Goal: Task Accomplishment & Management: Use online tool/utility

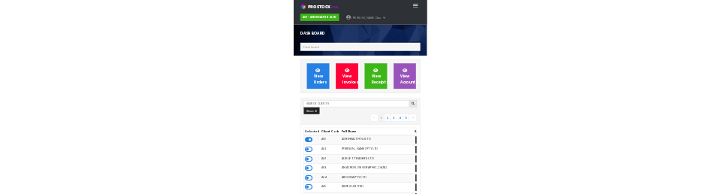
scroll to position [1189, 428]
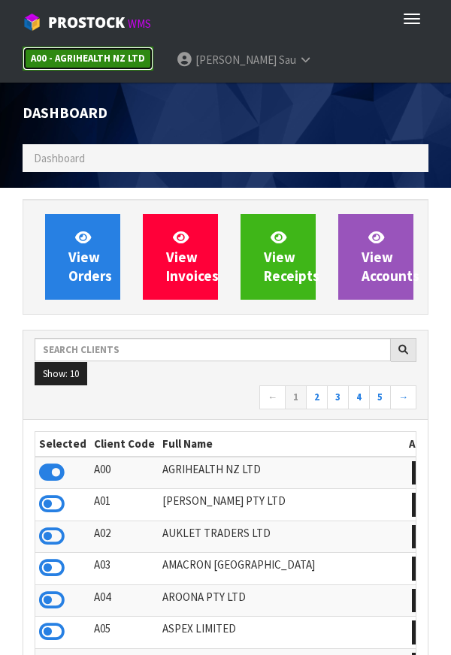
click at [96, 57] on strong "A00 - AGRIHEALTH NZ LTD" at bounding box center [88, 58] width 114 height 13
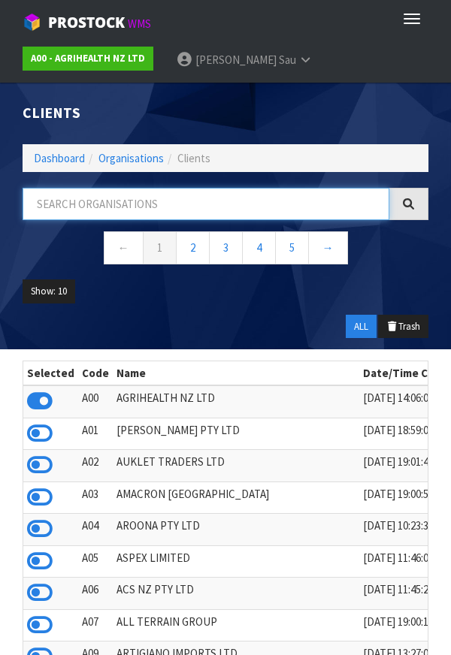
click at [98, 207] on input "text" at bounding box center [206, 204] width 366 height 32
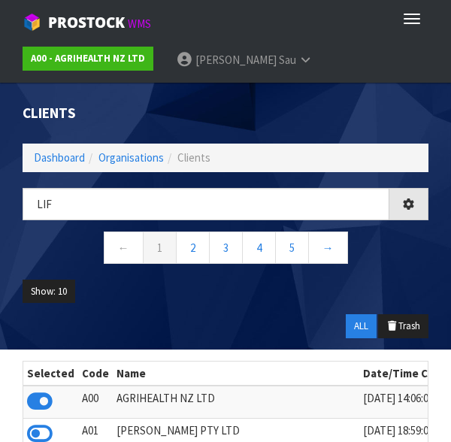
click at [152, 295] on ul "Show: 10 5 10 25 50" at bounding box center [226, 296] width 406 height 35
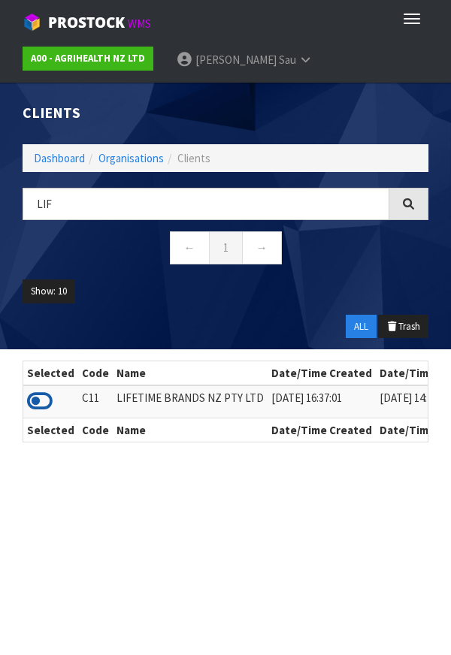
click at [44, 405] on icon at bounding box center [40, 401] width 26 height 23
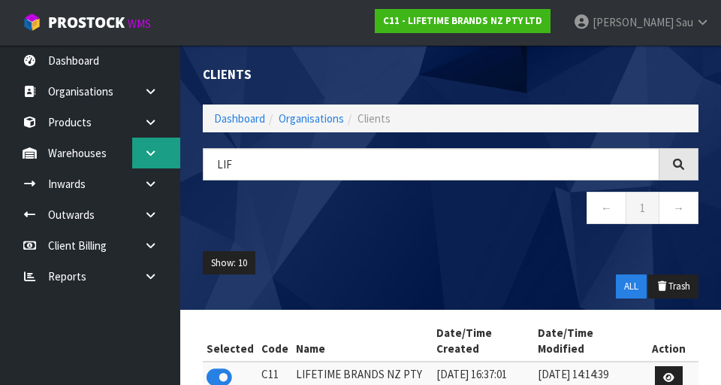
click at [160, 159] on link at bounding box center [156, 152] width 48 height 31
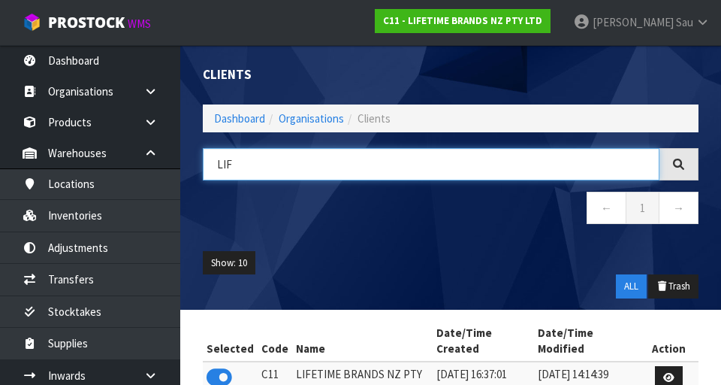
click at [450, 167] on input "LIF" at bounding box center [431, 164] width 457 height 32
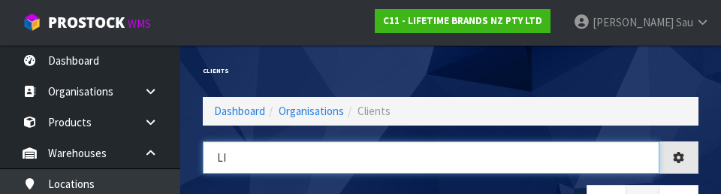
type input "L"
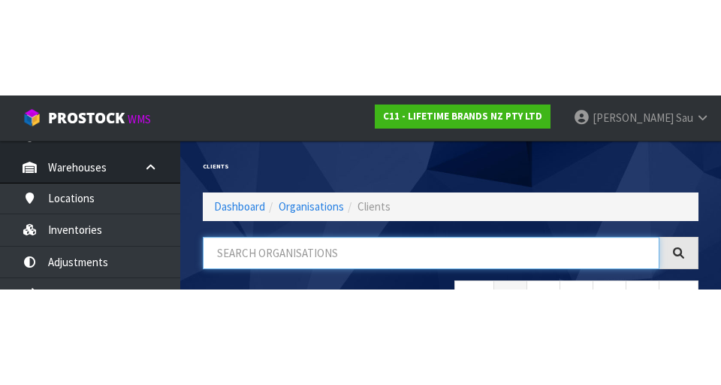
scroll to position [89, 0]
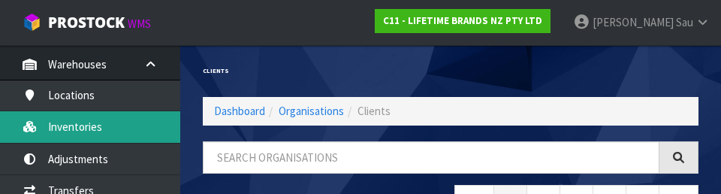
click at [76, 130] on link "Inventories" at bounding box center [90, 126] width 180 height 31
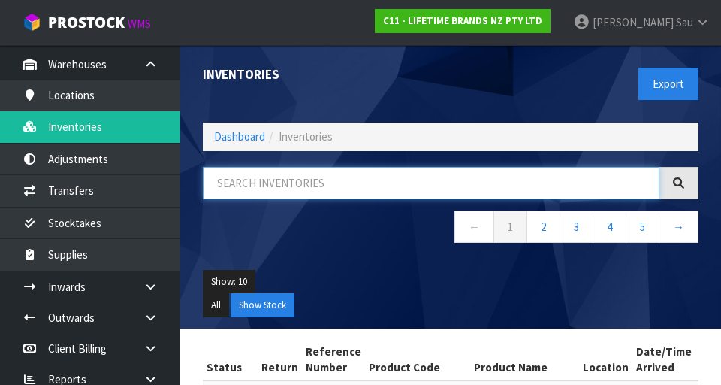
click at [354, 187] on input "text" at bounding box center [431, 183] width 457 height 32
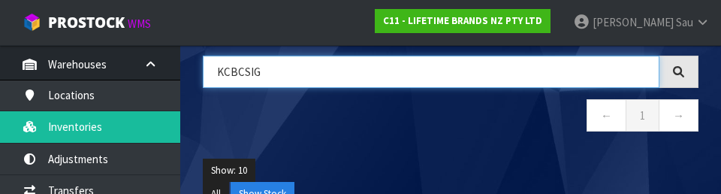
scroll to position [92, 0]
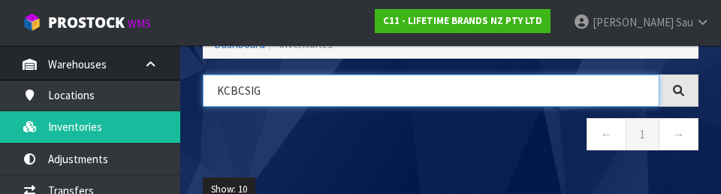
click at [412, 95] on input "KCBCSIG" at bounding box center [431, 90] width 457 height 32
type input "K"
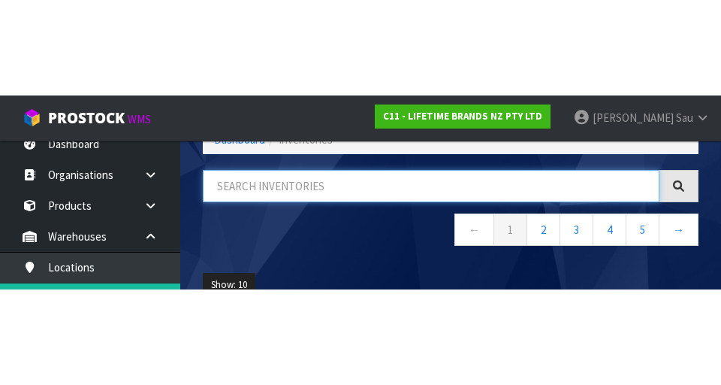
scroll to position [3, 0]
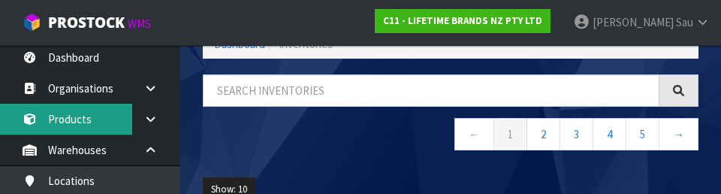
click at [112, 132] on link "Products" at bounding box center [90, 119] width 180 height 31
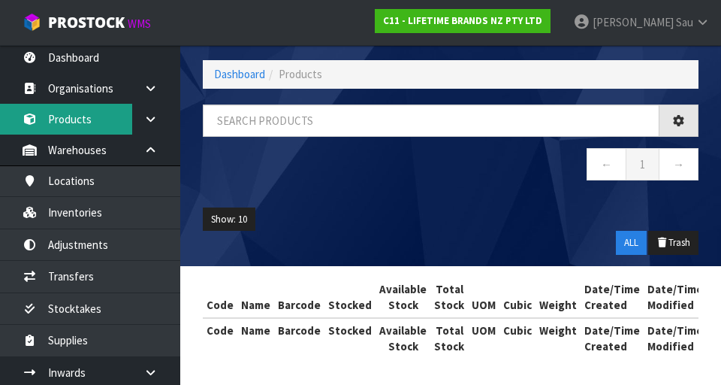
scroll to position [92, 0]
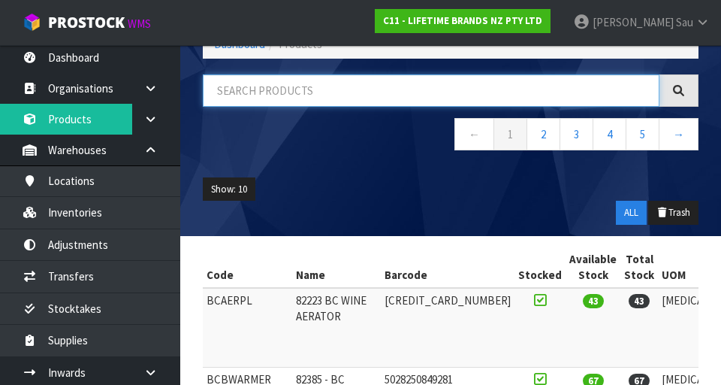
click at [342, 97] on input "text" at bounding box center [431, 90] width 457 height 32
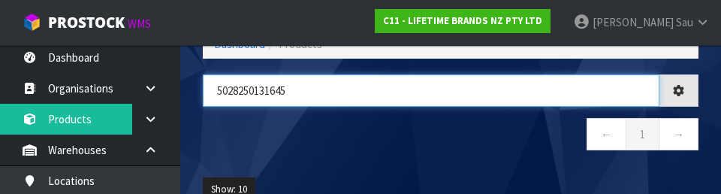
type input "5028250131645"
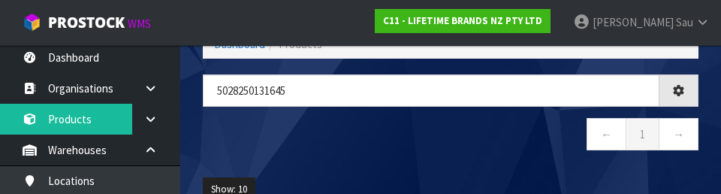
click at [412, 144] on nav "← 1 →" at bounding box center [451, 136] width 496 height 37
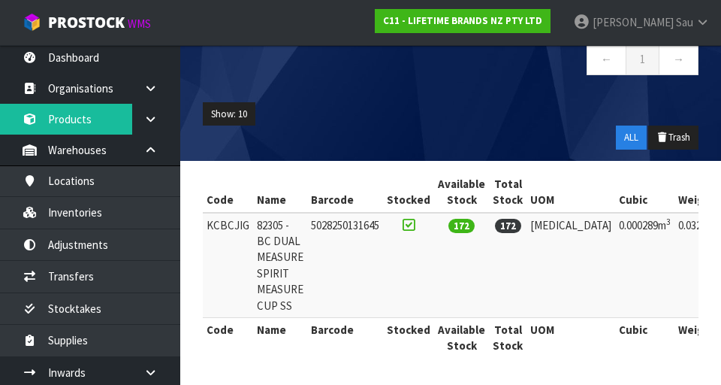
scroll to position [0, 0]
copy td "KCBCJIG"
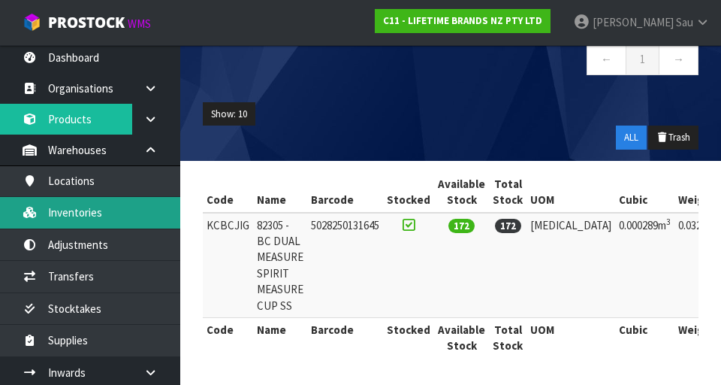
click at [113, 214] on link "Inventories" at bounding box center [90, 212] width 180 height 31
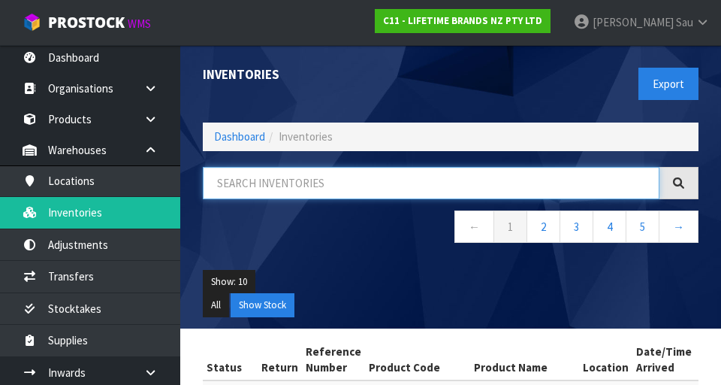
paste input "KCBCJIG"
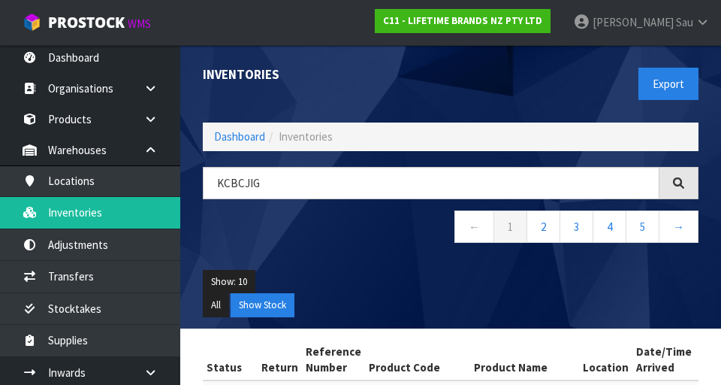
click at [450, 99] on div "Export" at bounding box center [580, 83] width 259 height 77
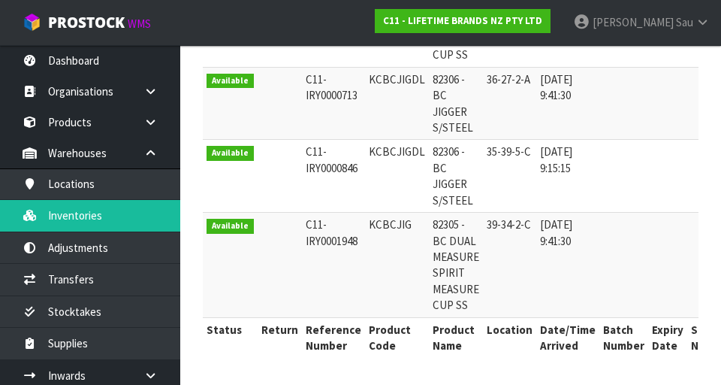
copy td "KCBCJIG"
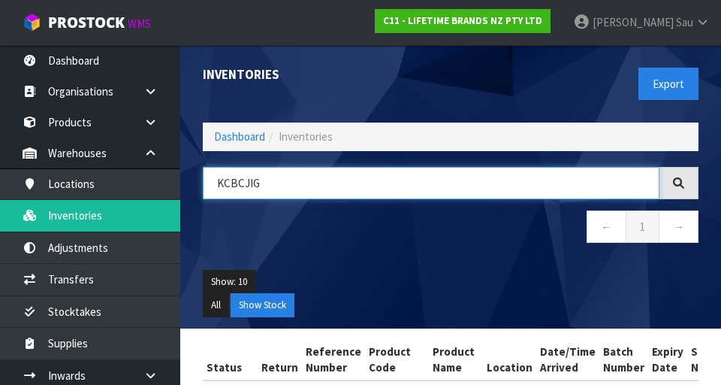
click at [336, 196] on input "KCBCJIG" at bounding box center [431, 183] width 457 height 32
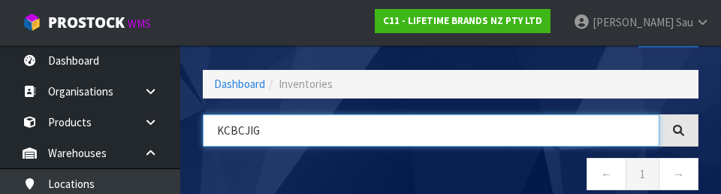
scroll to position [86, 0]
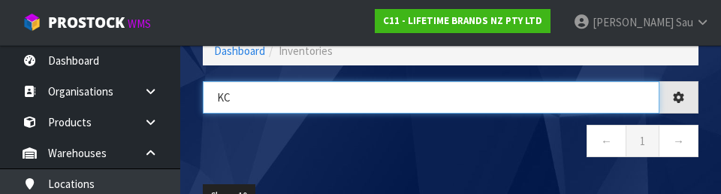
type input "K"
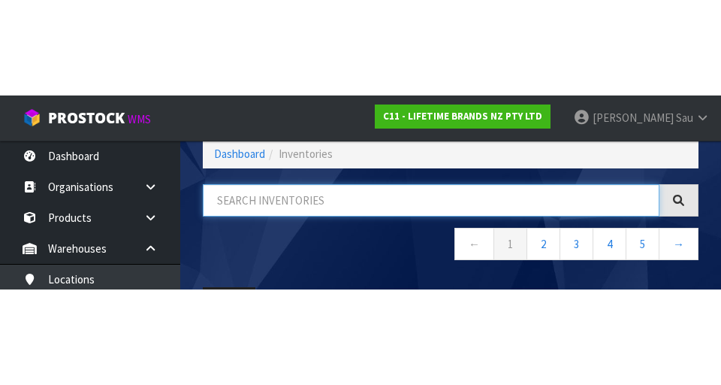
scroll to position [77, 0]
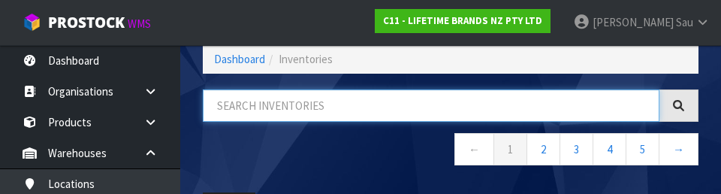
paste input "KCBCJIG"
type input "KCBCJIG"
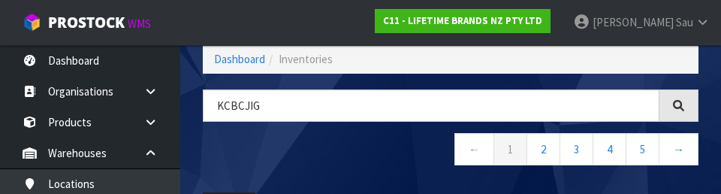
click at [331, 155] on nav "← 1 2 3 4 5 →" at bounding box center [451, 151] width 496 height 37
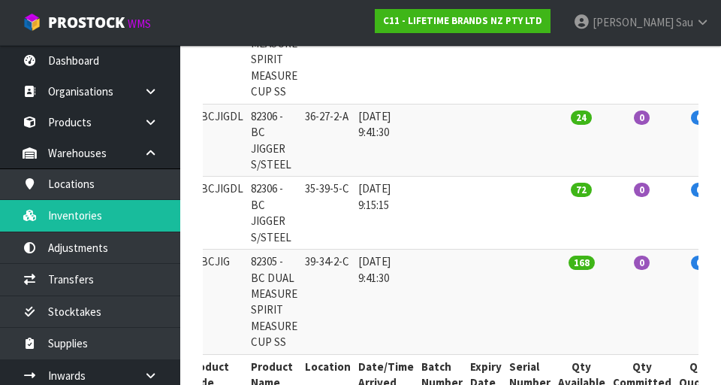
scroll to position [443, 0]
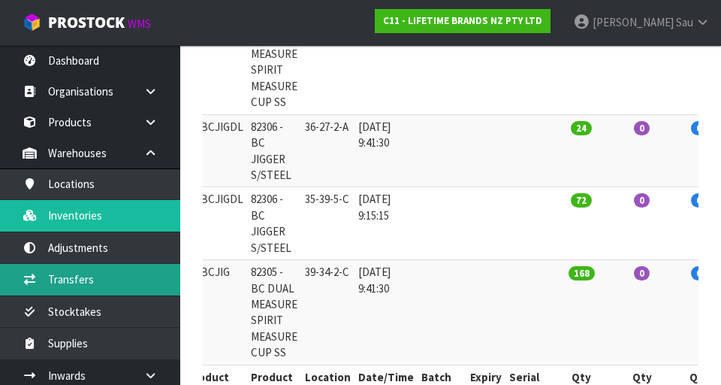
click at [74, 277] on link "Transfers" at bounding box center [90, 279] width 180 height 31
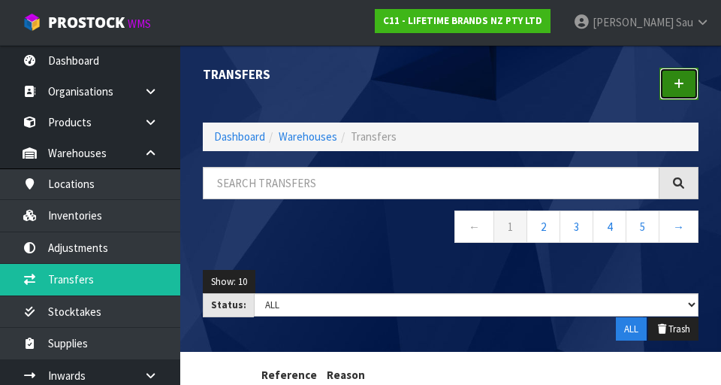
click at [450, 93] on link at bounding box center [678, 84] width 39 height 32
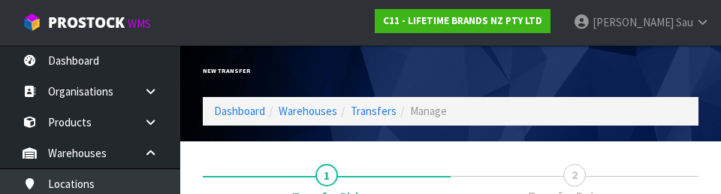
scroll to position [207, 0]
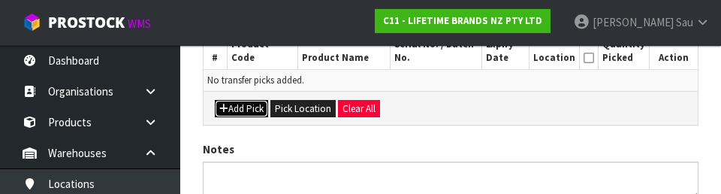
click at [246, 111] on button "Add Pick" at bounding box center [241, 109] width 53 height 18
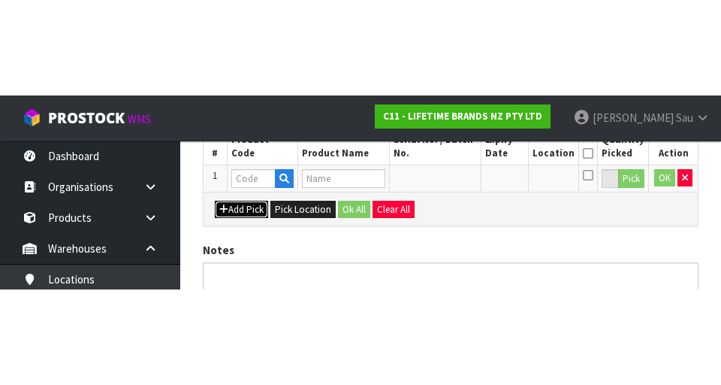
scroll to position [342, 0]
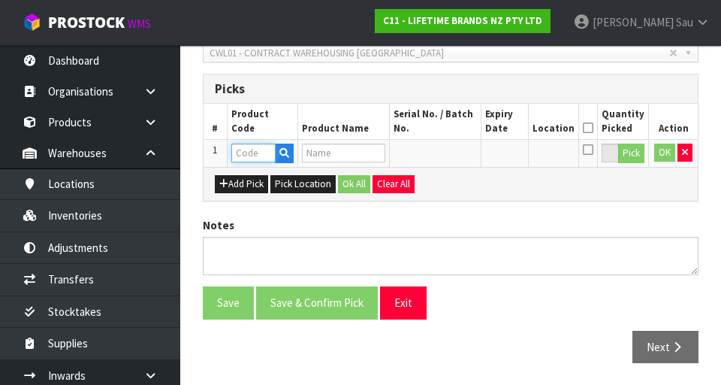
click at [252, 158] on input "text" at bounding box center [253, 152] width 44 height 19
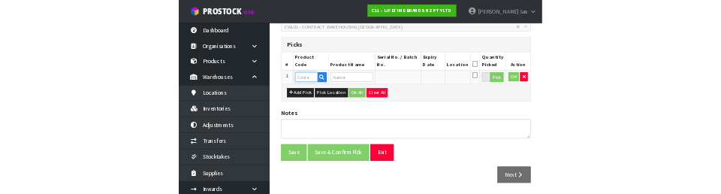
scroll to position [336, 0]
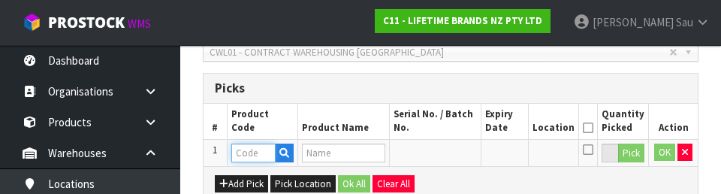
click at [253, 149] on input "text" at bounding box center [253, 152] width 44 height 19
paste input "KCBCJIG"
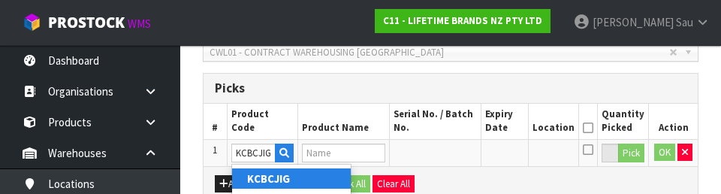
click at [273, 182] on strong "KCBCJIG" at bounding box center [268, 178] width 43 height 14
type input "KCBCJIG"
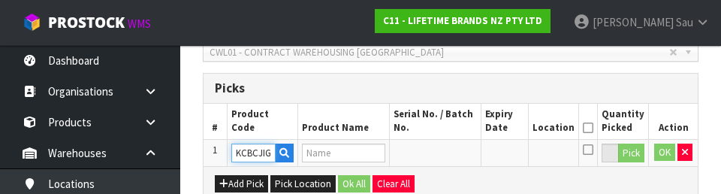
type input "82305 - BC DUAL MEASURE SPIRIT MEASURE CUP SS"
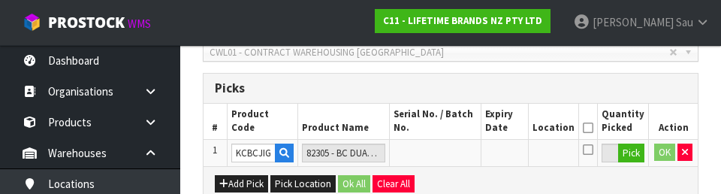
click at [450, 160] on td at bounding box center [554, 152] width 50 height 27
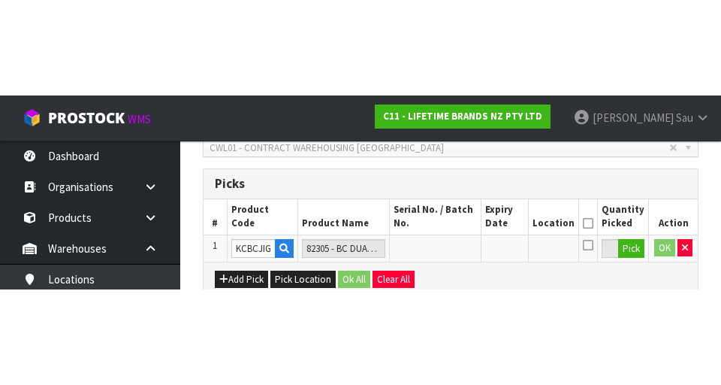
scroll to position [342, 0]
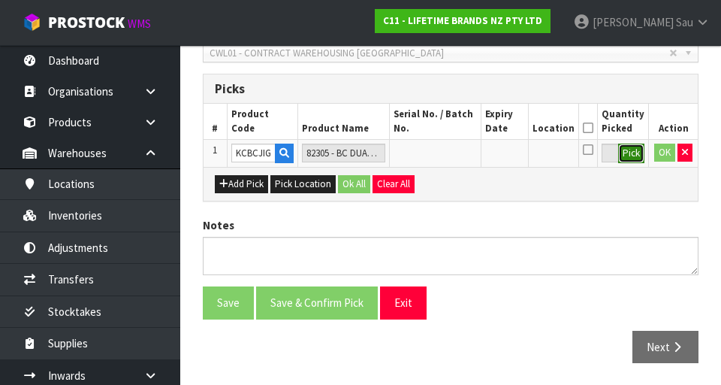
click at [450, 155] on button "Pick" at bounding box center [631, 153] width 26 height 20
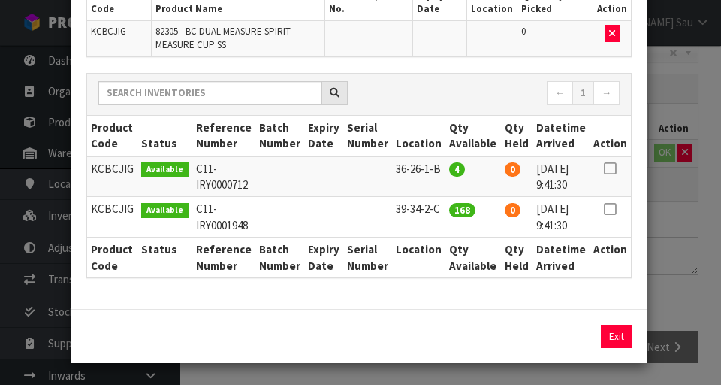
scroll to position [136, 0]
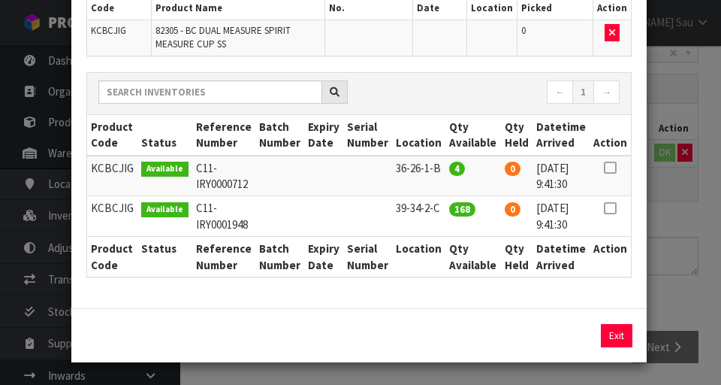
click at [450, 168] on icon at bounding box center [610, 167] width 12 height 1
click at [450, 338] on button "Assign Pick" at bounding box center [566, 335] width 62 height 23
type input "4"
click at [450, 220] on div "Pick Line Picks Product Code Product Name Serial No. / Batch No. Expiry Date Lo…" at bounding box center [360, 192] width 721 height 385
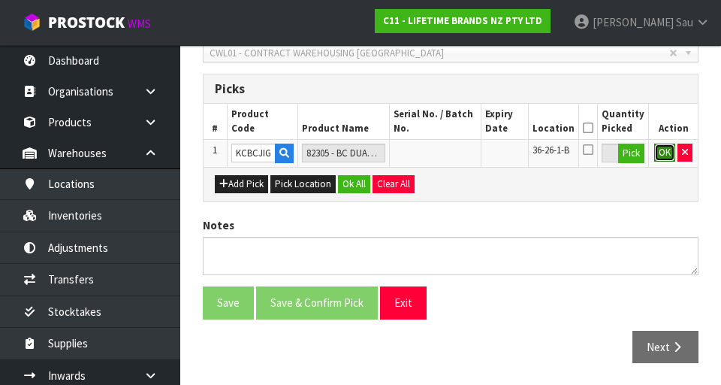
click at [450, 154] on button "OK" at bounding box center [664, 152] width 21 height 18
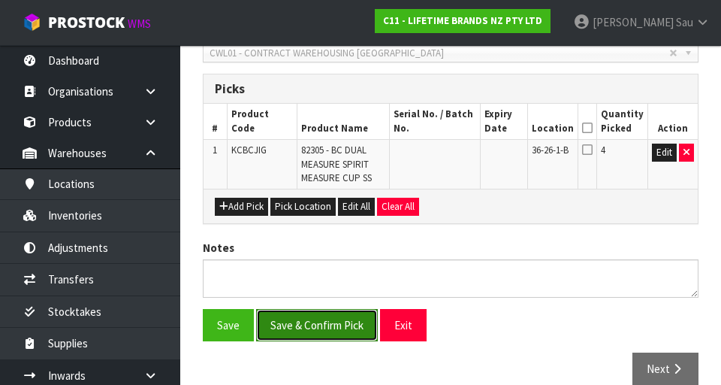
click at [291, 327] on button "Save & Confirm Pick" at bounding box center [317, 325] width 122 height 32
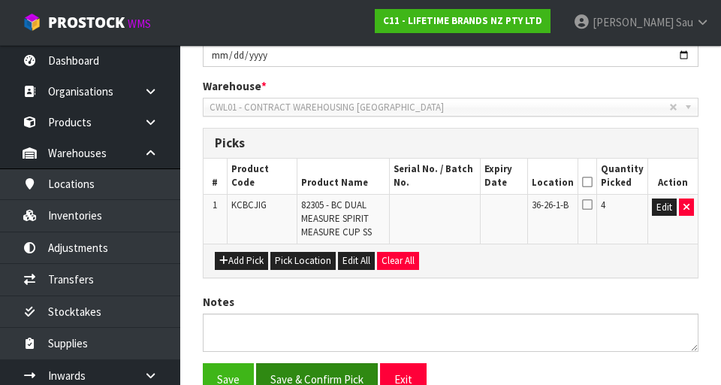
scroll to position [0, 0]
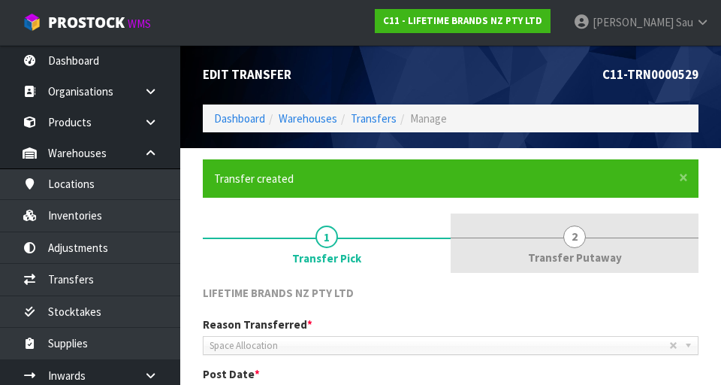
click at [450, 240] on span "2" at bounding box center [574, 236] width 23 height 23
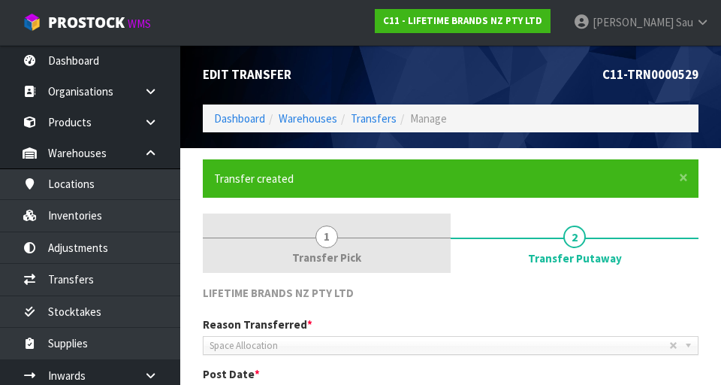
click at [328, 249] on span "Transfer Pick" at bounding box center [326, 257] width 69 height 16
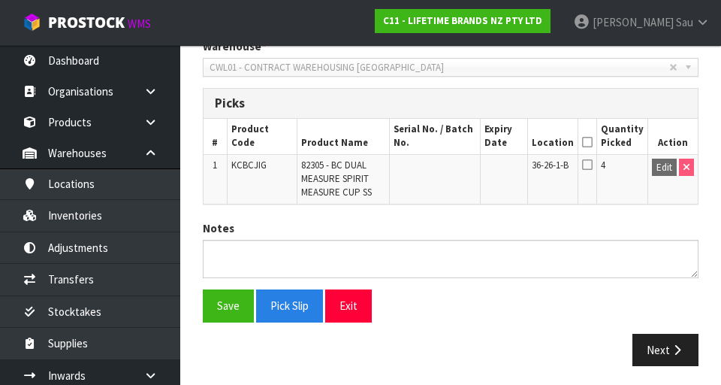
scroll to position [385, 0]
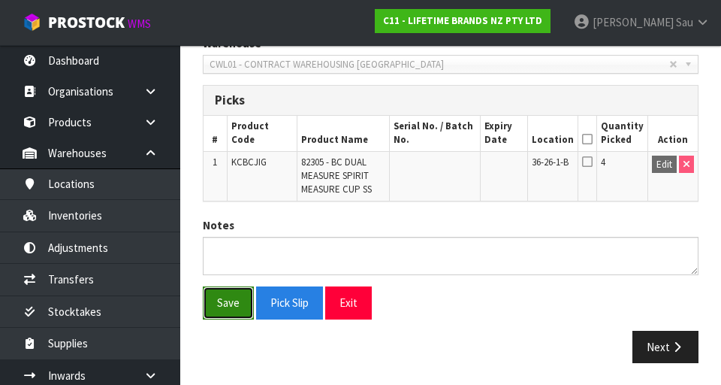
click at [231, 306] on button "Save" at bounding box center [228, 302] width 51 height 32
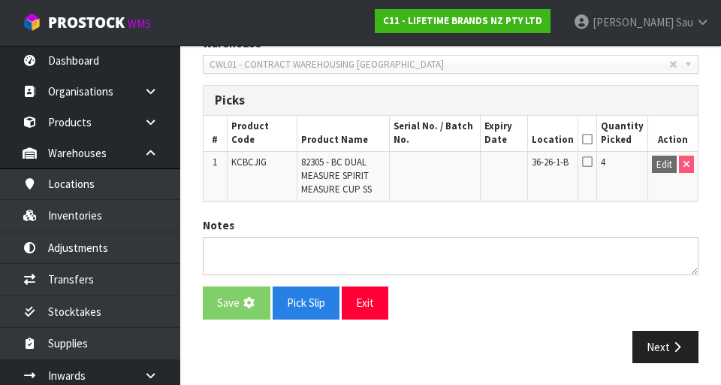
scroll to position [0, 0]
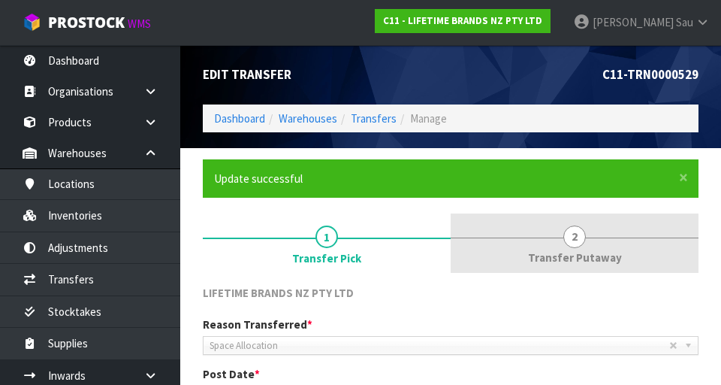
click at [450, 249] on link "2 Transfer Putaway" at bounding box center [575, 242] width 248 height 59
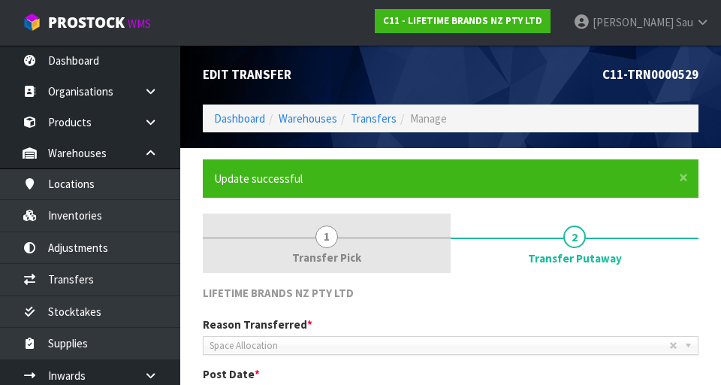
click at [330, 243] on span "1" at bounding box center [326, 236] width 23 height 23
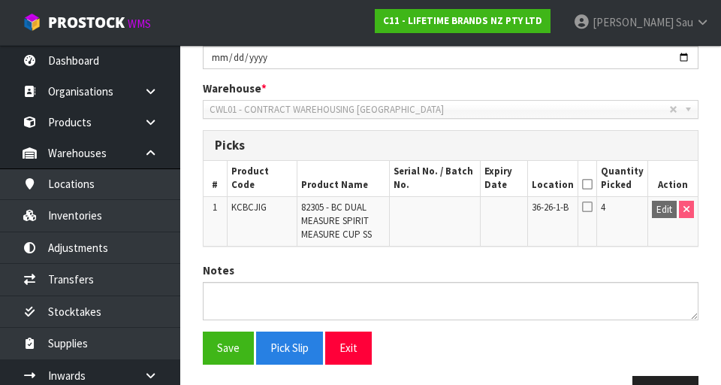
scroll to position [340, 0]
click at [450, 210] on icon at bounding box center [587, 207] width 11 height 12
click at [450, 206] on icon at bounding box center [587, 207] width 11 height 12
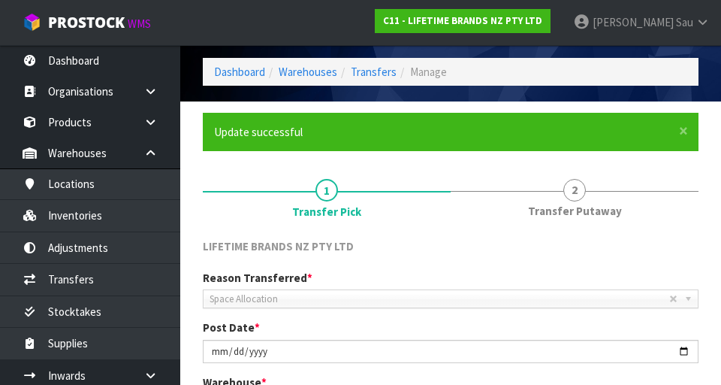
scroll to position [386, 0]
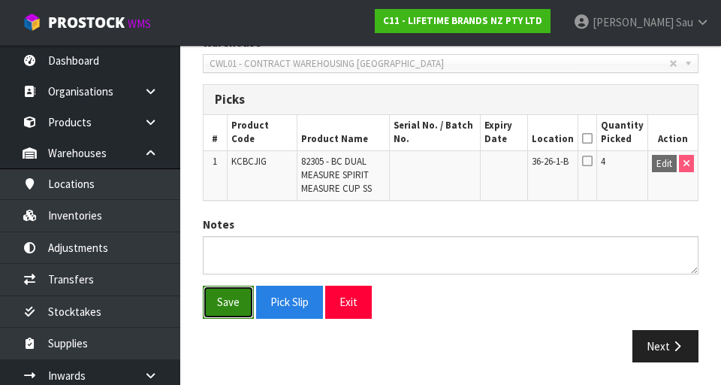
click at [232, 303] on button "Save" at bounding box center [228, 301] width 51 height 32
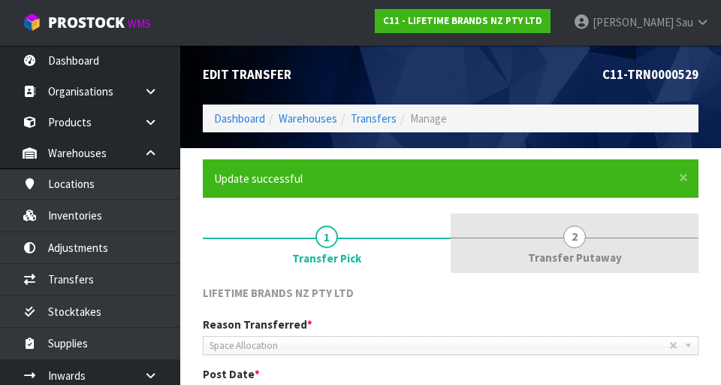
click at [450, 239] on span "2" at bounding box center [574, 236] width 23 height 23
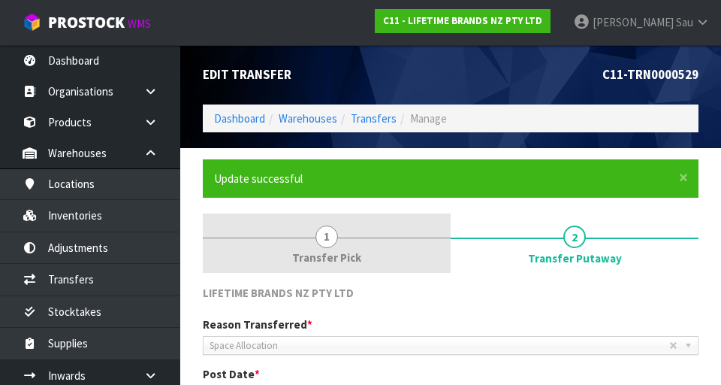
click at [303, 243] on link "1 Transfer Pick" at bounding box center [327, 242] width 248 height 59
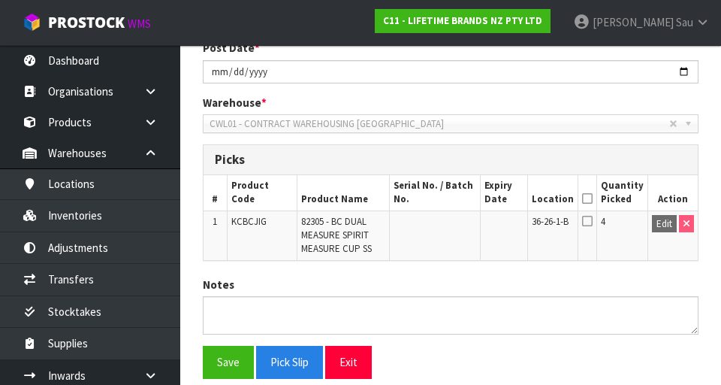
scroll to position [325, 0]
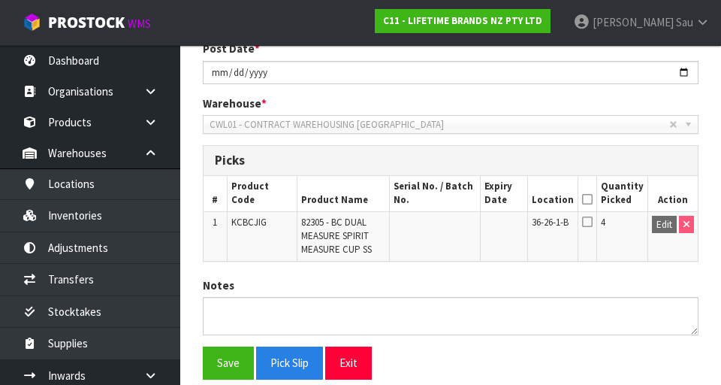
click at [450, 200] on icon at bounding box center [587, 199] width 11 height 1
click at [228, 359] on button "Save" at bounding box center [228, 362] width 51 height 32
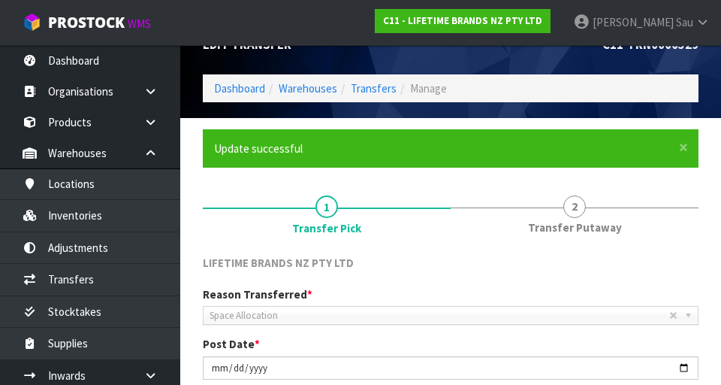
scroll to position [0, 0]
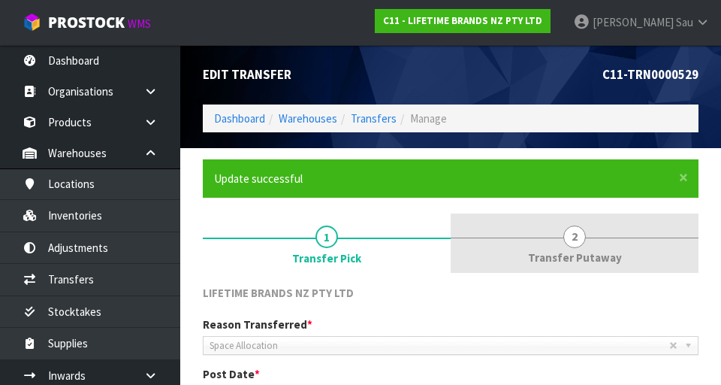
click at [450, 240] on span "2" at bounding box center [574, 236] width 23 height 23
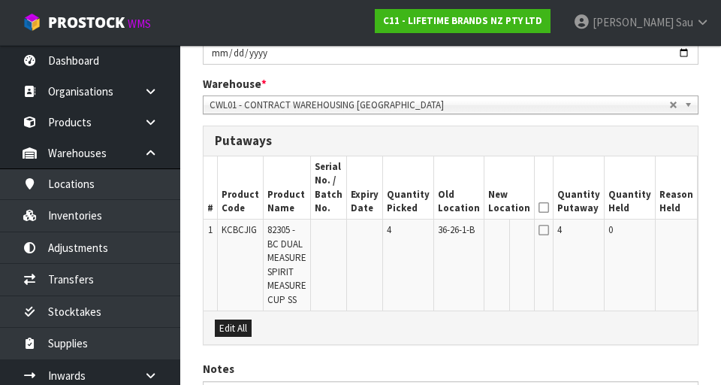
scroll to position [344, 0]
click at [450, 234] on button "Edit" at bounding box center [713, 233] width 25 height 18
click at [450, 237] on input "text" at bounding box center [500, 233] width 24 height 19
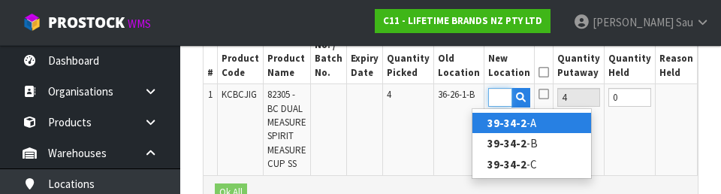
scroll to position [0, 23]
type input "39-34-2-C"
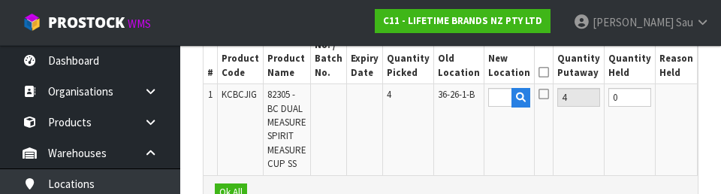
click at [450, 95] on button "OK" at bounding box center [711, 97] width 21 height 18
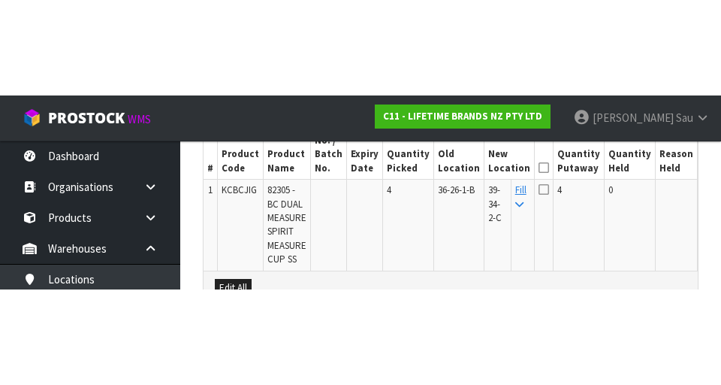
scroll to position [481, 0]
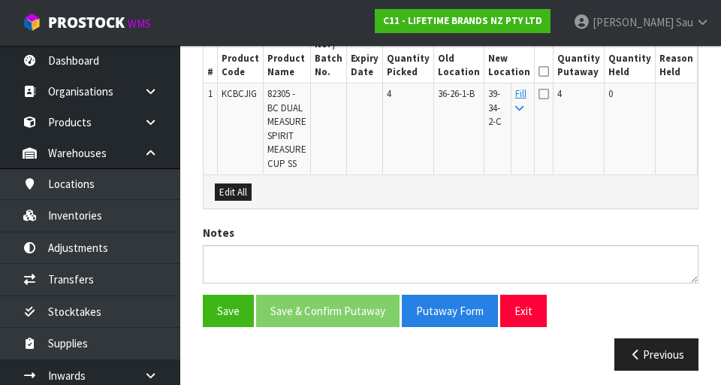
click at [450, 72] on icon at bounding box center [543, 71] width 11 height 1
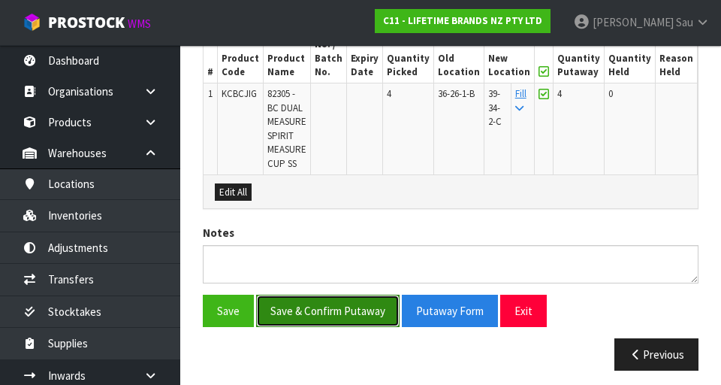
click at [321, 314] on button "Save & Confirm Putaway" at bounding box center [327, 310] width 143 height 32
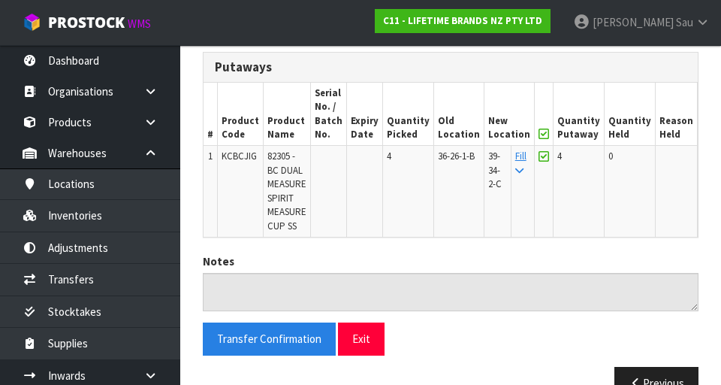
scroll to position [455, 0]
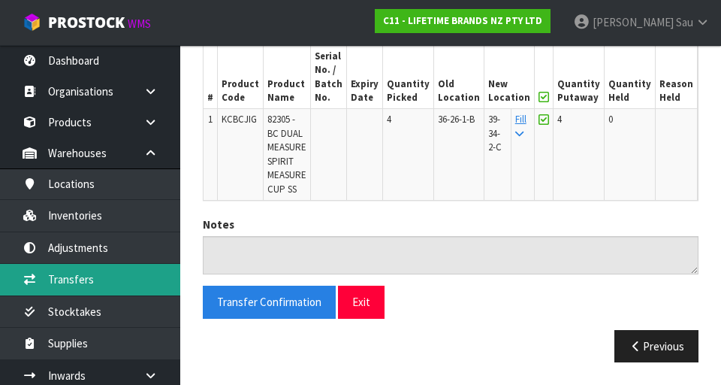
click at [106, 282] on link "Transfers" at bounding box center [90, 279] width 180 height 31
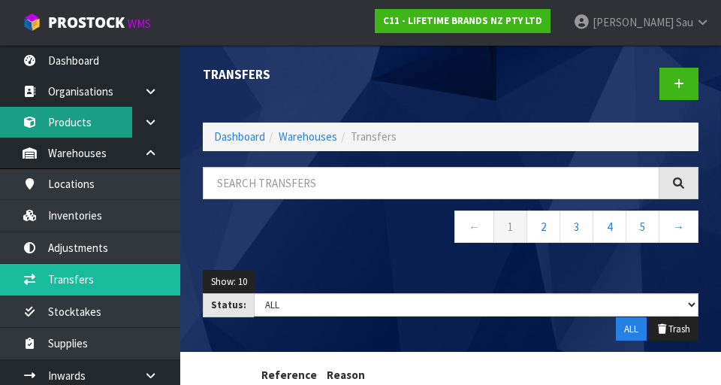
click at [77, 124] on link "Products" at bounding box center [90, 122] width 180 height 31
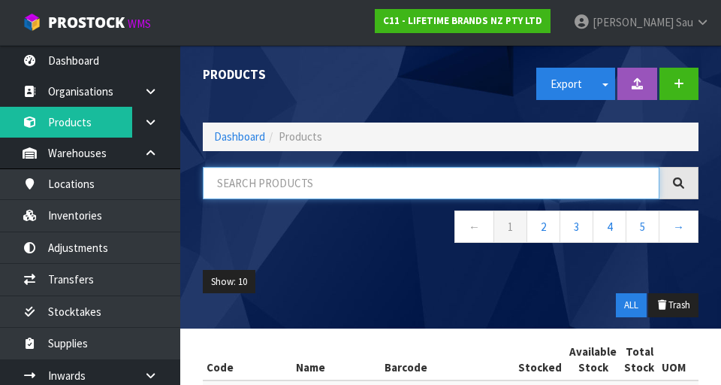
click at [351, 177] on input "text" at bounding box center [431, 183] width 457 height 32
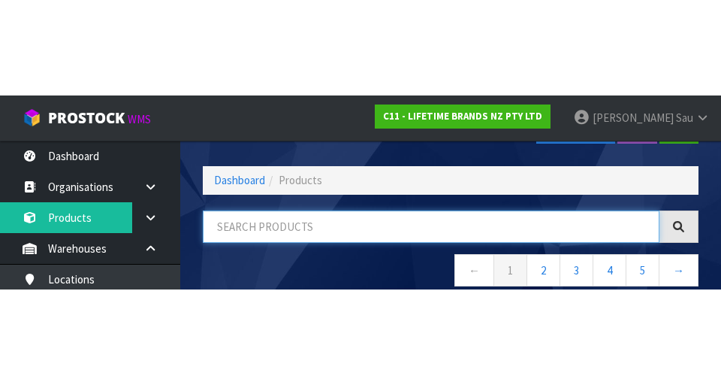
scroll to position [86, 0]
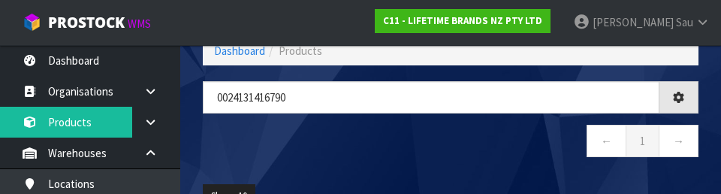
click at [418, 145] on nav "← 1 →" at bounding box center [451, 143] width 496 height 37
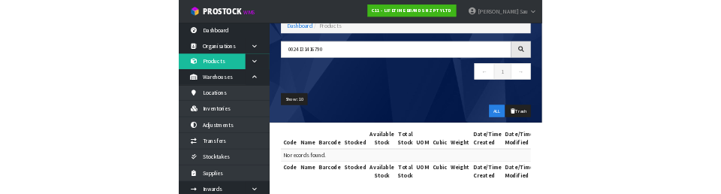
scroll to position [87, 0]
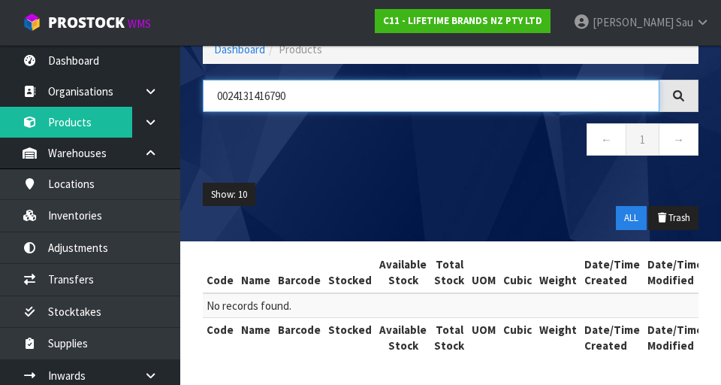
click at [358, 98] on input "0024131416790" at bounding box center [431, 96] width 457 height 32
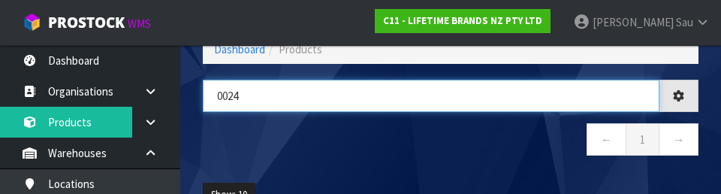
type input "002"
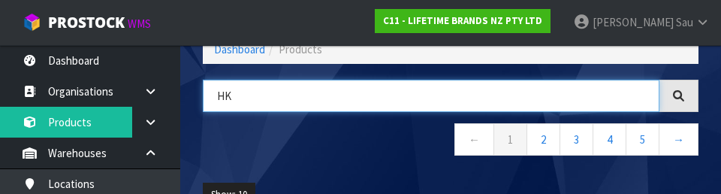
type input "H"
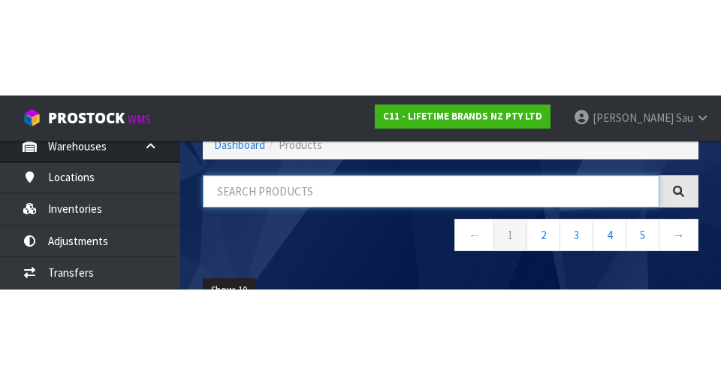
scroll to position [104, 0]
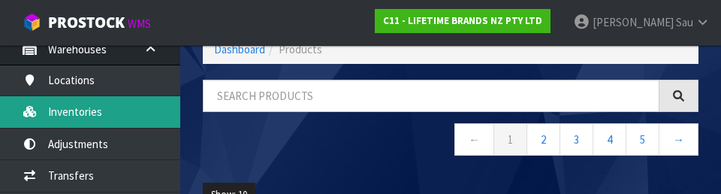
click at [77, 114] on link "Inventories" at bounding box center [90, 111] width 180 height 31
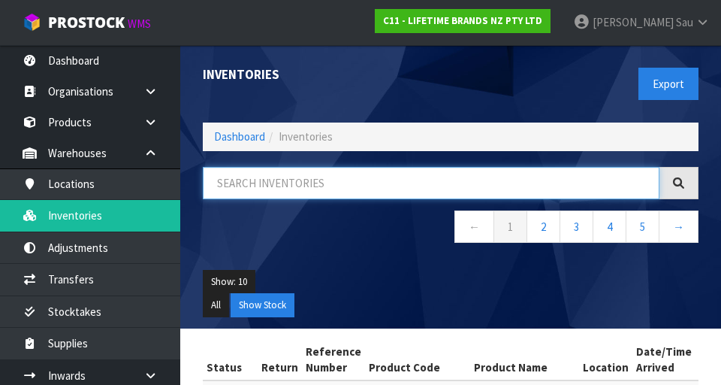
click at [391, 186] on input "text" at bounding box center [431, 183] width 457 height 32
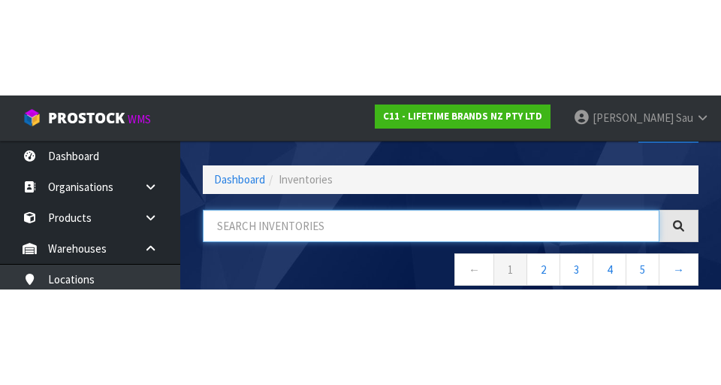
scroll to position [86, 0]
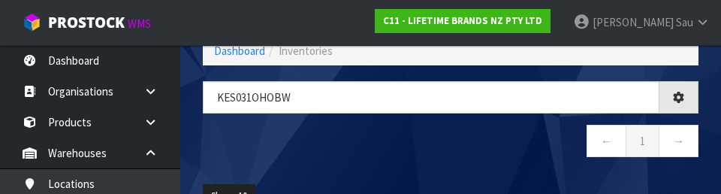
click at [370, 135] on nav "← 1 →" at bounding box center [451, 143] width 496 height 37
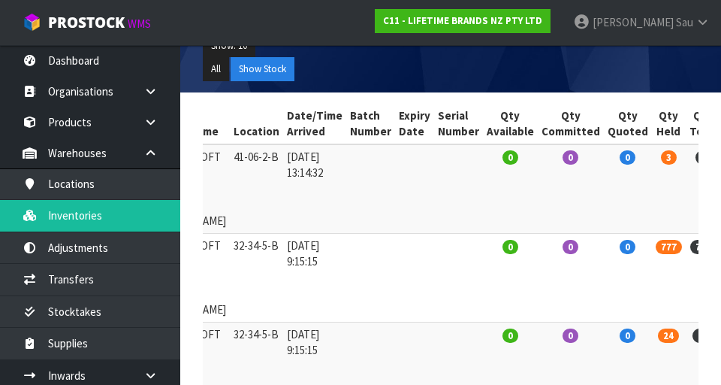
scroll to position [236, 0]
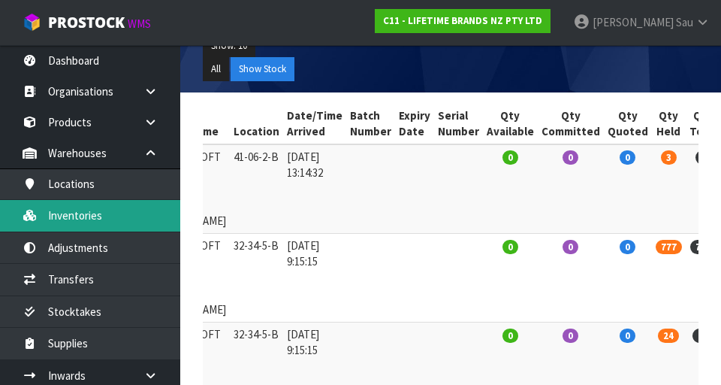
click at [137, 219] on link "Inventories" at bounding box center [90, 215] width 180 height 31
click at [80, 225] on link "Inventories" at bounding box center [90, 215] width 180 height 31
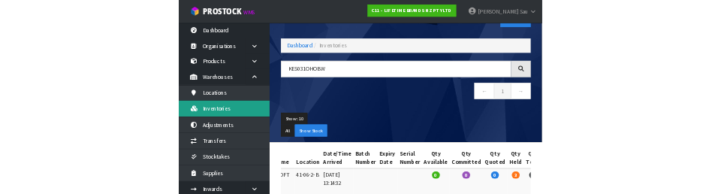
scroll to position [0, 0]
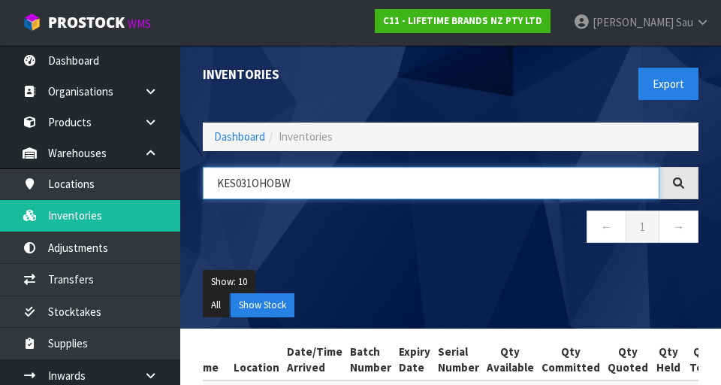
click at [450, 189] on input "KES031OHOBW" at bounding box center [431, 183] width 457 height 32
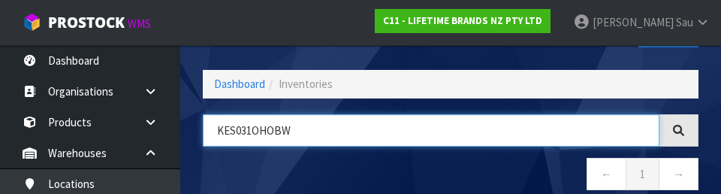
scroll to position [86, 0]
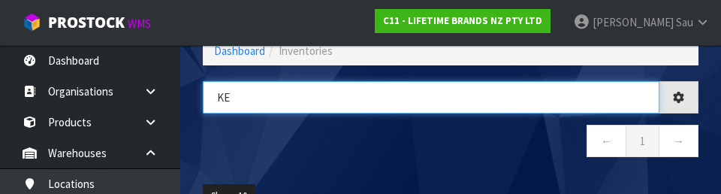
type input "K"
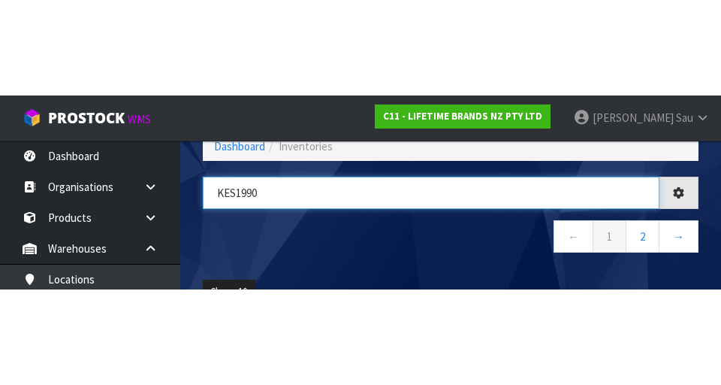
scroll to position [0, 243]
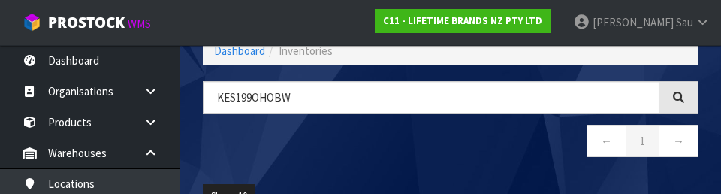
click at [430, 152] on nav "← 1 →" at bounding box center [451, 143] width 496 height 37
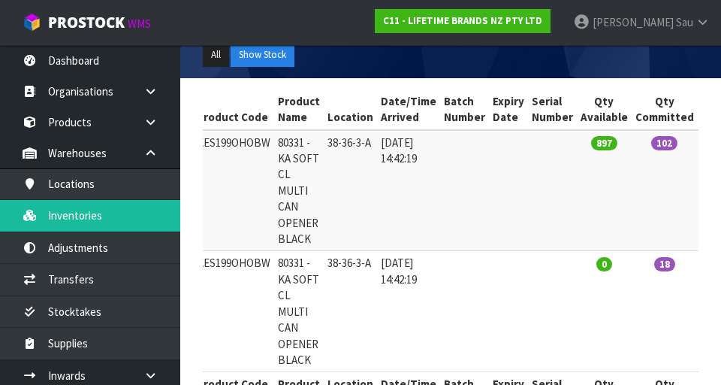
scroll to position [0, 0]
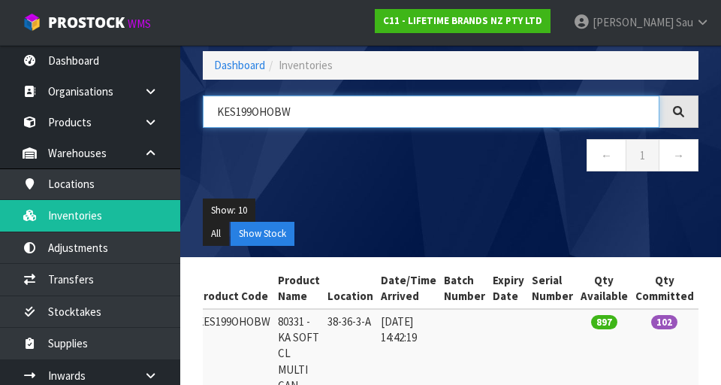
click at [428, 125] on input "KES199OHOBW" at bounding box center [431, 111] width 457 height 32
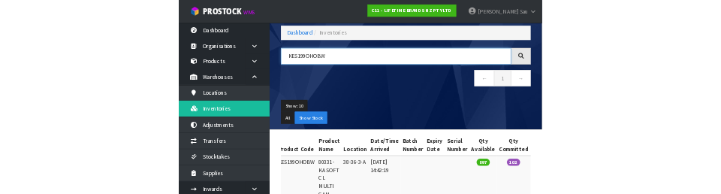
scroll to position [72, 0]
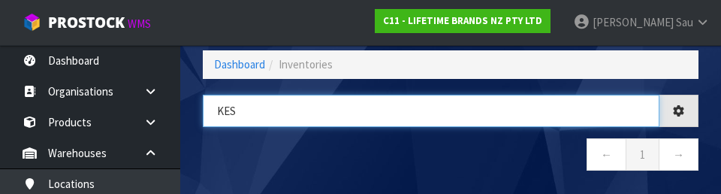
type input "KE"
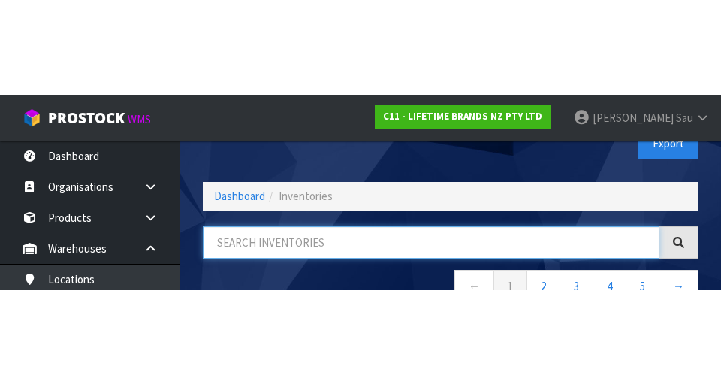
scroll to position [35, 0]
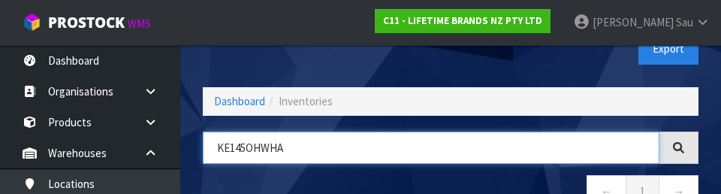
click at [418, 161] on input "KE145OHWHA" at bounding box center [431, 147] width 457 height 32
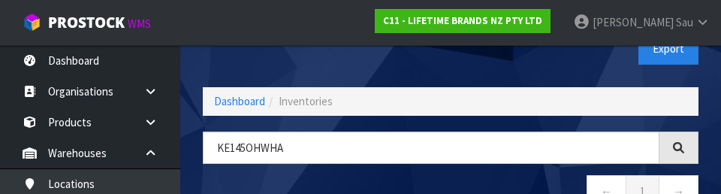
click at [450, 181] on nav "← 1 →" at bounding box center [451, 193] width 496 height 37
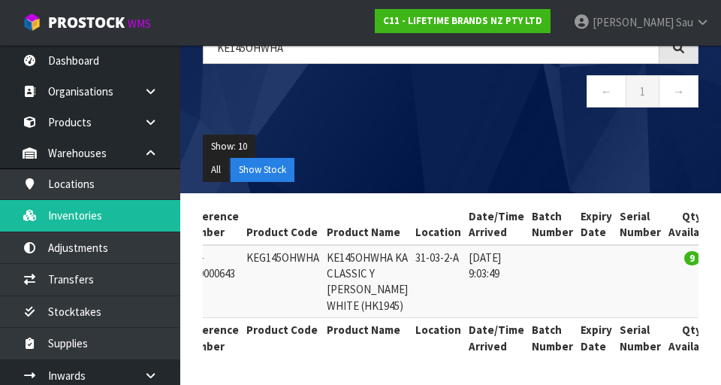
scroll to position [0, 0]
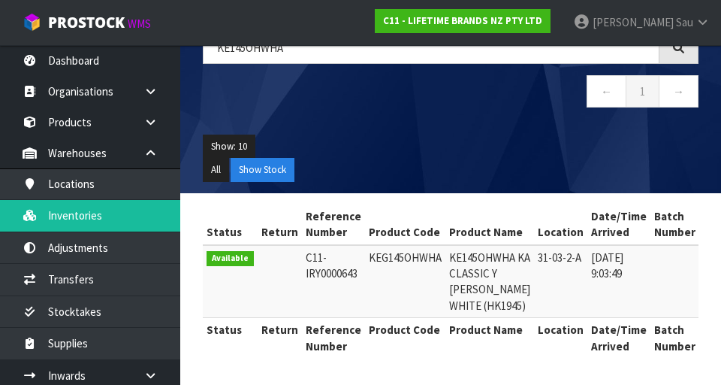
copy td "KEG145OHWHA"
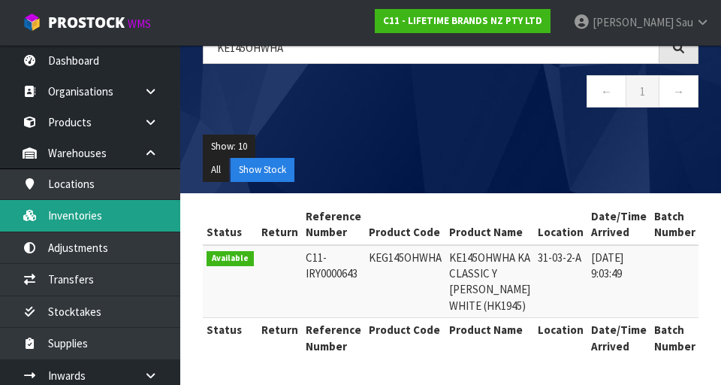
click at [70, 219] on link "Inventories" at bounding box center [90, 215] width 180 height 31
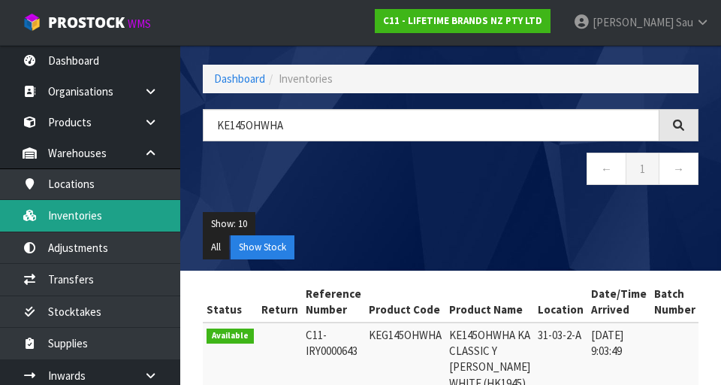
scroll to position [57, 0]
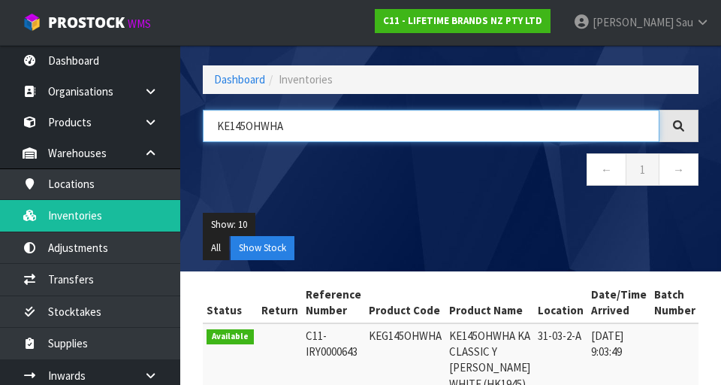
click at [406, 130] on input "KE145OHWHA" at bounding box center [431, 126] width 457 height 32
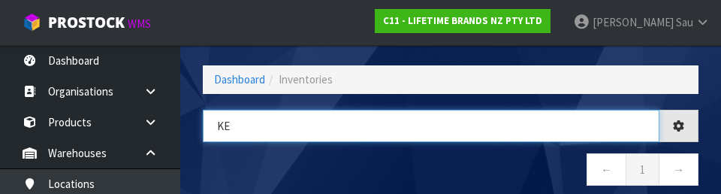
type input "K"
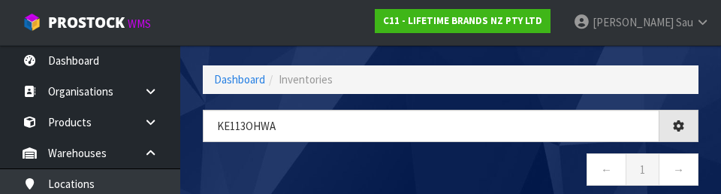
click at [410, 164] on nav "← 1 →" at bounding box center [451, 171] width 496 height 37
type input "KE113OHWA"
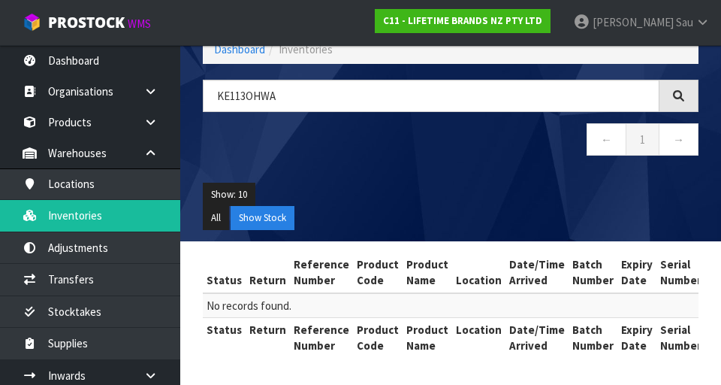
scroll to position [0, 0]
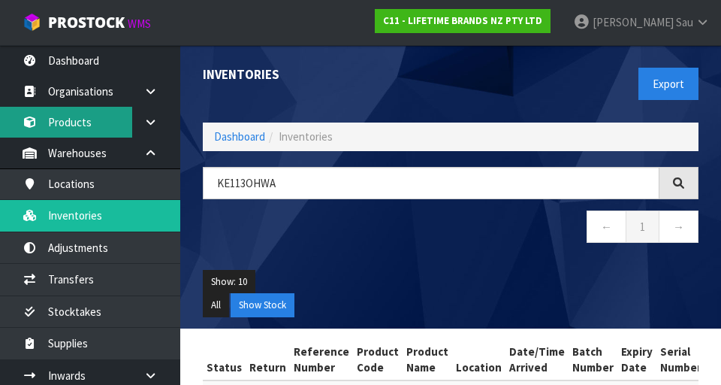
click at [77, 120] on link "Products" at bounding box center [90, 122] width 180 height 31
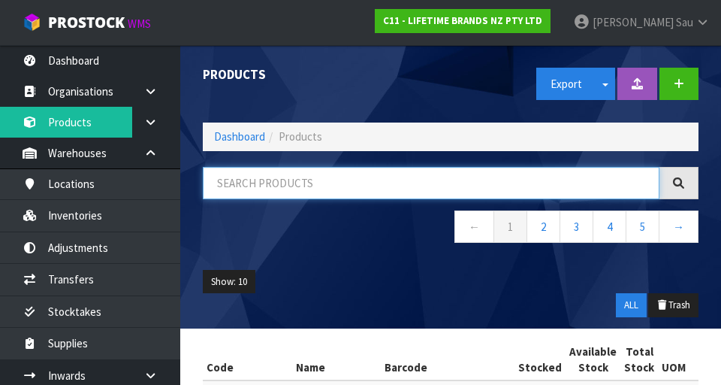
click at [450, 186] on input "text" at bounding box center [431, 183] width 457 height 32
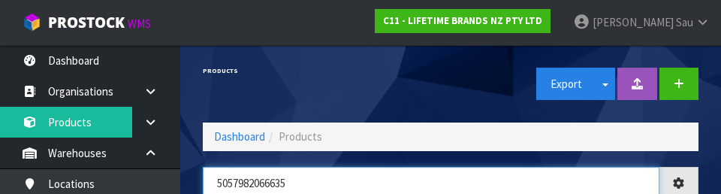
type input "5057982066635"
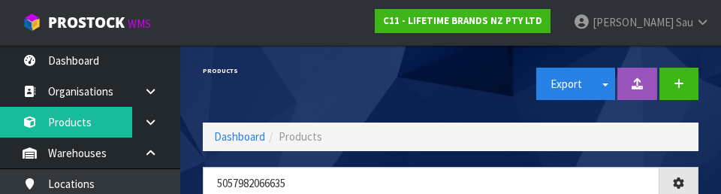
click at [426, 83] on div "Products" at bounding box center [321, 71] width 259 height 52
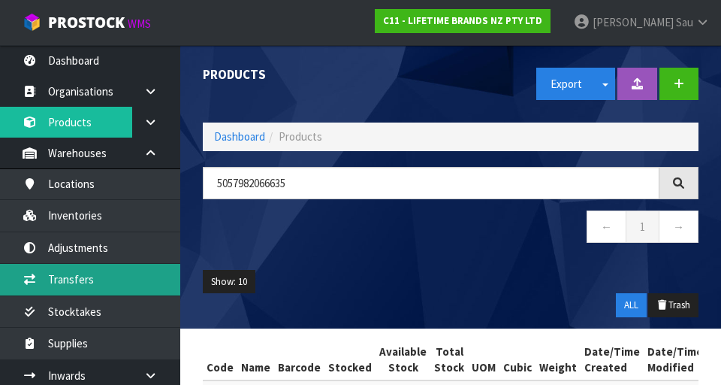
click at [65, 282] on link "Transfers" at bounding box center [90, 279] width 180 height 31
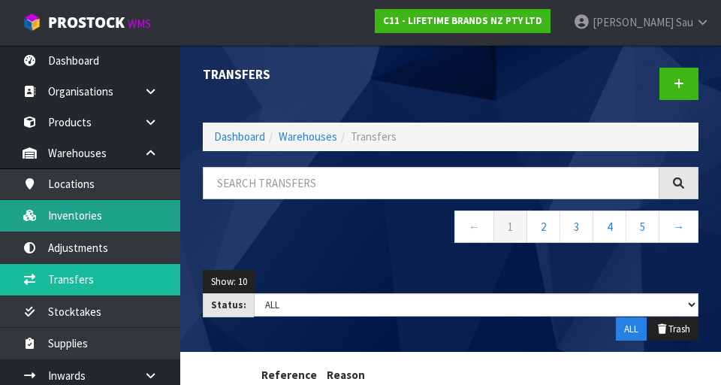
click at [134, 218] on link "Inventories" at bounding box center [90, 215] width 180 height 31
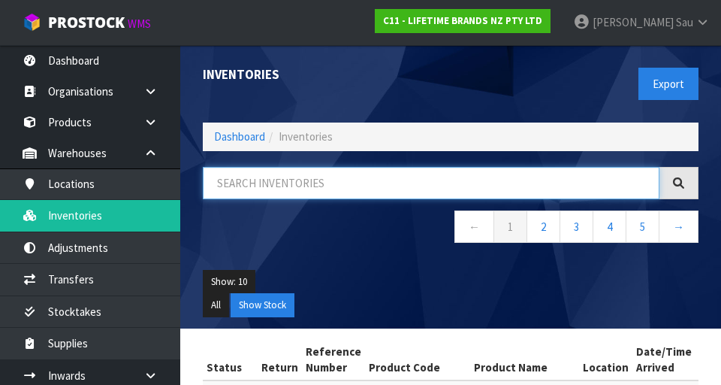
paste input "KEG145OHWHA"
type input "KEG145OHWHA"
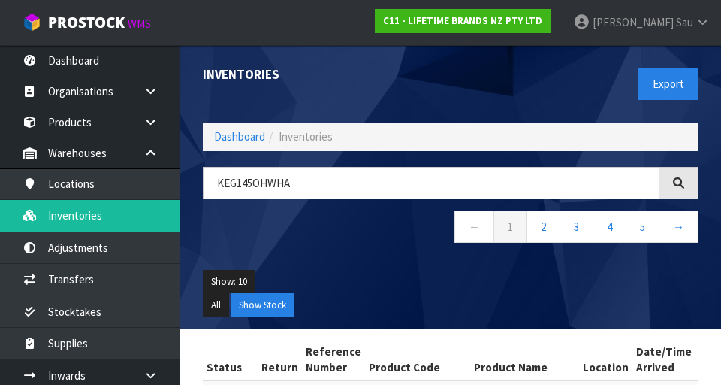
click at [358, 266] on div "Show: 10 5 10 25 50 All Show Stock" at bounding box center [451, 293] width 518 height 70
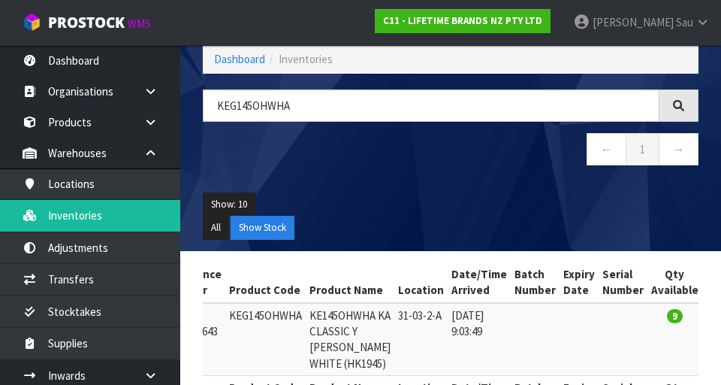
scroll to position [67, 0]
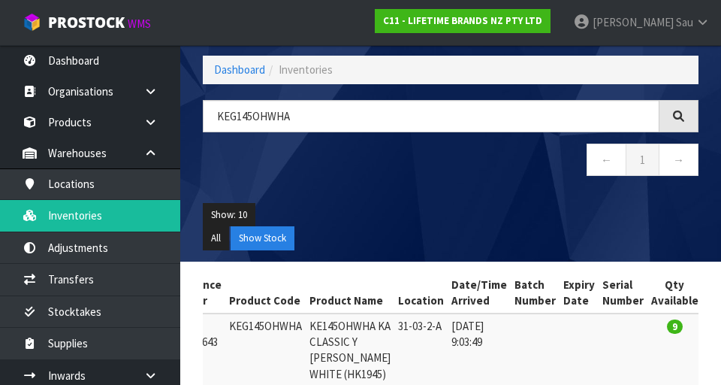
copy td "KEG145OHWHA"
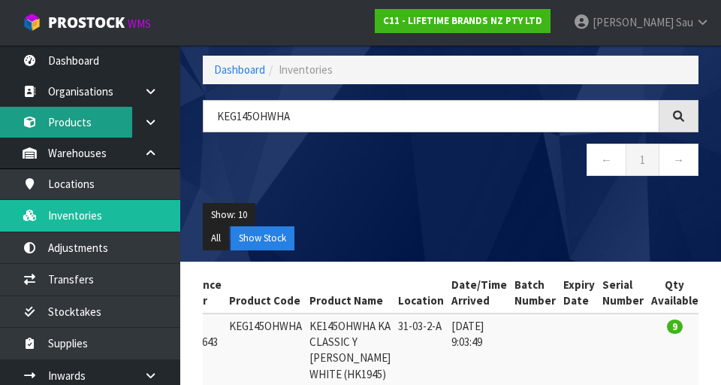
click at [50, 127] on link "Products" at bounding box center [90, 122] width 180 height 31
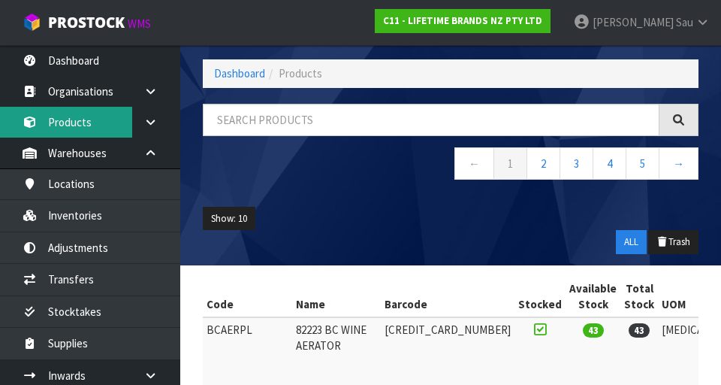
scroll to position [67, 0]
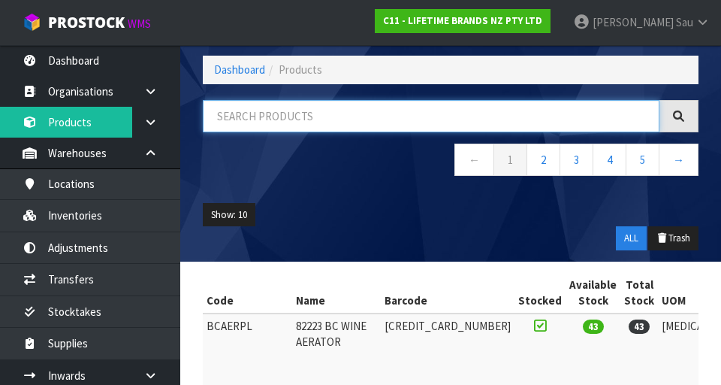
click at [260, 122] on input "text" at bounding box center [431, 116] width 457 height 32
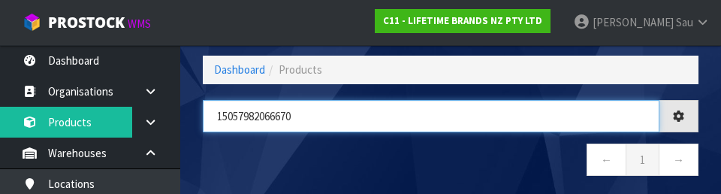
type input "15057982066670"
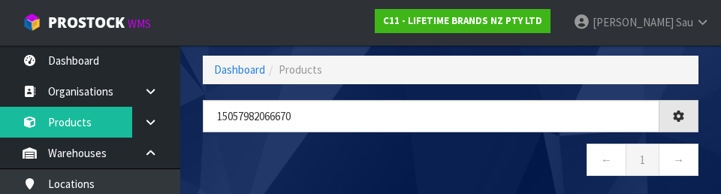
click at [449, 156] on nav "← 1 →" at bounding box center [451, 161] width 496 height 37
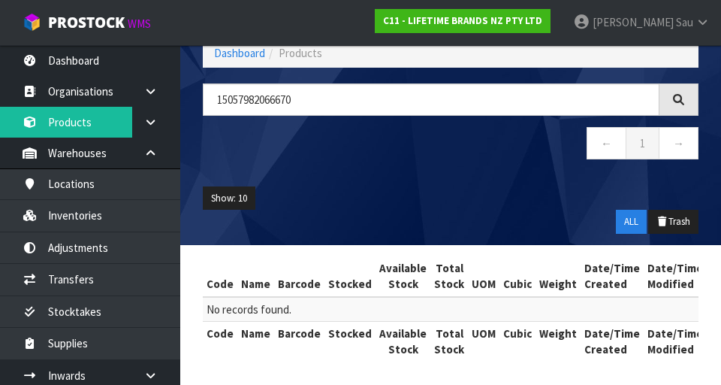
scroll to position [87, 0]
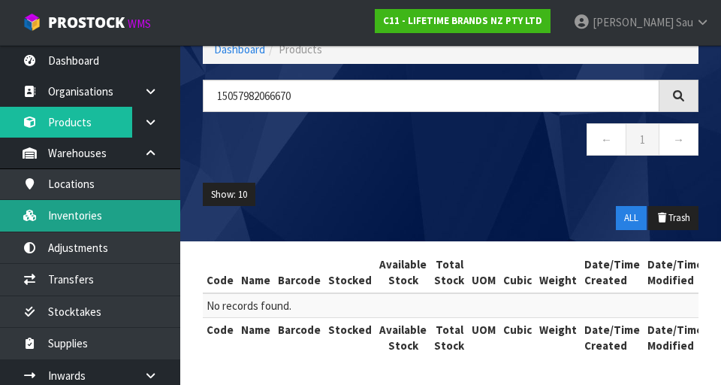
click at [114, 221] on link "Inventories" at bounding box center [90, 215] width 180 height 31
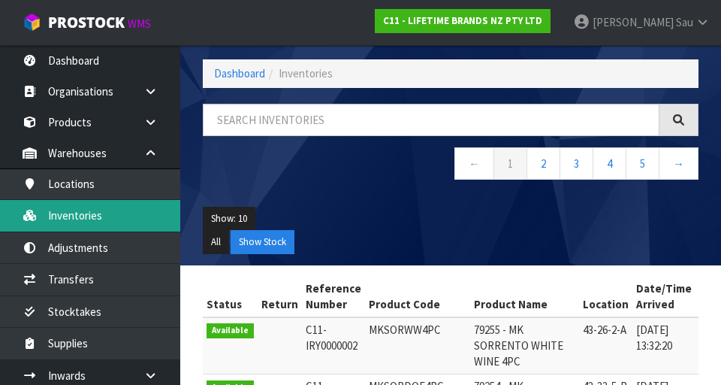
scroll to position [87, 0]
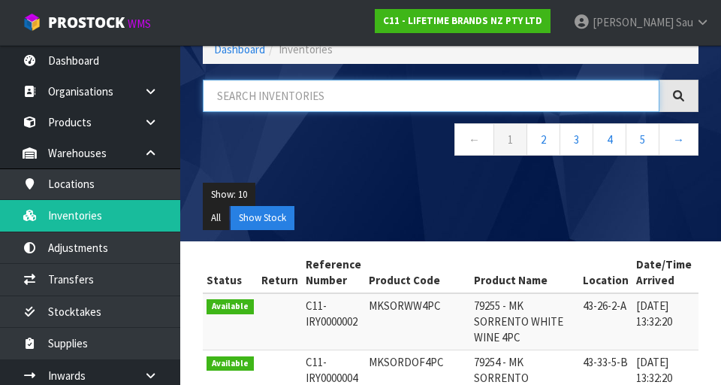
paste input "KEG145OHWHA"
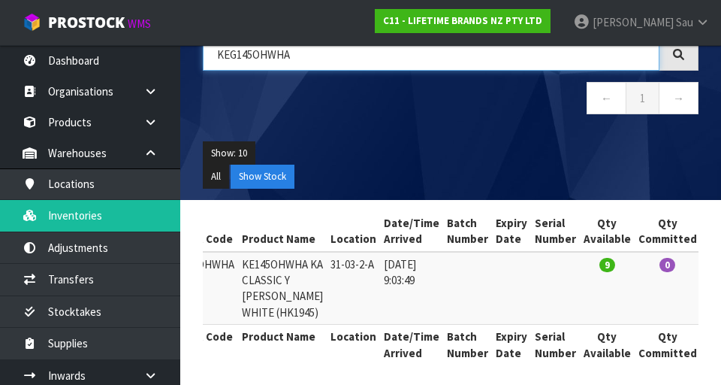
scroll to position [0, 0]
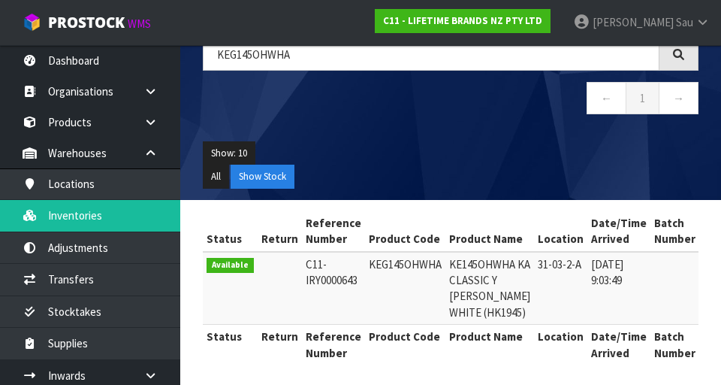
copy td "KEG145OHWHA"
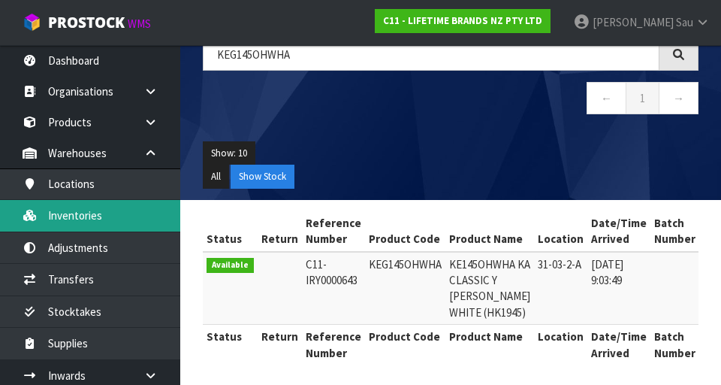
click at [47, 222] on link "Inventories" at bounding box center [90, 215] width 180 height 31
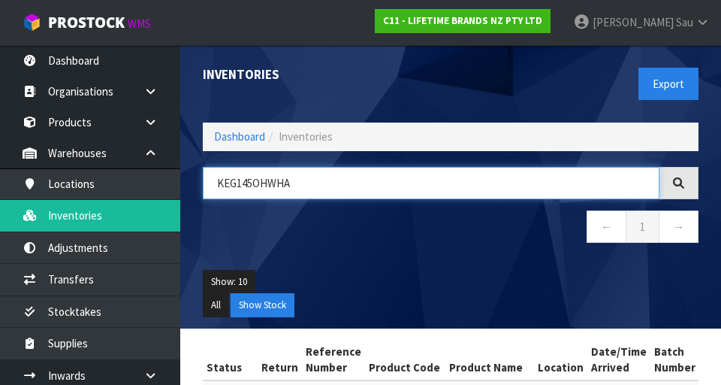
click at [450, 184] on input "KEG145OHWHA" at bounding box center [431, 183] width 457 height 32
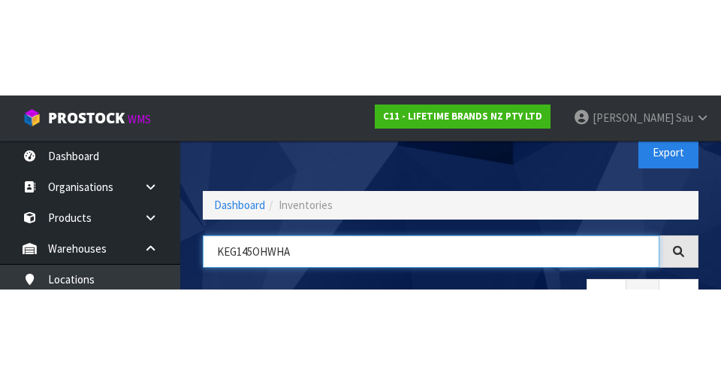
scroll to position [86, 0]
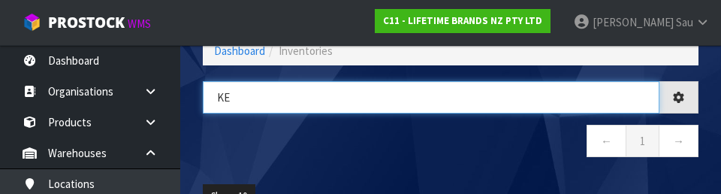
type input "K"
type input "KEG145OHWHA"
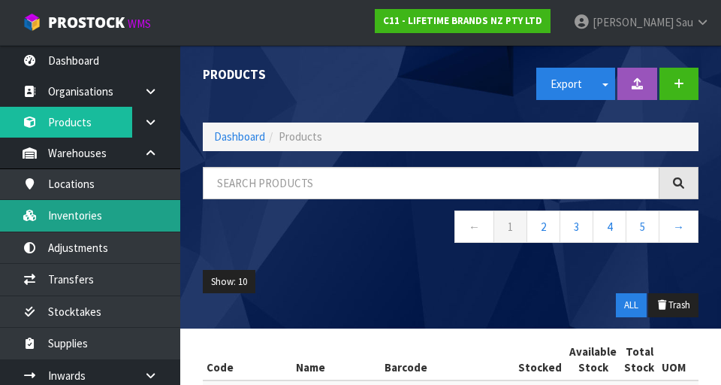
click at [93, 216] on link "Inventories" at bounding box center [90, 215] width 180 height 31
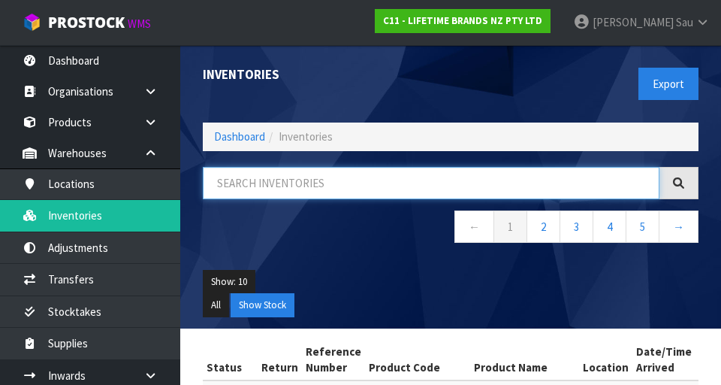
click at [315, 177] on input "text" at bounding box center [431, 183] width 457 height 32
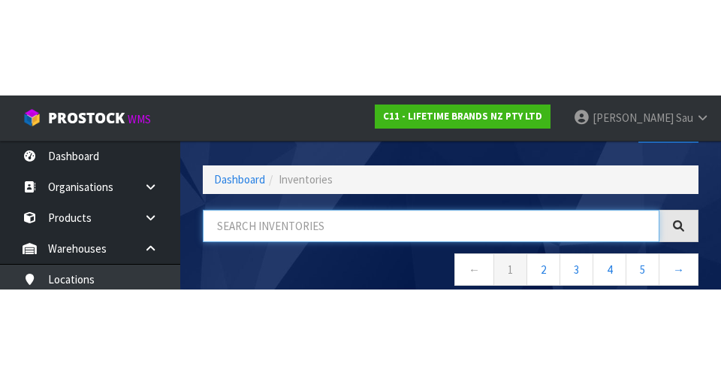
scroll to position [86, 0]
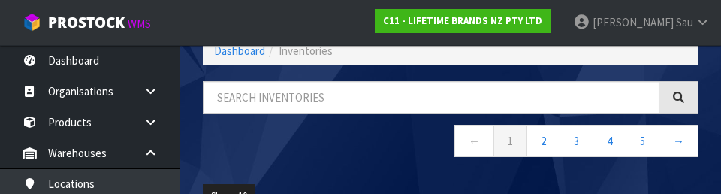
click at [297, 165] on div "← 1 2 3 4 5 →" at bounding box center [451, 127] width 518 height 92
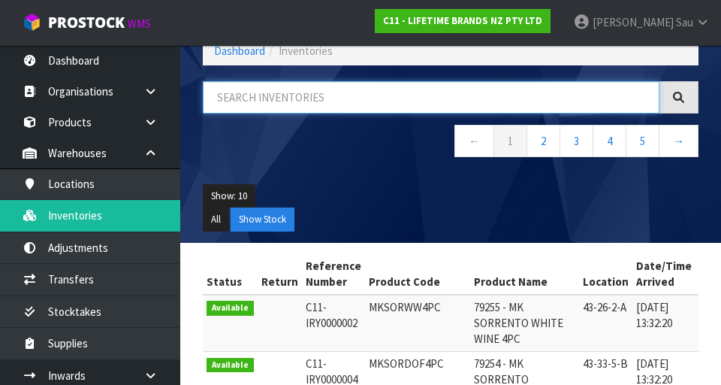
paste input "KEG145OHWHA"
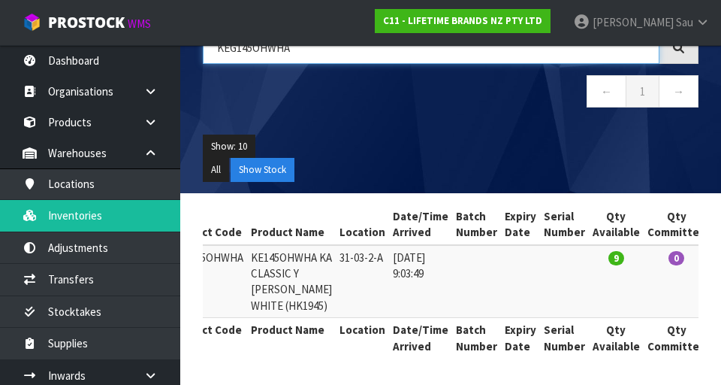
scroll to position [0, 0]
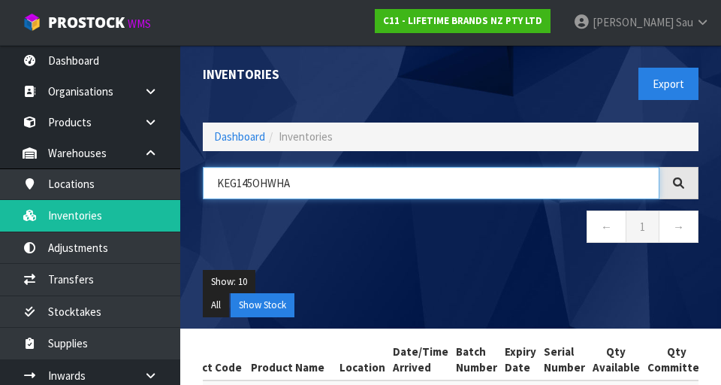
click at [327, 177] on input "KEG145OHWHA" at bounding box center [431, 183] width 457 height 32
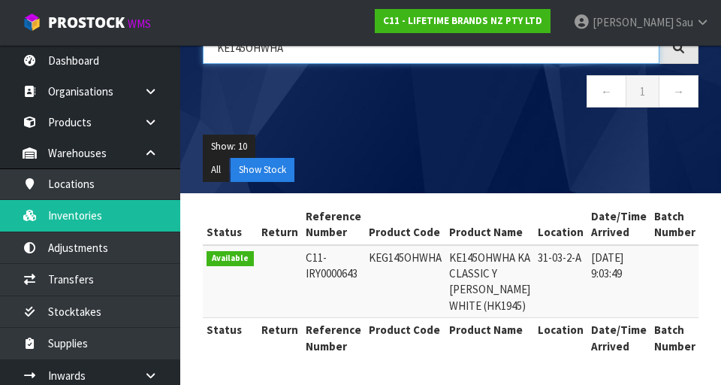
scroll to position [152, 0]
click at [450, 365] on div "Status Return Reference Number Product Code Product Name Location Date/Time Arr…" at bounding box center [451, 288] width 496 height 169
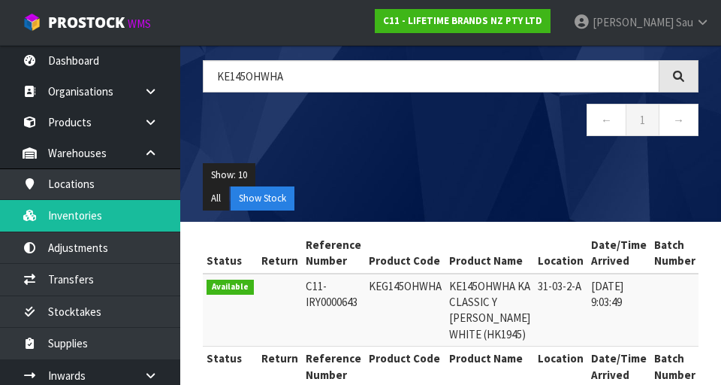
scroll to position [0, 0]
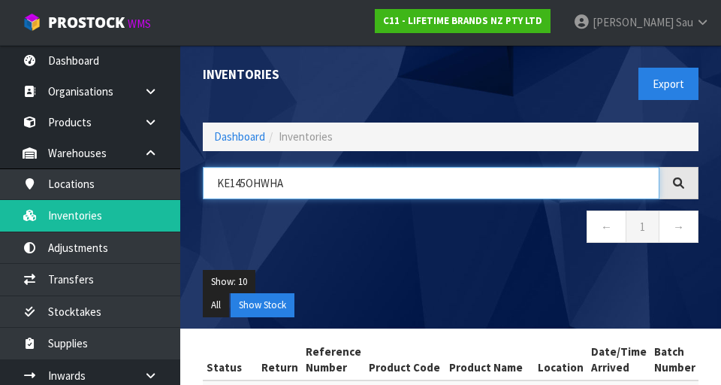
click at [351, 180] on input "KE145OHWHA" at bounding box center [431, 183] width 457 height 32
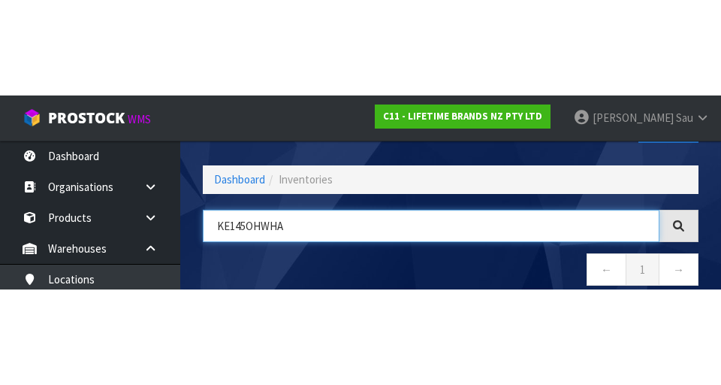
scroll to position [86, 0]
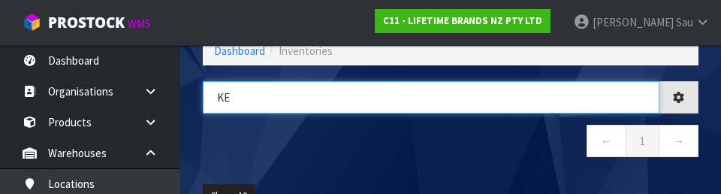
type input "K"
type input "KCMCHB42SH"
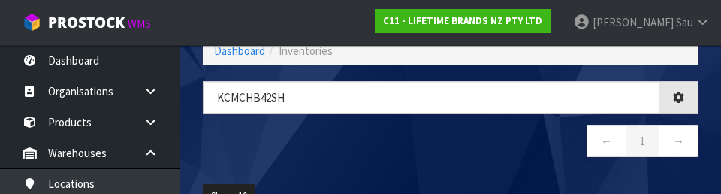
click at [422, 155] on nav "← 1 →" at bounding box center [451, 143] width 496 height 37
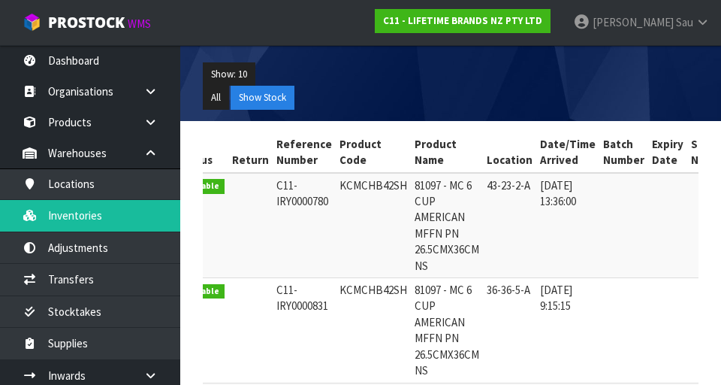
scroll to position [0, 0]
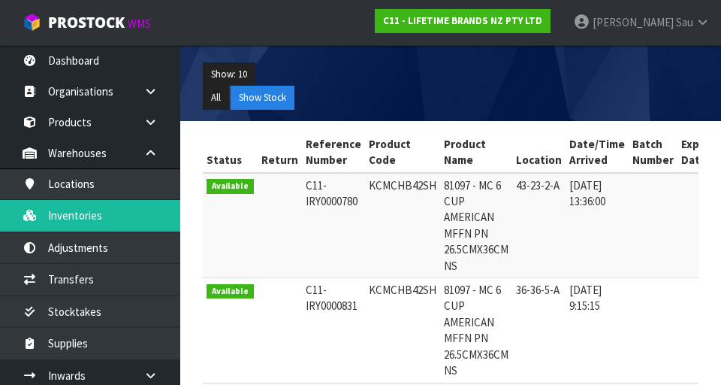
copy td "KCMCHB42SH"
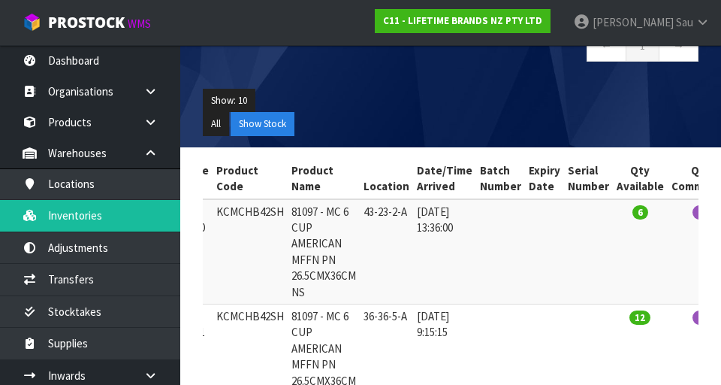
scroll to position [186, 0]
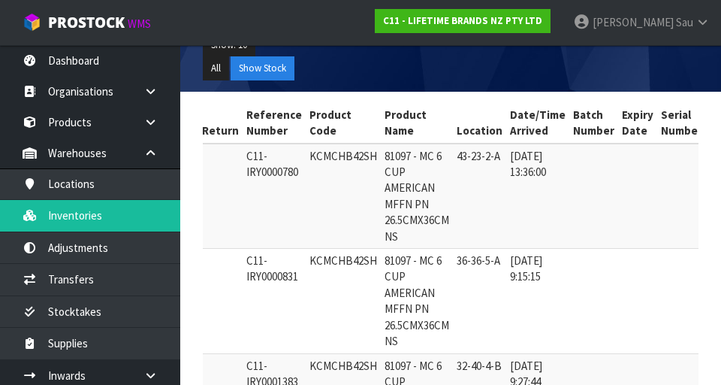
scroll to position [234, 0]
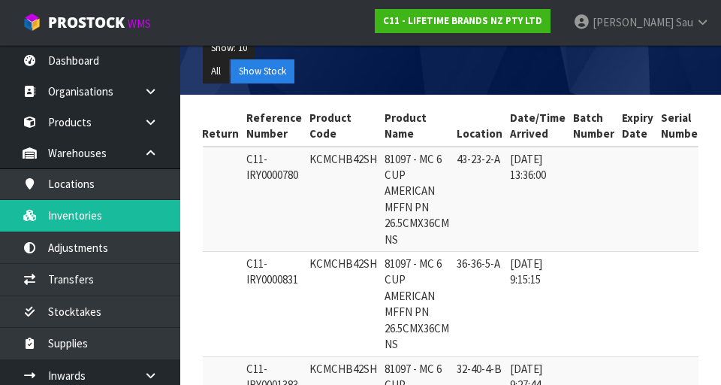
copy td "KCMCHB42SH"
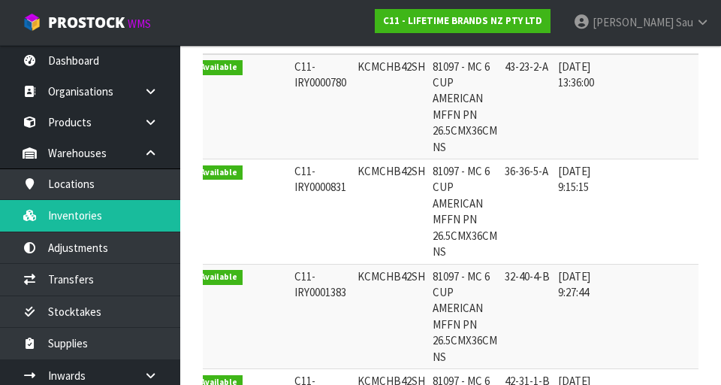
scroll to position [0, 0]
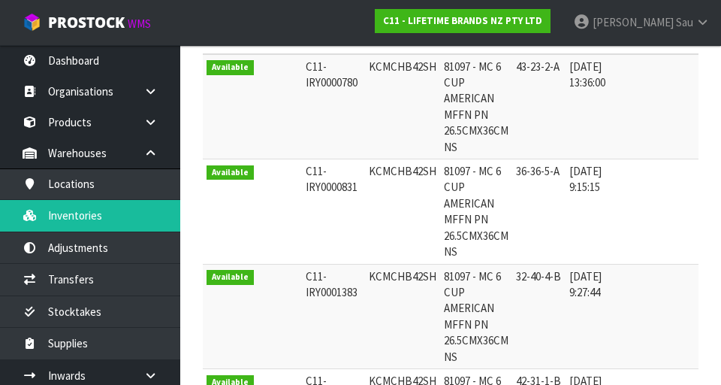
copy td "KCMCHB42SH"
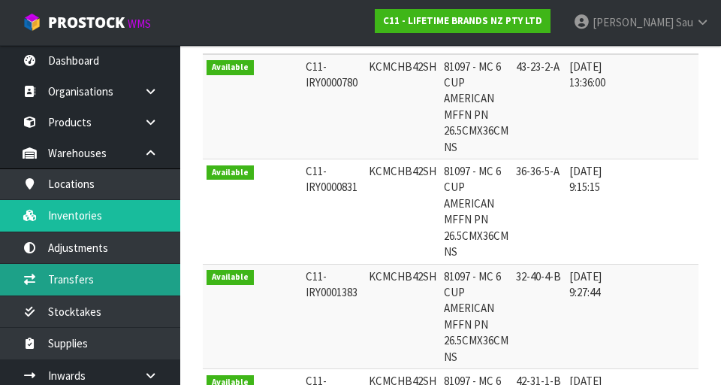
click at [84, 276] on link "Transfers" at bounding box center [90, 279] width 180 height 31
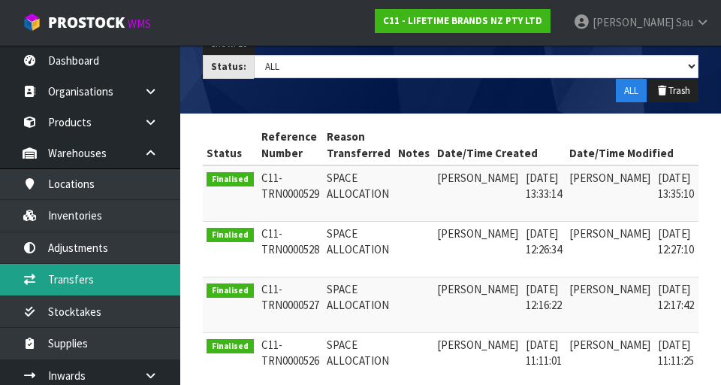
scroll to position [237, 0]
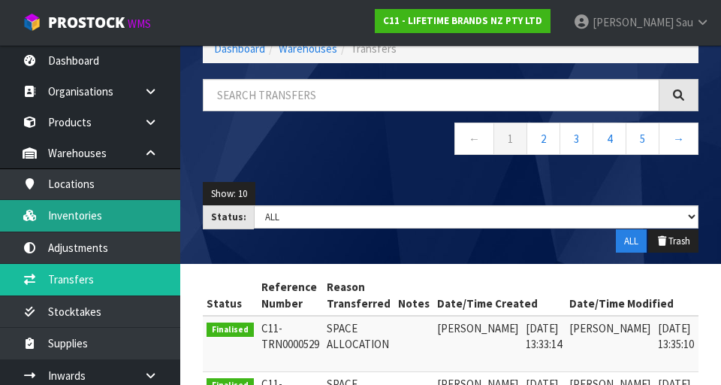
click at [80, 213] on link "Inventories" at bounding box center [90, 215] width 180 height 31
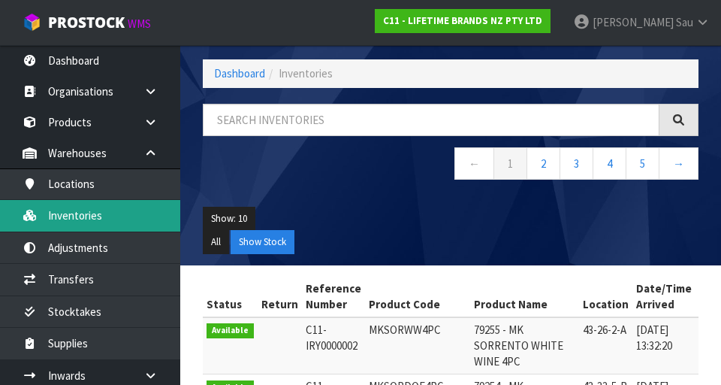
scroll to position [88, 0]
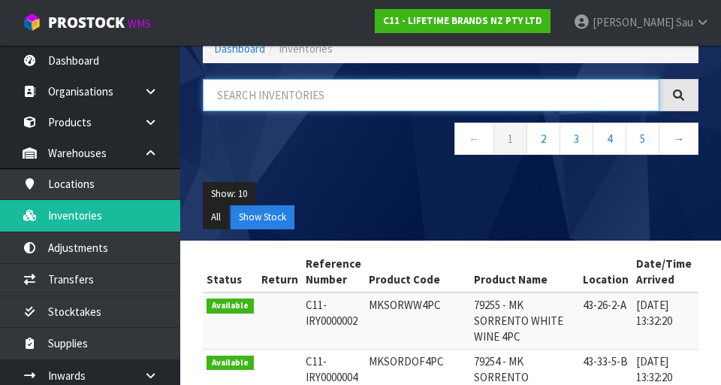
paste input "KCMCHB42SH"
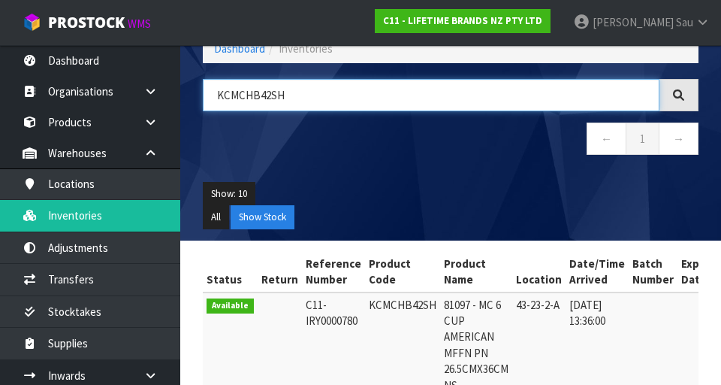
type input "KCMCHB42SH"
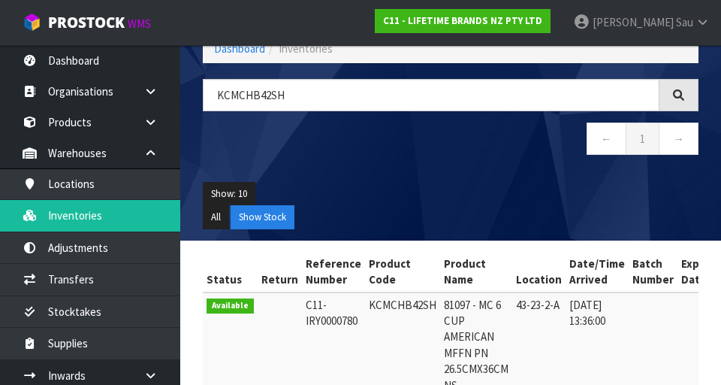
click at [439, 192] on ul "Show: 10 5 10 25 50" at bounding box center [451, 194] width 496 height 24
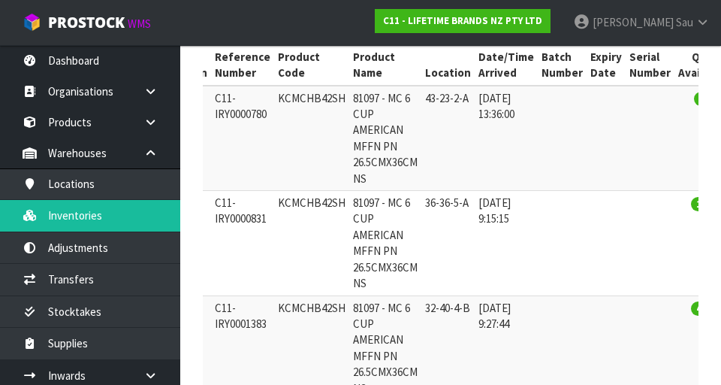
scroll to position [294, 0]
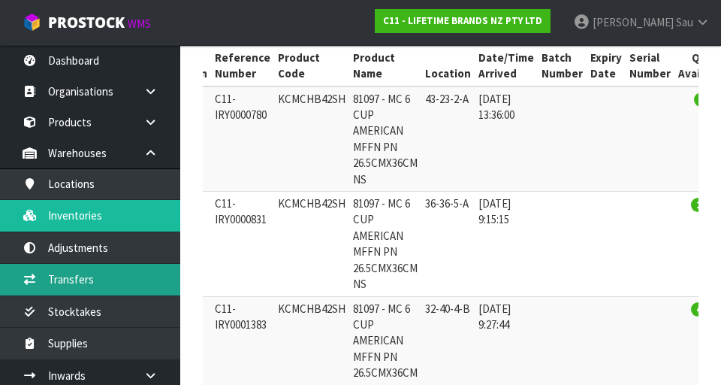
click at [71, 284] on link "Transfers" at bounding box center [90, 279] width 180 height 31
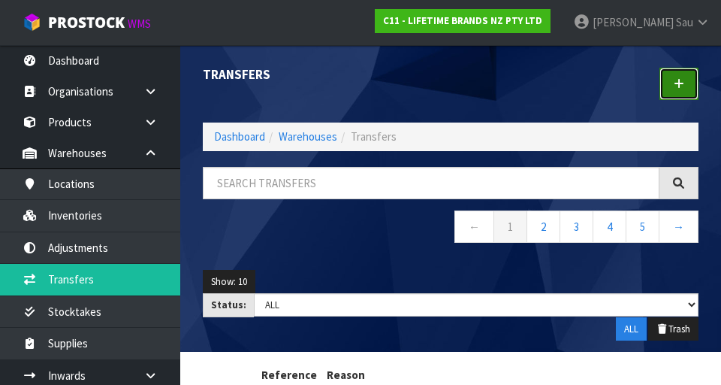
click at [450, 92] on link at bounding box center [678, 84] width 39 height 32
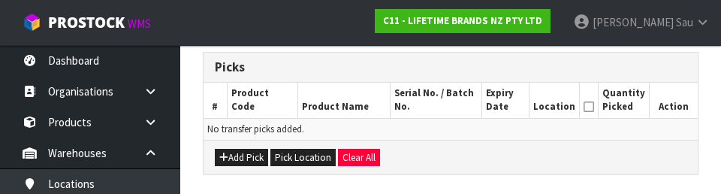
scroll to position [355, 0]
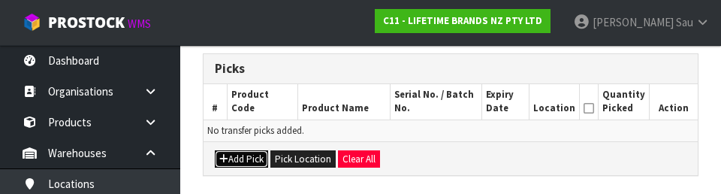
click at [242, 160] on button "Add Pick" at bounding box center [241, 159] width 53 height 18
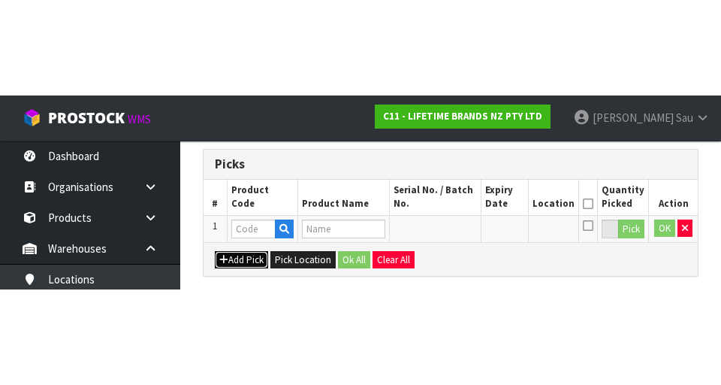
scroll to position [342, 0]
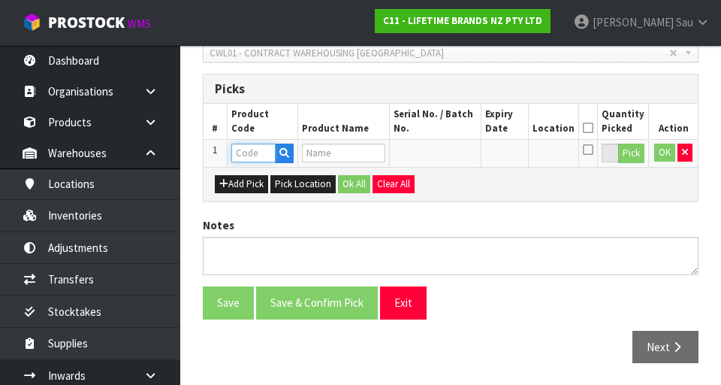
paste input "KCMCHB42SH"
type input "KCMCHB42SH"
type input "81097 - MC 6 CUP AMERICAN MFFN PN 26.5CMX36CM NS"
type input "KCMCHB42SH"
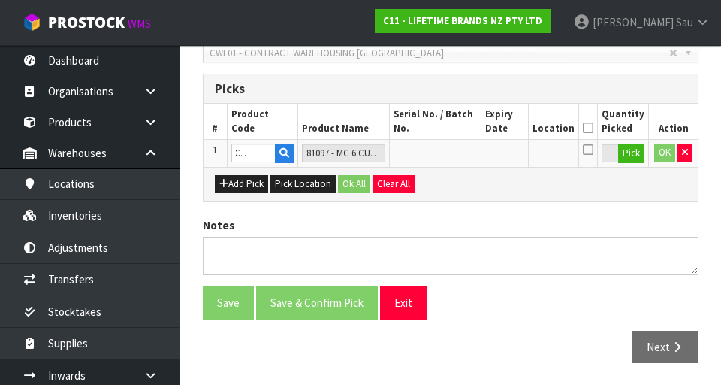
click at [450, 191] on div "Add Pick Pick Location Ok All Clear All" at bounding box center [451, 184] width 494 height 34
click at [450, 160] on button "Pick" at bounding box center [631, 153] width 26 height 20
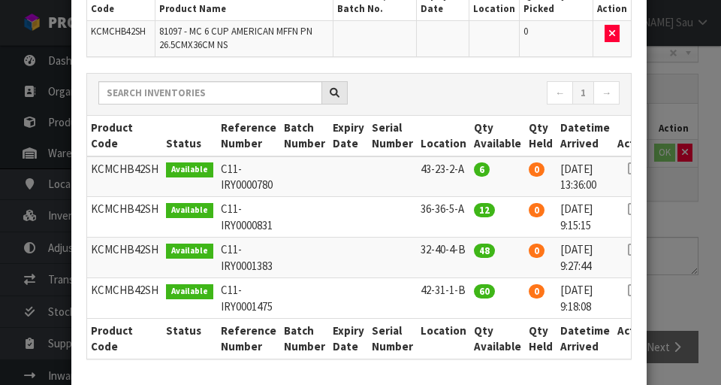
scroll to position [137, 0]
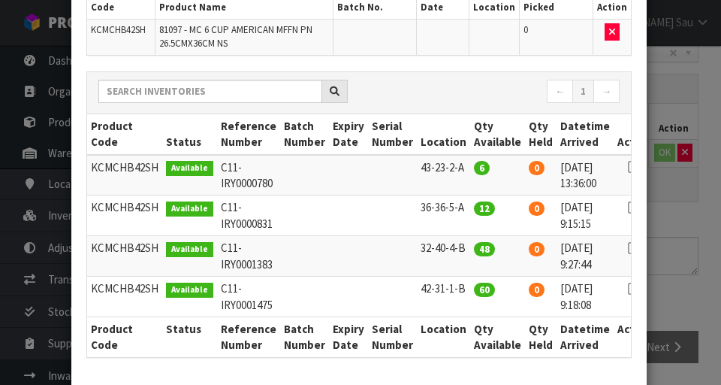
click at [450, 210] on td at bounding box center [634, 215] width 41 height 41
click at [450, 208] on icon at bounding box center [634, 207] width 12 height 1
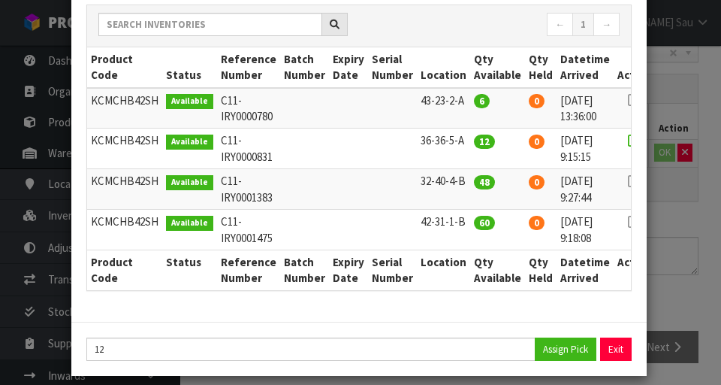
scroll to position [205, 0]
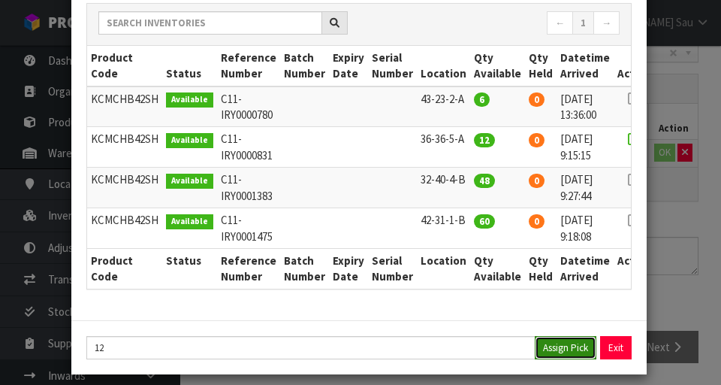
click at [450, 357] on button "Assign Pick" at bounding box center [566, 347] width 62 height 23
type input "12"
click at [450, 179] on icon at bounding box center [634, 179] width 12 height 1
click at [450, 357] on button "Assign Pick" at bounding box center [566, 347] width 62 height 23
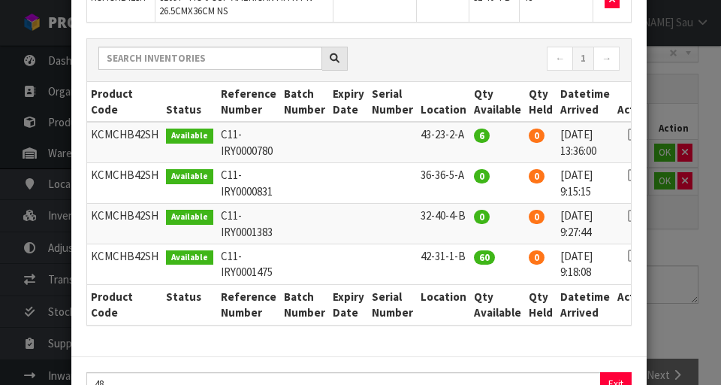
scroll to position [241, 0]
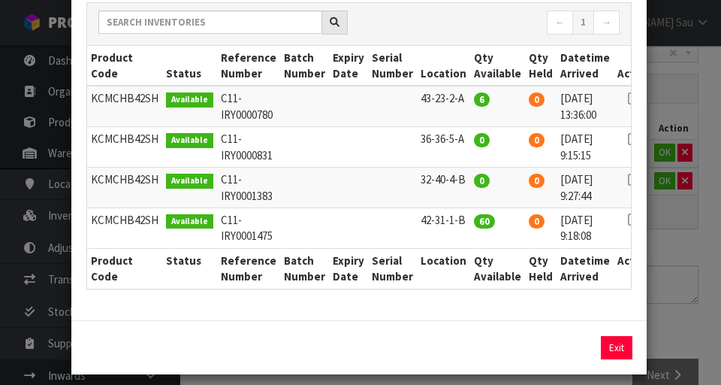
click at [450, 246] on div "Pick Line Picks Product Code Product Name Serial No. / Batch No. Expiry Date Lo…" at bounding box center [360, 192] width 721 height 385
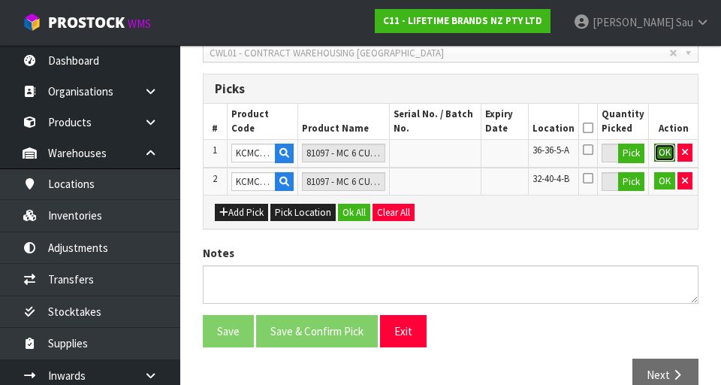
click at [450, 158] on button "OK" at bounding box center [664, 152] width 21 height 18
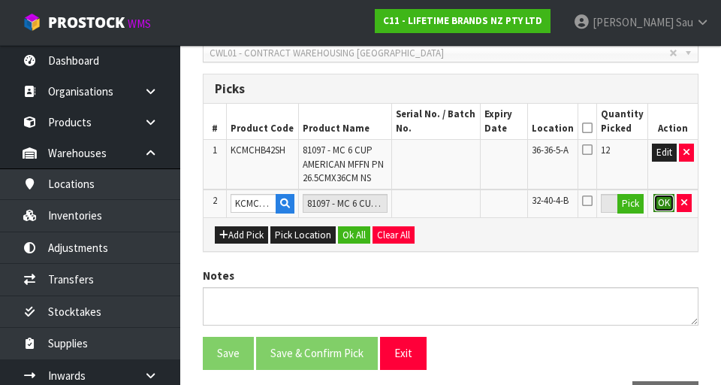
click at [450, 204] on button "OK" at bounding box center [663, 203] width 21 height 18
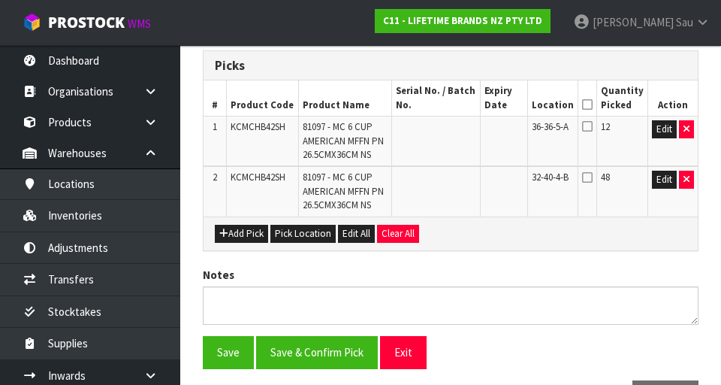
scroll to position [415, 0]
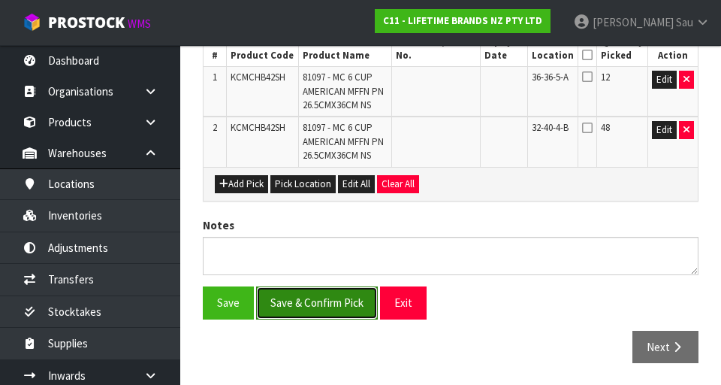
click at [291, 308] on button "Save & Confirm Pick" at bounding box center [317, 302] width 122 height 32
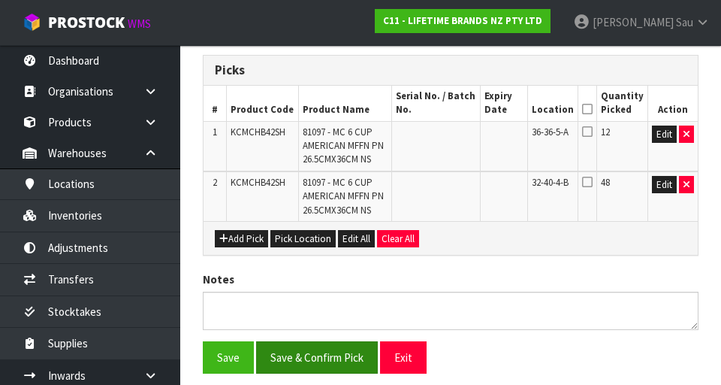
scroll to position [0, 0]
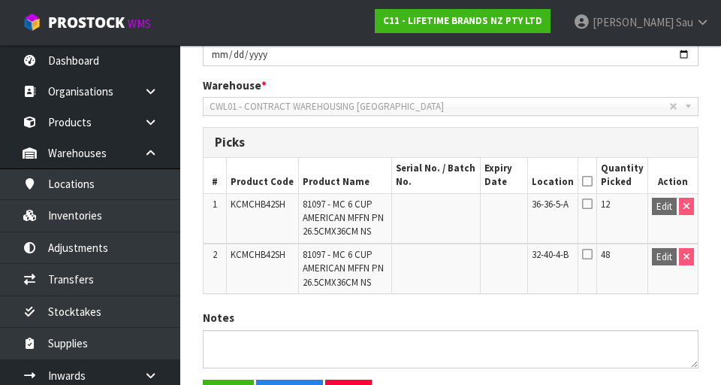
scroll to position [436, 0]
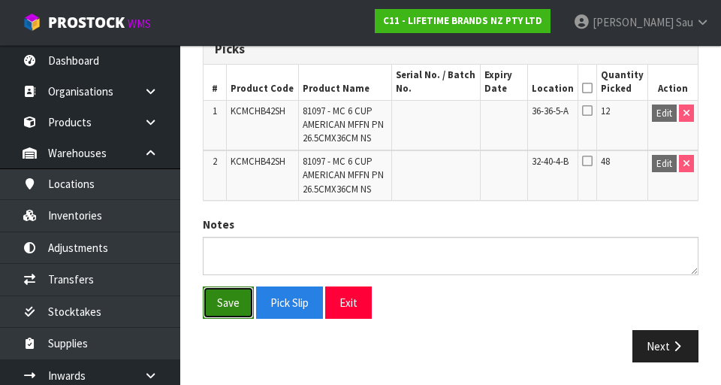
click at [232, 307] on button "Save" at bounding box center [228, 302] width 51 height 32
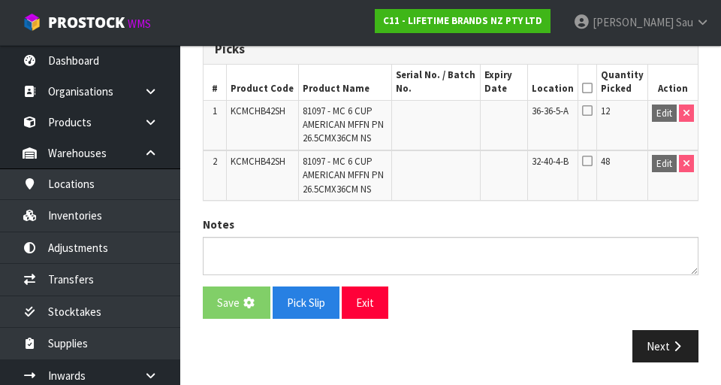
scroll to position [0, 0]
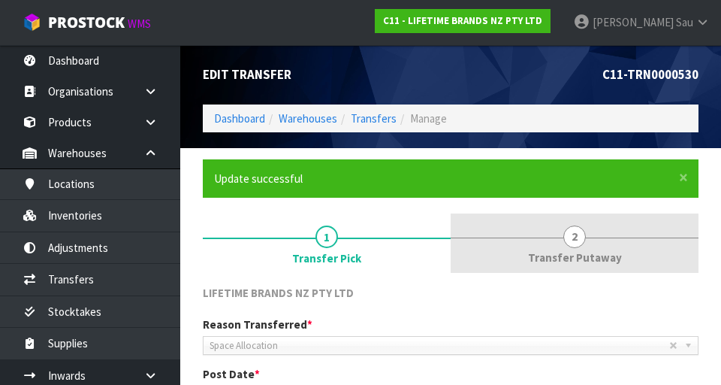
click at [450, 253] on span "Transfer Putaway" at bounding box center [575, 257] width 94 height 16
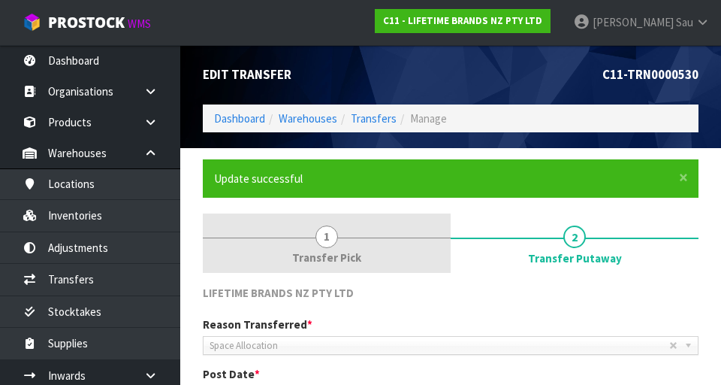
click at [300, 248] on link "1 Transfer Pick" at bounding box center [327, 242] width 248 height 59
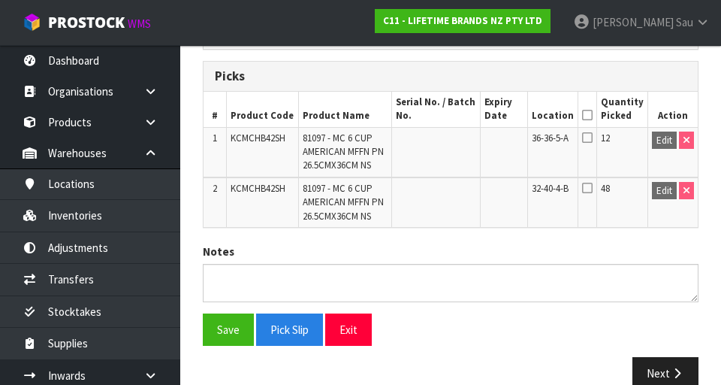
scroll to position [436, 0]
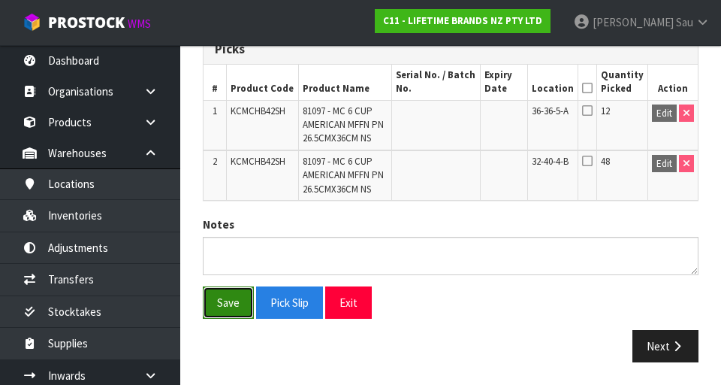
click at [230, 314] on button "Save" at bounding box center [228, 302] width 51 height 32
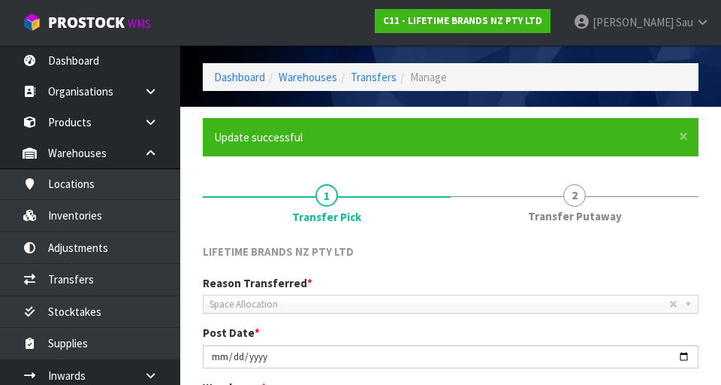
scroll to position [0, 0]
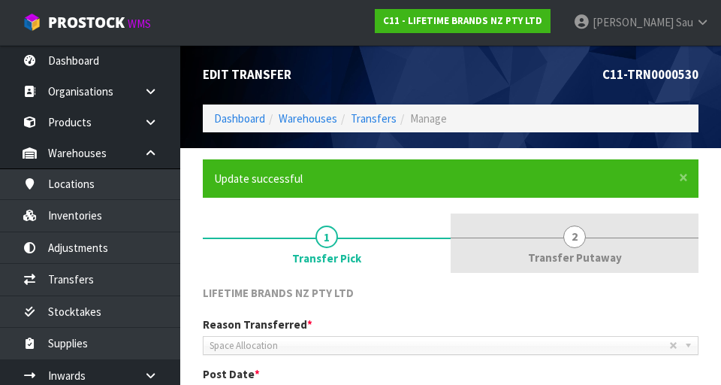
click at [450, 246] on link "2 Transfer Putaway" at bounding box center [575, 242] width 248 height 59
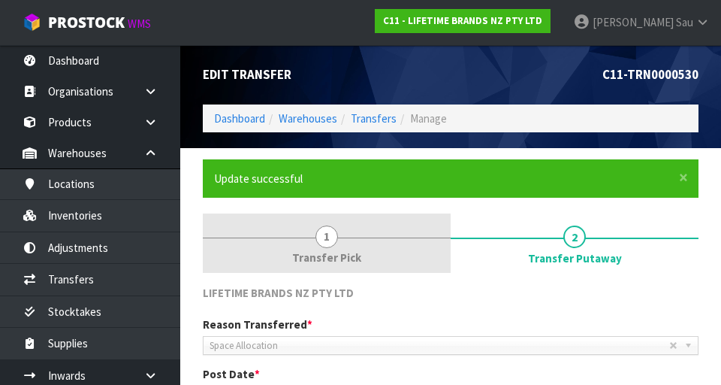
click at [319, 238] on span "1" at bounding box center [326, 236] width 23 height 23
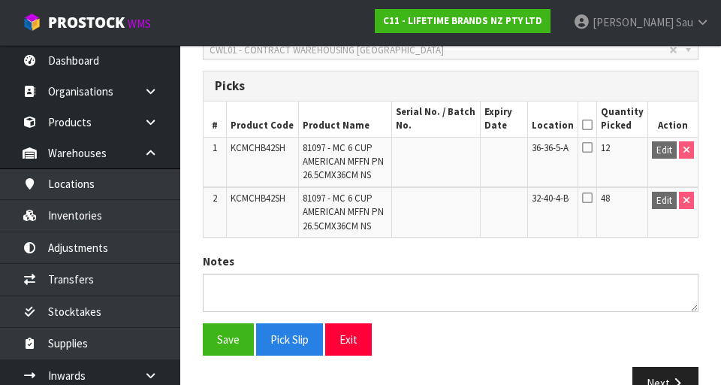
scroll to position [436, 0]
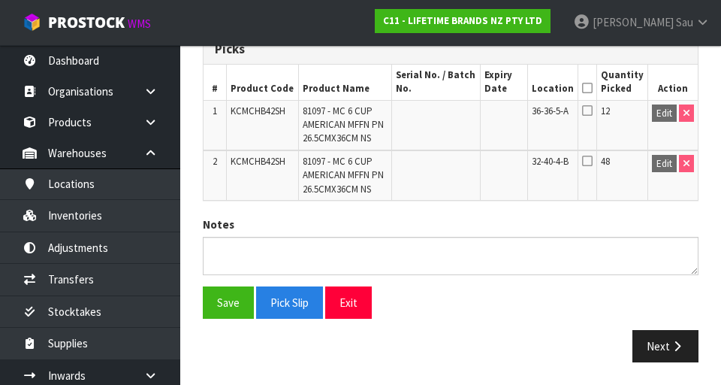
click at [450, 107] on icon at bounding box center [587, 110] width 11 height 12
click at [450, 88] on icon at bounding box center [587, 88] width 11 height 1
click at [234, 300] on button "Save" at bounding box center [228, 302] width 51 height 32
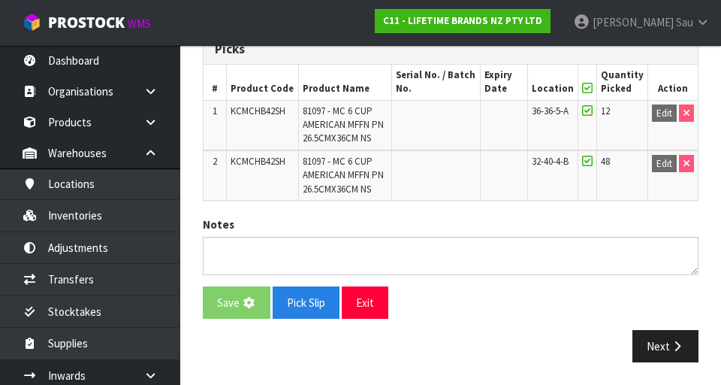
scroll to position [0, 0]
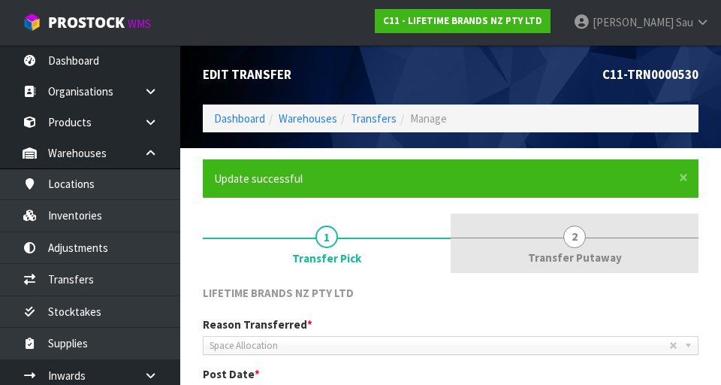
click at [450, 246] on link "2 Transfer Putaway" at bounding box center [575, 242] width 248 height 59
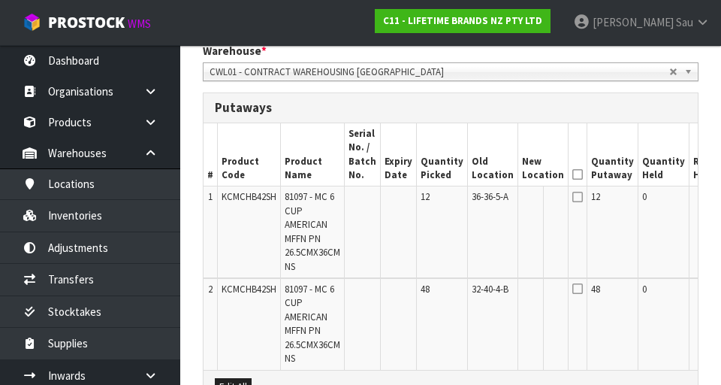
scroll to position [0, 54]
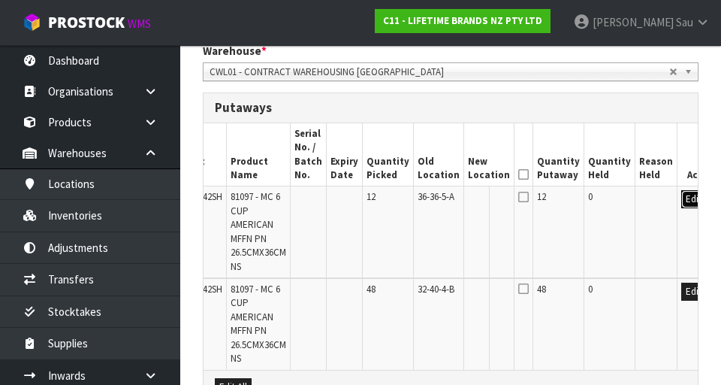
click at [450, 203] on button "Edit" at bounding box center [693, 199] width 25 height 18
click at [450, 202] on input "text" at bounding box center [480, 199] width 24 height 19
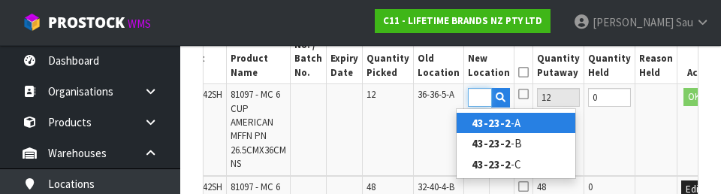
scroll to position [0, 23]
type input "43-23-2-A"
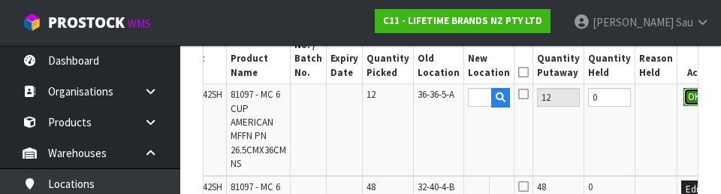
click at [450, 100] on button "OK" at bounding box center [693, 97] width 21 height 18
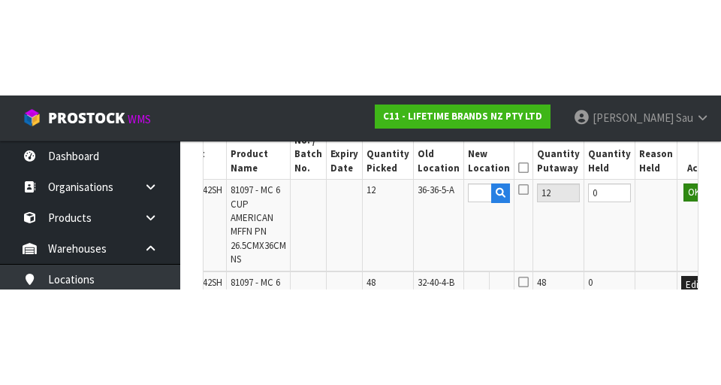
scroll to position [481, 0]
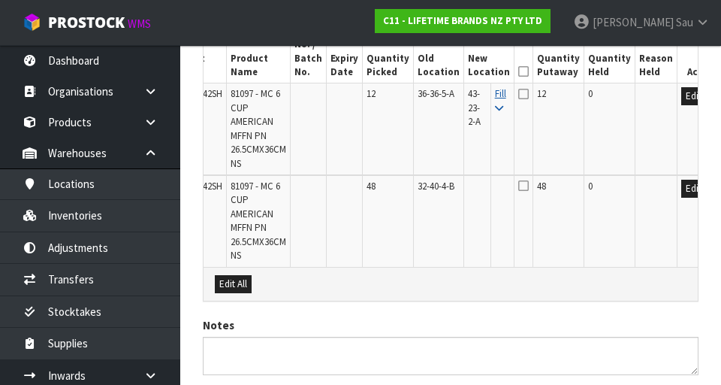
click at [450, 107] on icon at bounding box center [499, 109] width 8 height 10
click at [450, 72] on icon at bounding box center [523, 71] width 11 height 1
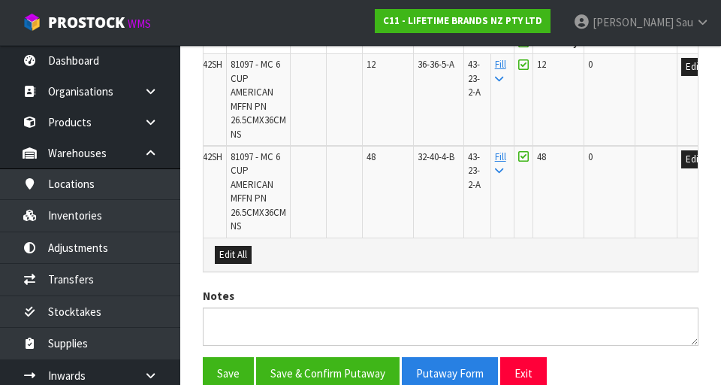
scroll to position [581, 0]
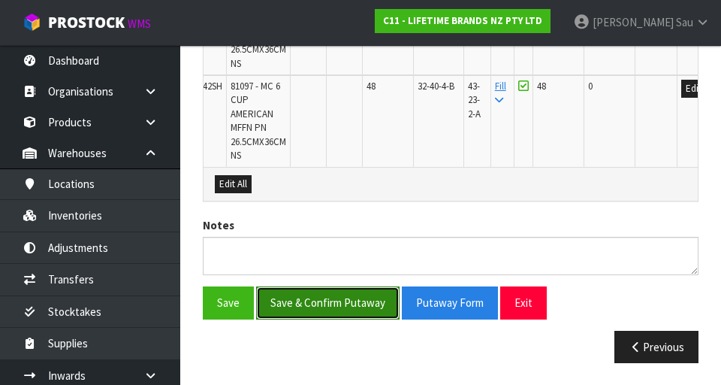
click at [297, 305] on button "Save & Confirm Putaway" at bounding box center [327, 302] width 143 height 32
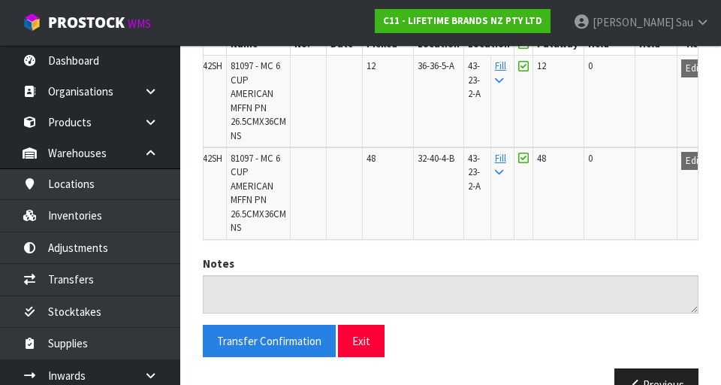
scroll to position [517, 0]
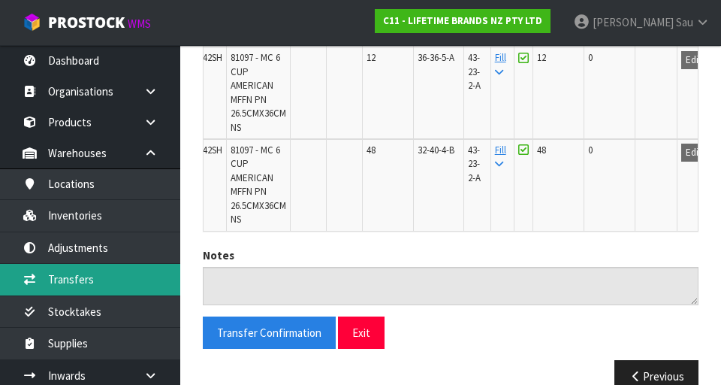
click at [67, 282] on link "Transfers" at bounding box center [90, 279] width 180 height 31
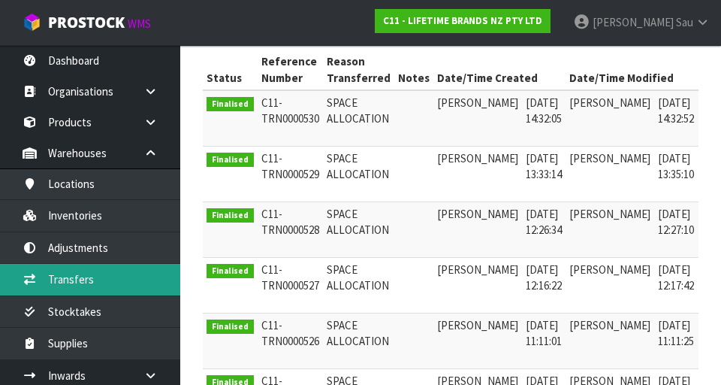
scroll to position [315, 0]
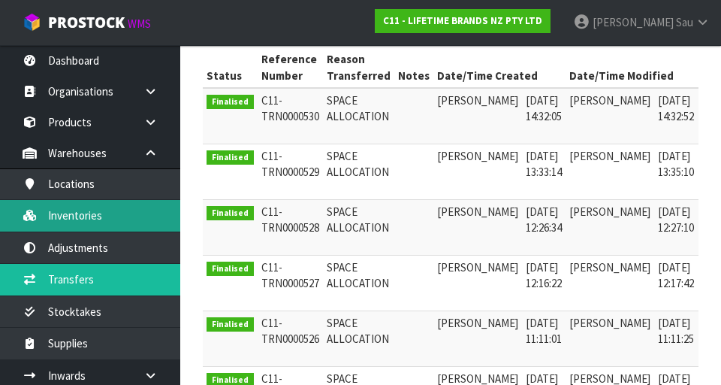
click at [68, 208] on link "Inventories" at bounding box center [90, 215] width 180 height 31
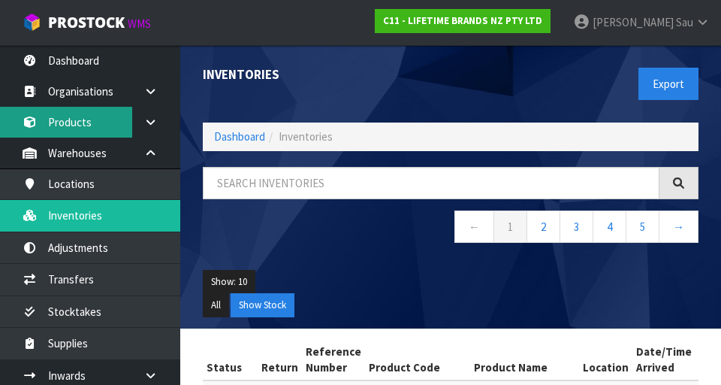
click at [68, 118] on link "Products" at bounding box center [90, 122] width 180 height 31
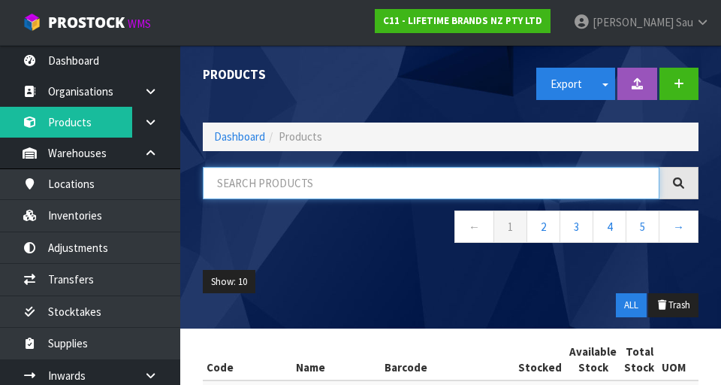
click at [450, 188] on input "text" at bounding box center [431, 183] width 457 height 32
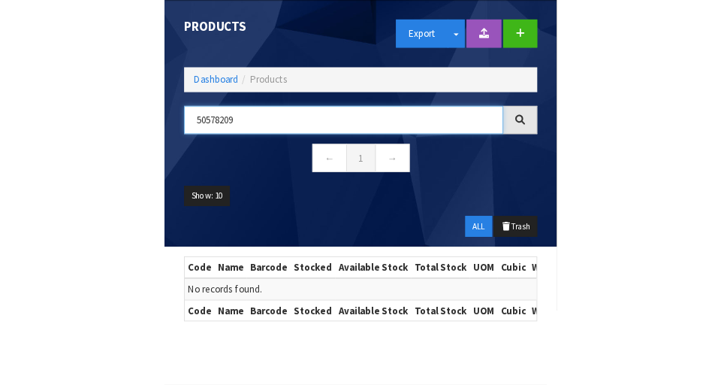
scroll to position [45, 0]
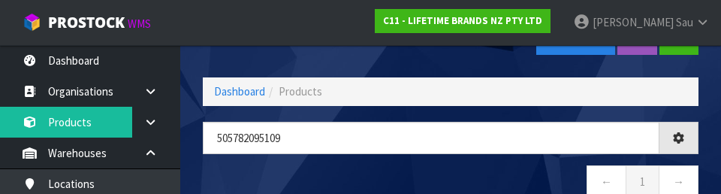
click at [450, 171] on nav "← 1 →" at bounding box center [451, 183] width 496 height 37
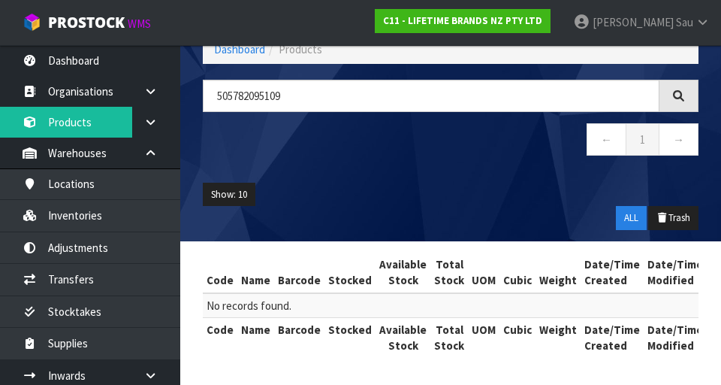
scroll to position [0, 0]
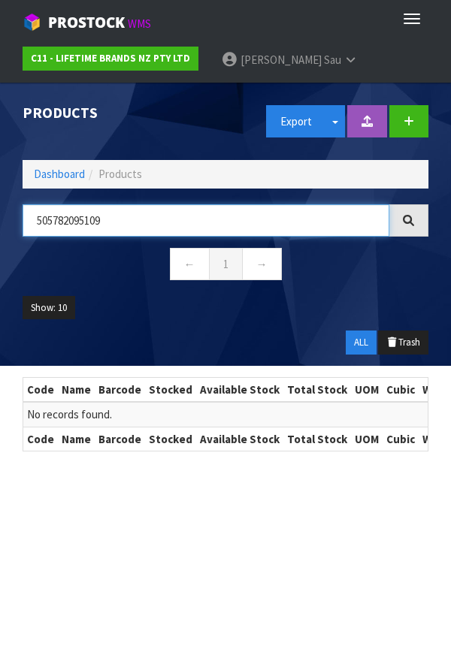
click at [157, 224] on input "505782095109" at bounding box center [206, 220] width 366 height 32
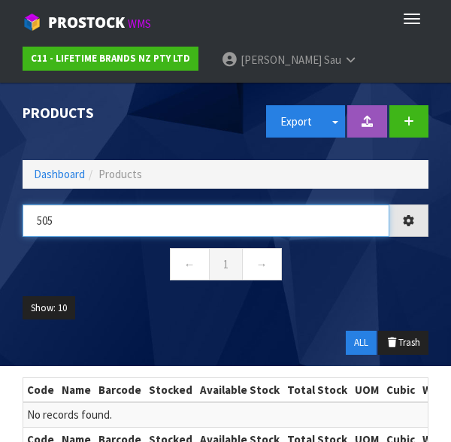
type input "50"
type input "9000186-0"
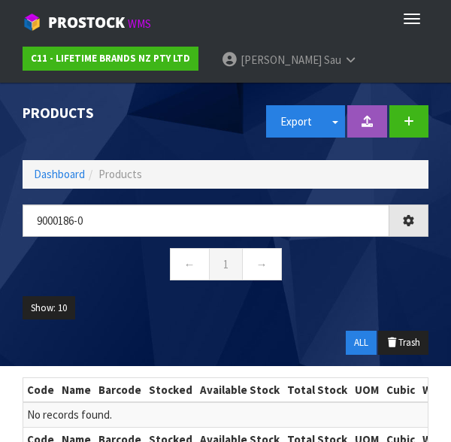
click at [367, 279] on nav "← 1 →" at bounding box center [226, 266] width 406 height 37
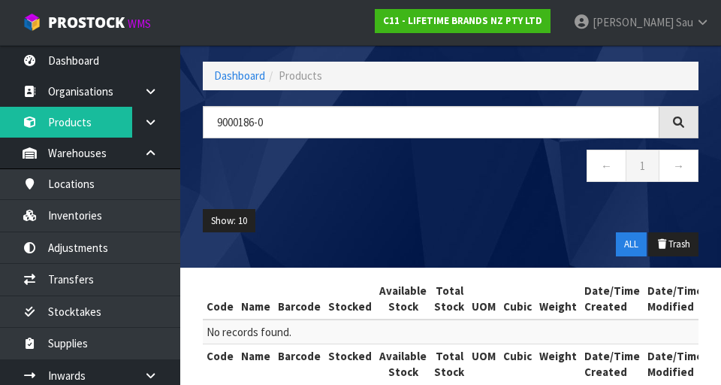
scroll to position [87, 0]
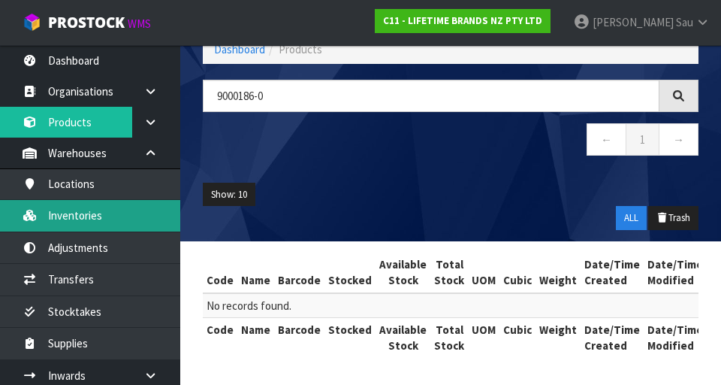
click at [76, 214] on link "Inventories" at bounding box center [90, 215] width 180 height 31
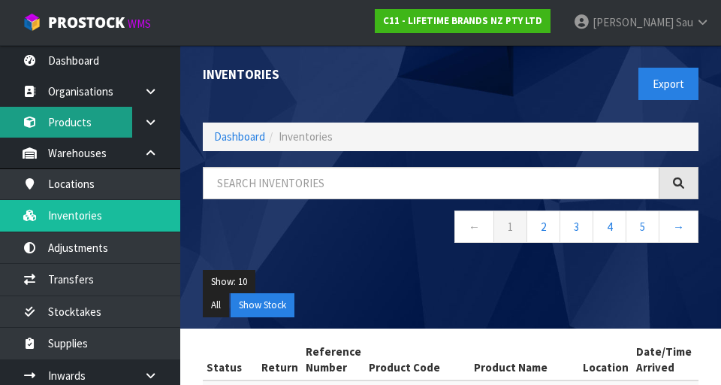
click at [79, 133] on link "Products" at bounding box center [90, 122] width 180 height 31
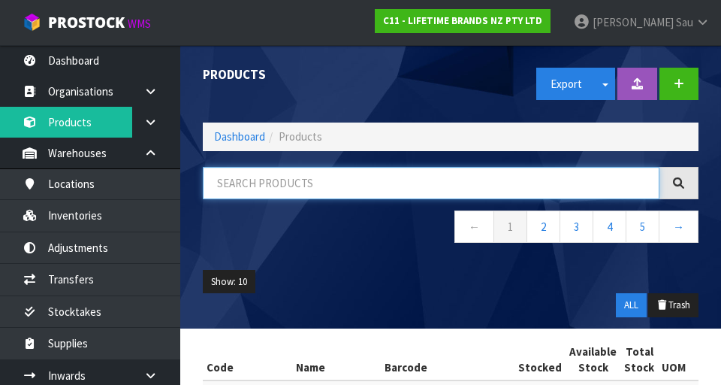
click at [450, 189] on input "text" at bounding box center [431, 183] width 457 height 32
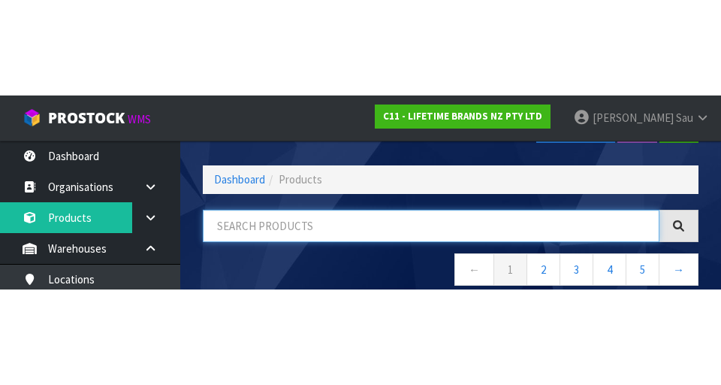
scroll to position [86, 0]
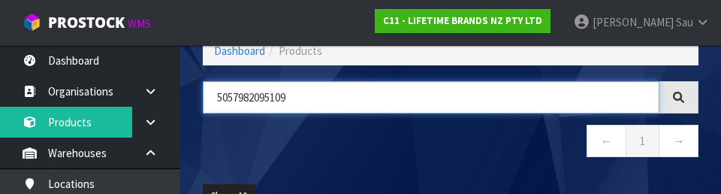
type input "5057982095109"
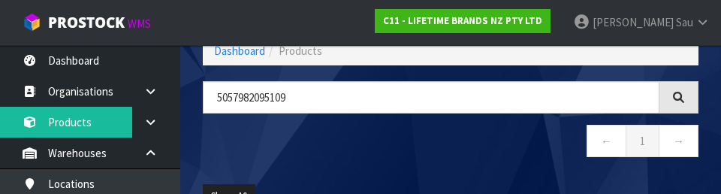
click at [450, 151] on nav "← 1 →" at bounding box center [451, 143] width 496 height 37
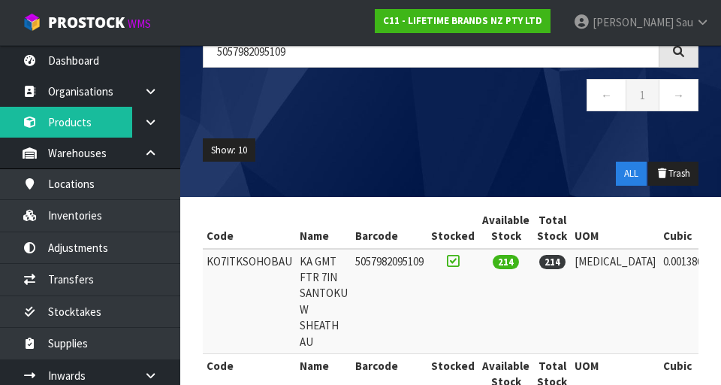
scroll to position [167, 0]
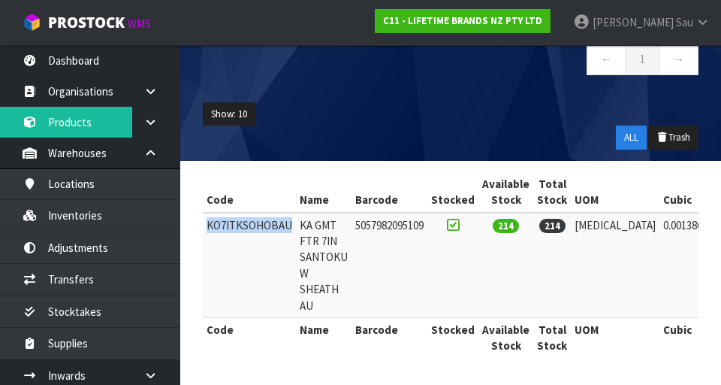
copy td "KO7ITKSOHOBAU"
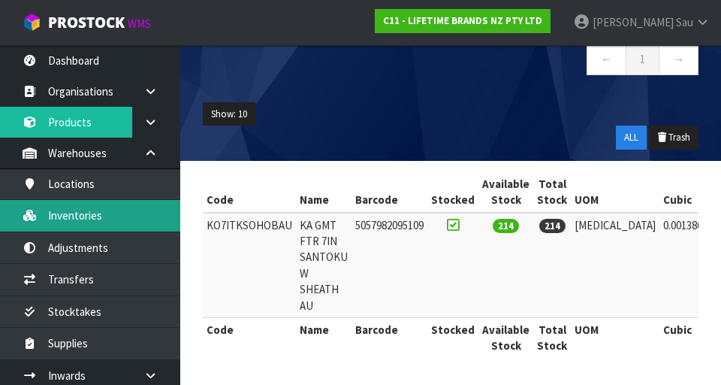
click at [70, 222] on link "Inventories" at bounding box center [90, 215] width 180 height 31
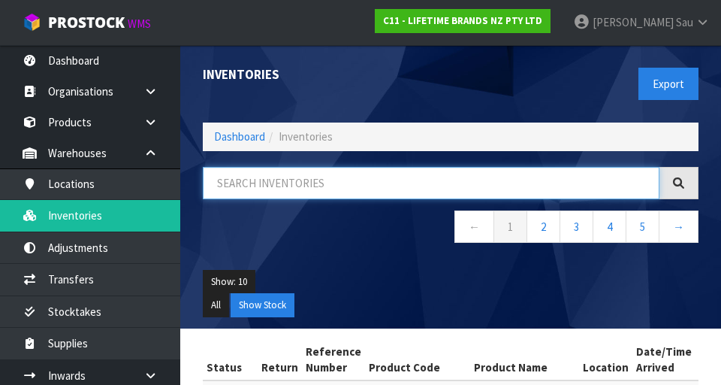
paste input "KO7ITKSOHOBAU"
type input "KO7ITKSOHOBAU"
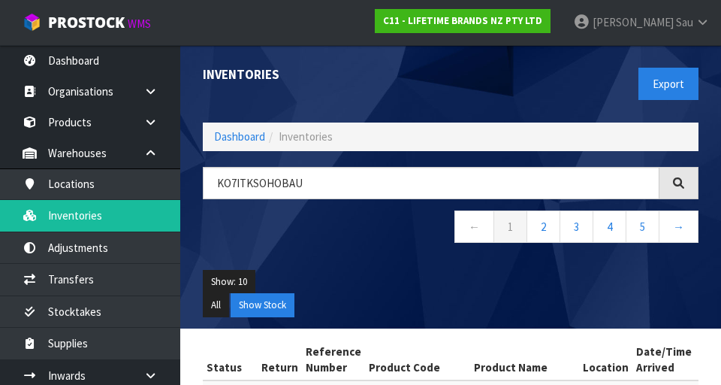
click at [450, 283] on ul "Show: 10 5 10 25 50" at bounding box center [451, 282] width 496 height 24
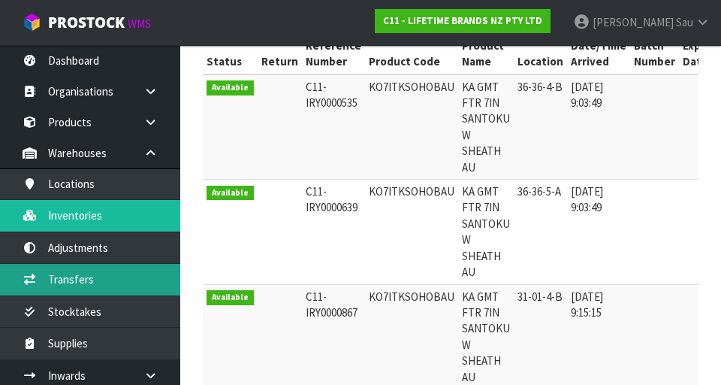
click at [62, 281] on link "Transfers" at bounding box center [90, 279] width 180 height 31
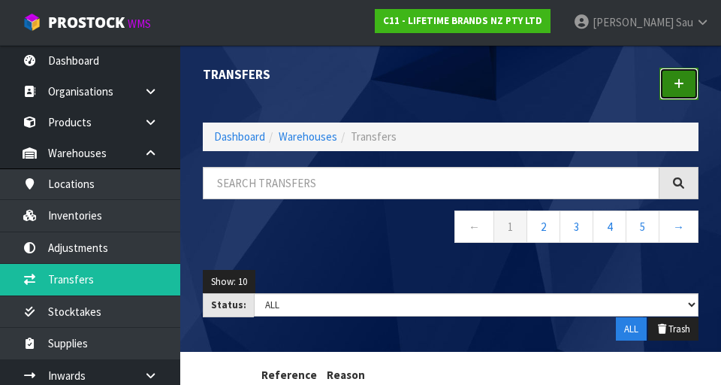
click at [450, 82] on icon at bounding box center [679, 83] width 11 height 11
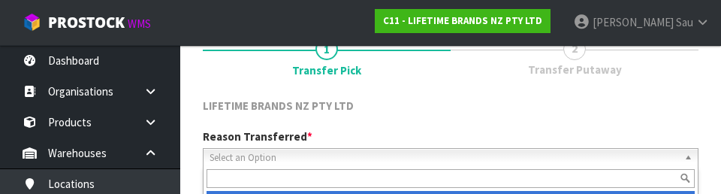
scroll to position [207, 0]
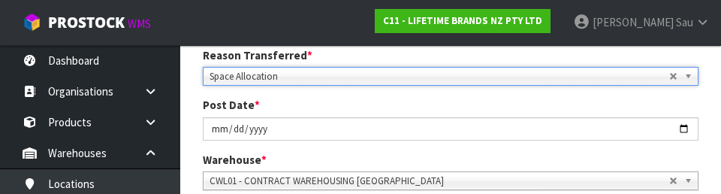
click at [450, 104] on div "Post Date * [DATE]" at bounding box center [451, 118] width 518 height 43
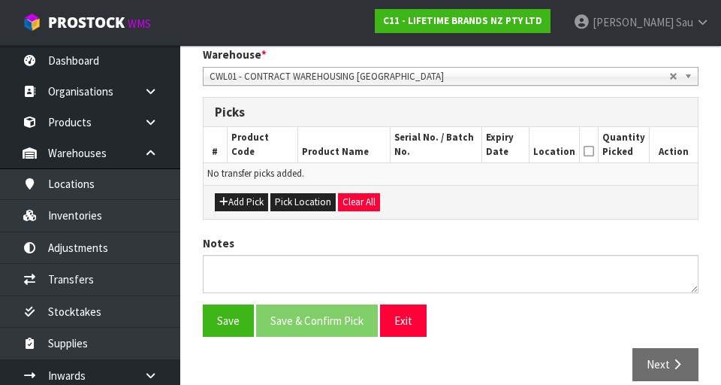
scroll to position [320, 0]
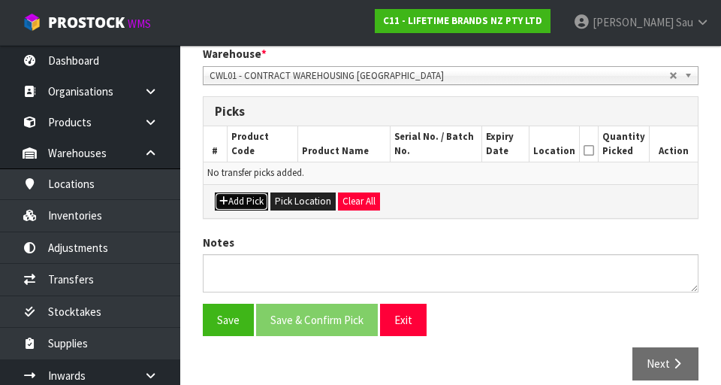
click at [251, 207] on button "Add Pick" at bounding box center [241, 201] width 53 height 18
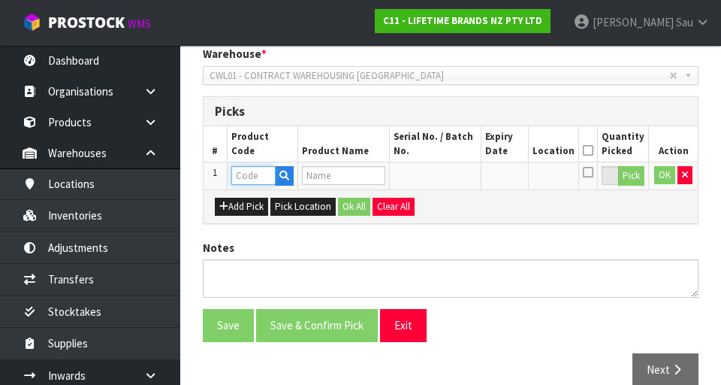
click at [253, 179] on input "text" at bounding box center [253, 175] width 44 height 19
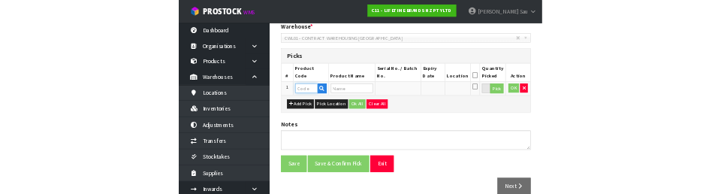
scroll to position [313, 0]
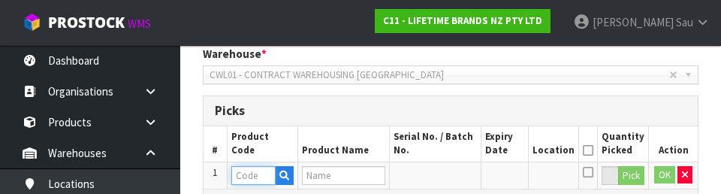
paste input "KO7ITKSOHOBAU"
type input "KO7ITKSOHOBAU"
type input "KA GMT FTR 7IN SANTOKU W SHEATH AU"
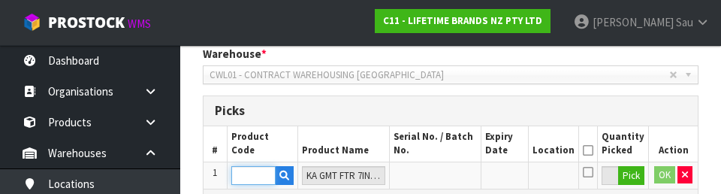
type input "KO7ITKSOHOBAU"
click at [450, 133] on div "1 Transfer Pick 2 Transfer Putaway LIFETIME BRANDS NZ PTY LTD Reason Transferre…" at bounding box center [451, 117] width 518 height 557
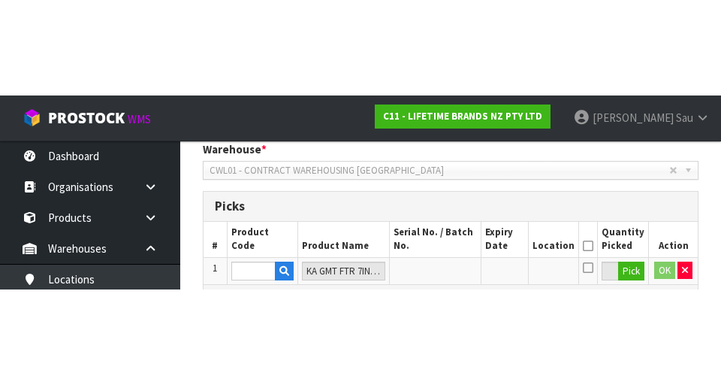
scroll to position [320, 0]
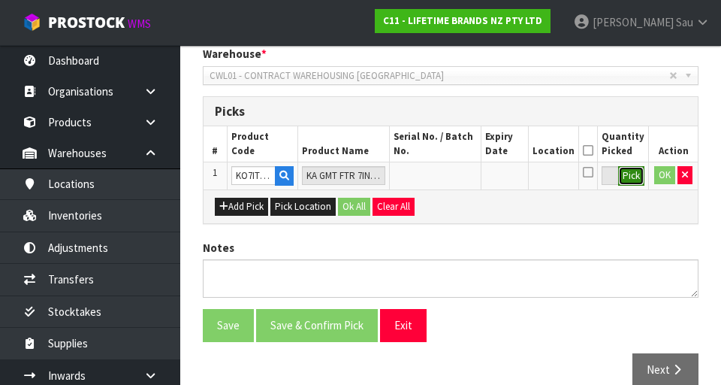
click at [450, 183] on button "Pick" at bounding box center [631, 176] width 26 height 20
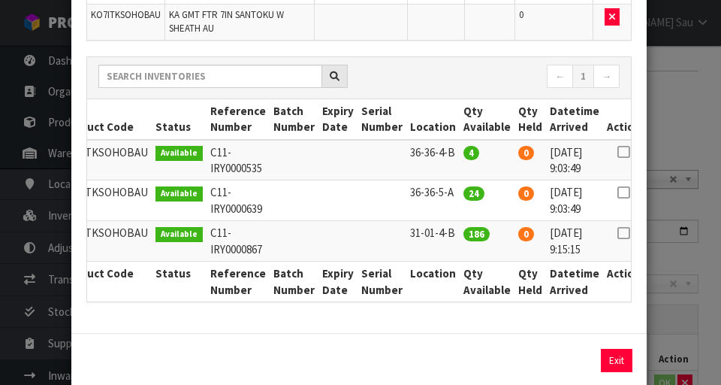
scroll to position [161, 0]
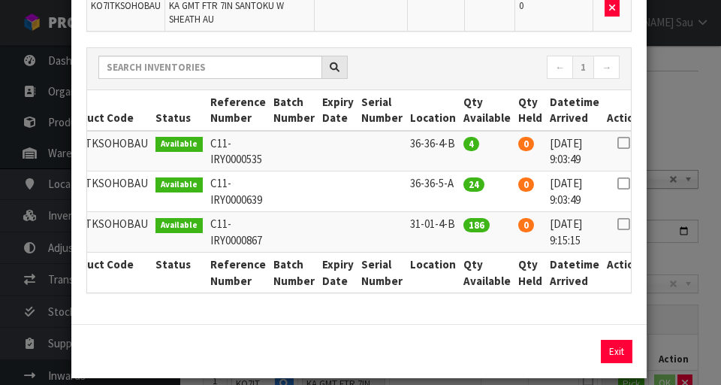
click at [450, 183] on icon at bounding box center [623, 183] width 12 height 1
click at [450, 354] on button "Assign Pick" at bounding box center [566, 350] width 62 height 23
type input "24"
click at [450, 143] on icon at bounding box center [623, 143] width 12 height 1
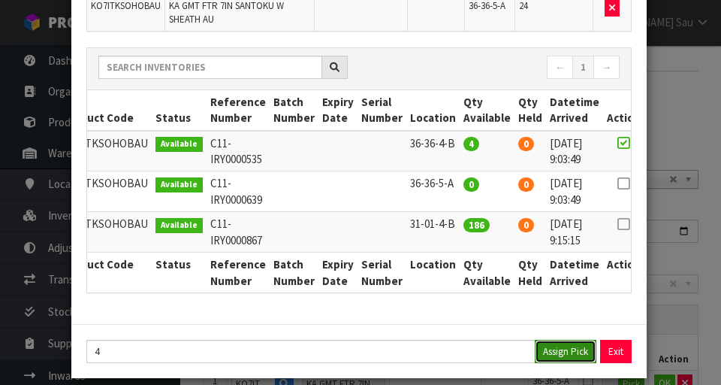
click at [450, 352] on button "Assign Pick" at bounding box center [566, 350] width 62 height 23
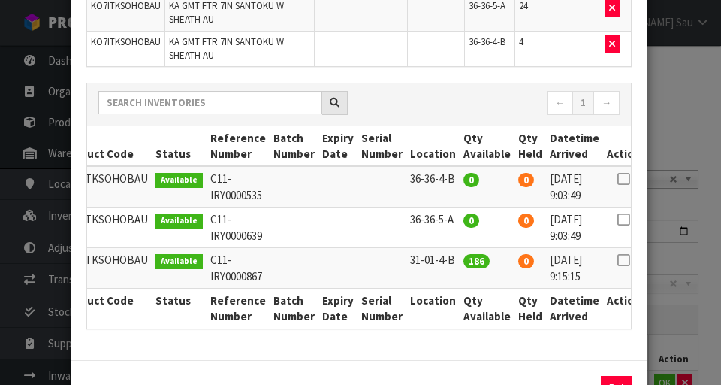
click at [450, 256] on div "Pick Line Picks Product Code Product Name Serial No. / Batch No. Expiry Date Lo…" at bounding box center [360, 192] width 721 height 385
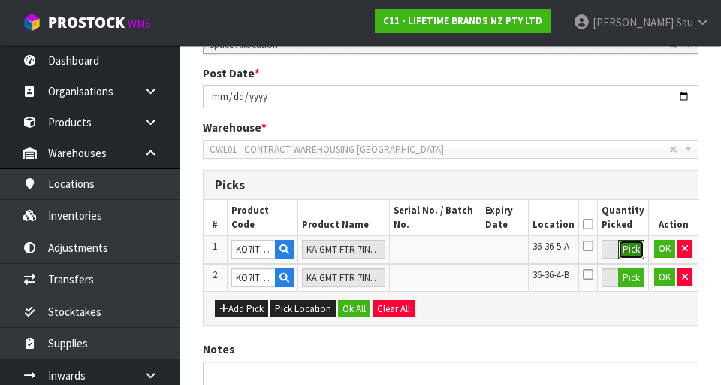
scroll to position [247, 0]
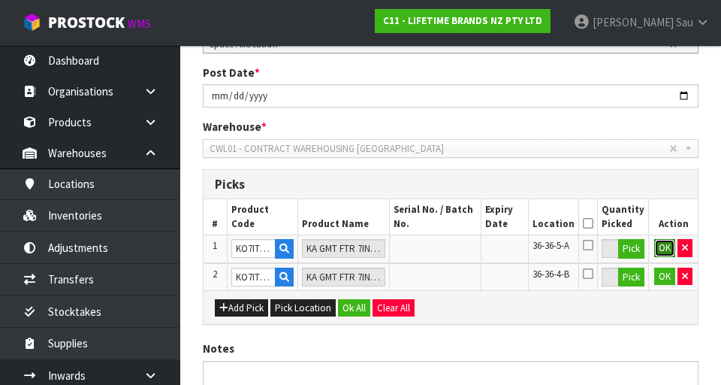
click at [450, 252] on button "OK" at bounding box center [664, 248] width 21 height 18
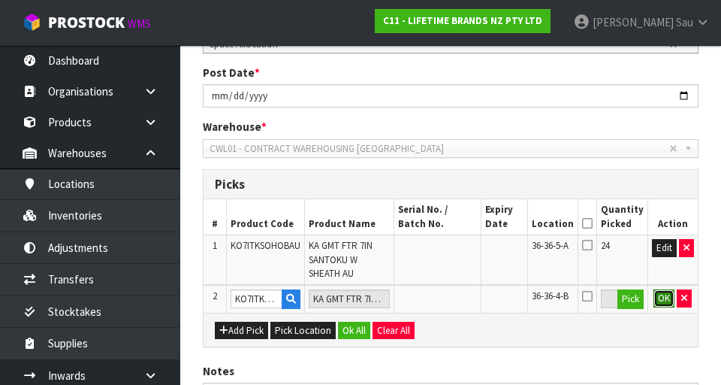
click at [450, 301] on button "OK" at bounding box center [663, 298] width 21 height 18
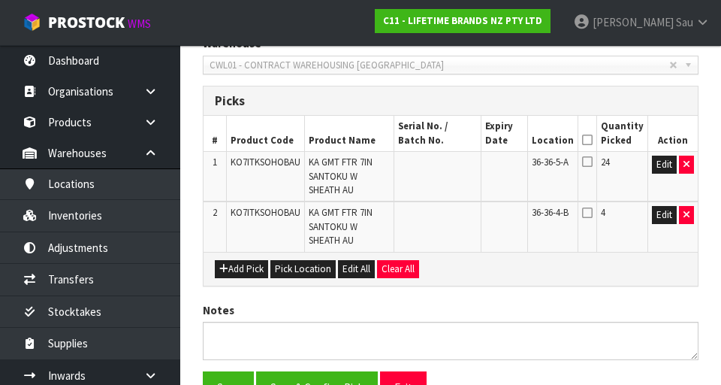
scroll to position [336, 0]
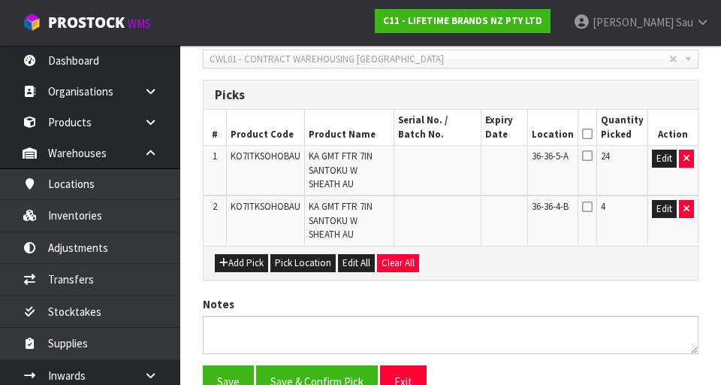
click at [450, 134] on icon at bounding box center [587, 134] width 11 height 1
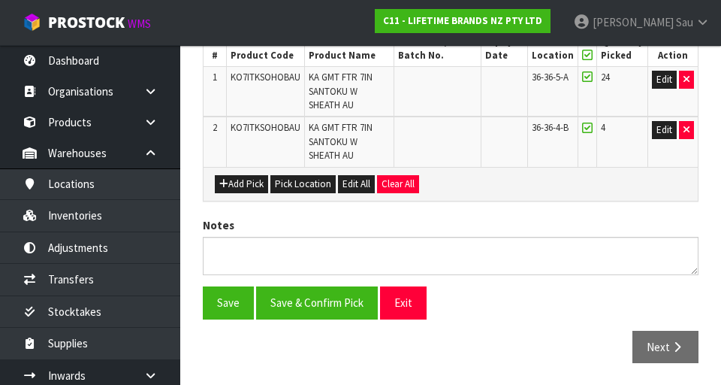
scroll to position [412, 0]
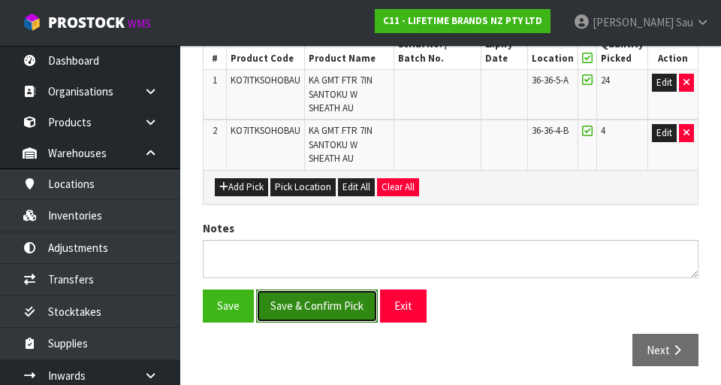
click at [304, 303] on button "Save & Confirm Pick" at bounding box center [317, 305] width 122 height 32
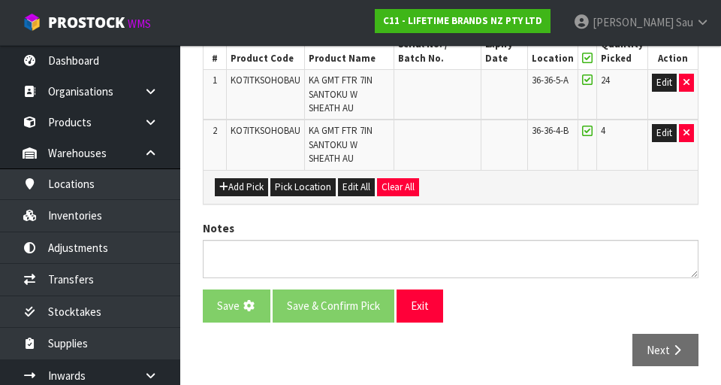
scroll to position [0, 0]
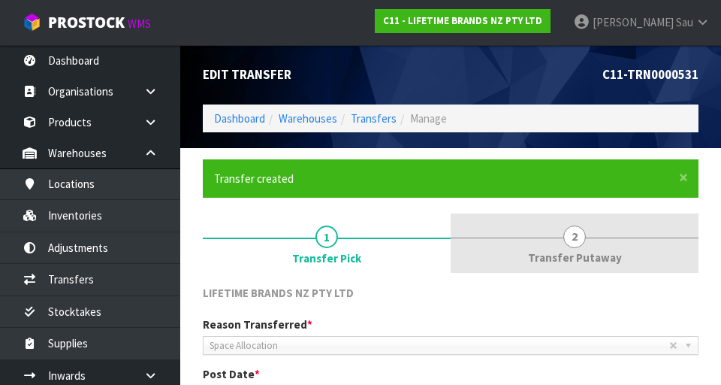
click at [450, 237] on div at bounding box center [575, 237] width 248 height 1
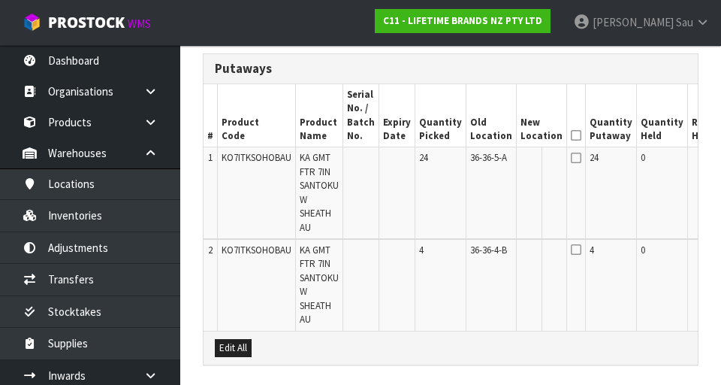
scroll to position [0, 52]
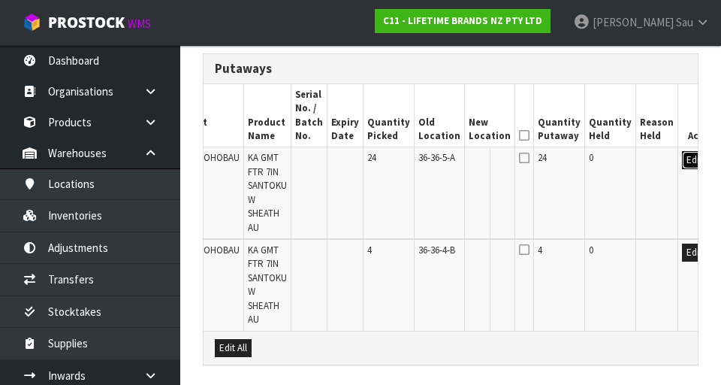
click at [450, 167] on button "Edit" at bounding box center [694, 160] width 25 height 18
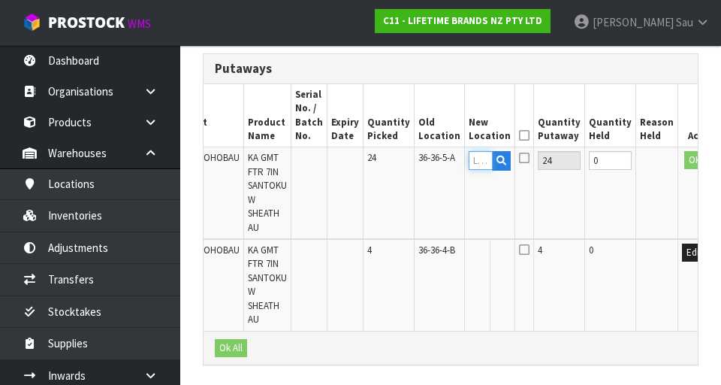
click at [450, 160] on input "text" at bounding box center [481, 160] width 24 height 19
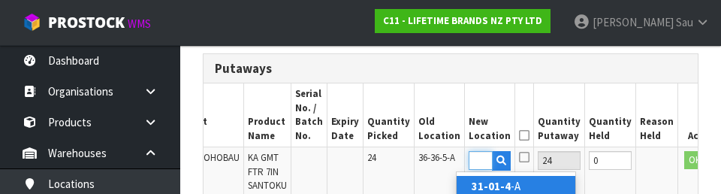
scroll to position [0, 23]
type input "31-01-4-B"
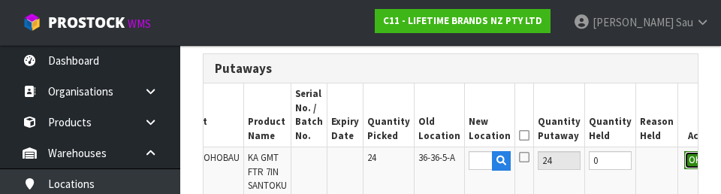
click at [450, 161] on button "OK" at bounding box center [694, 160] width 21 height 18
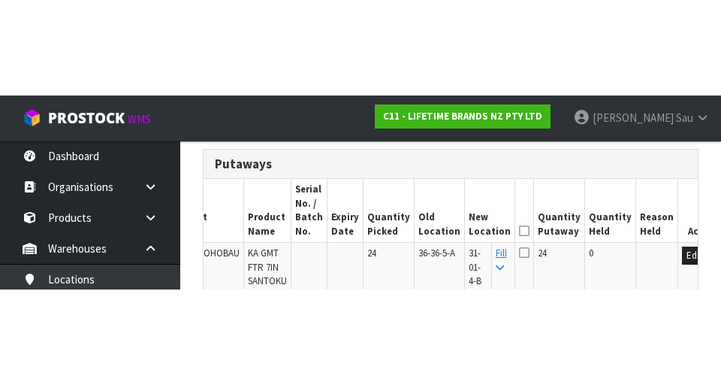
scroll to position [417, 0]
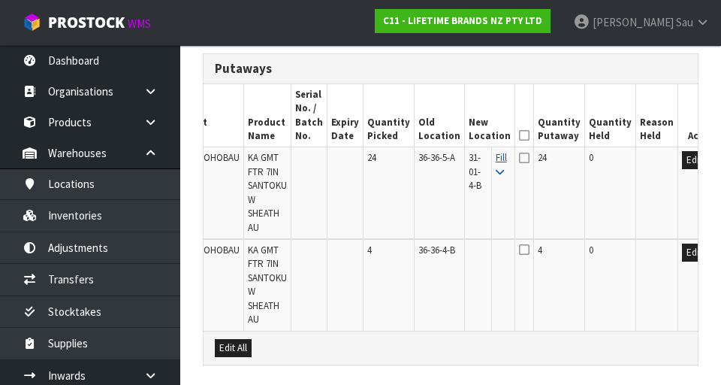
click at [450, 170] on icon at bounding box center [500, 172] width 8 height 10
click at [450, 136] on icon at bounding box center [524, 135] width 11 height 1
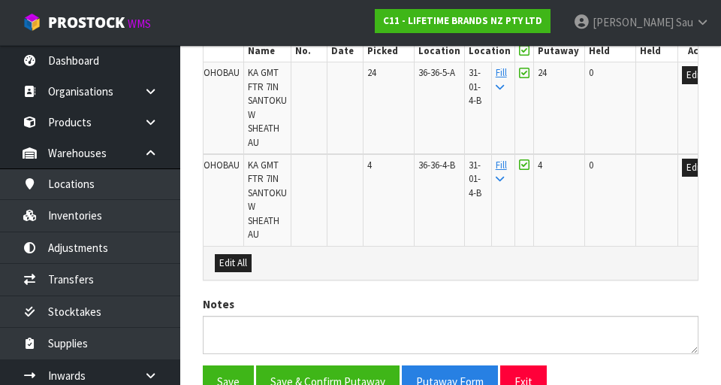
scroll to position [508, 0]
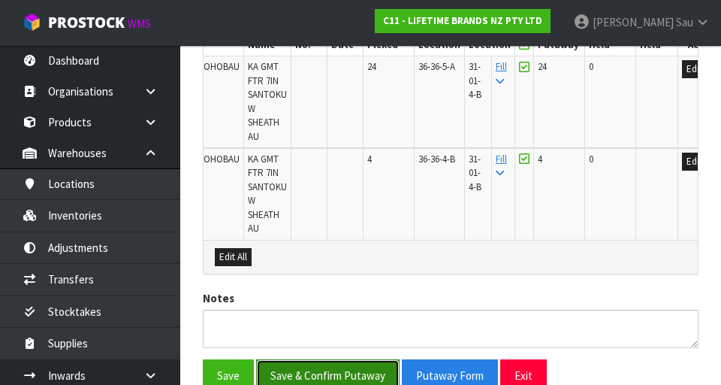
click at [347, 362] on button "Save & Confirm Putaway" at bounding box center [327, 375] width 143 height 32
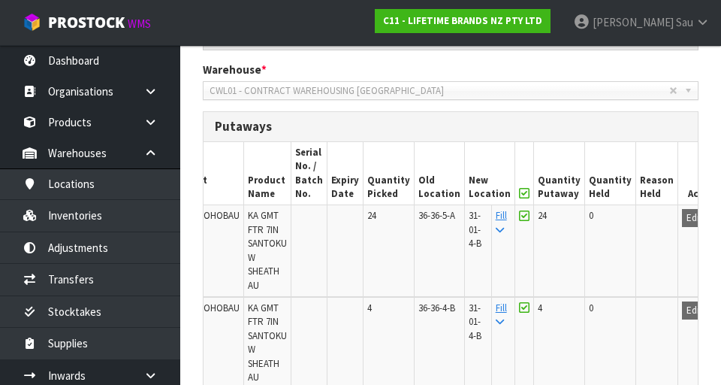
scroll to position [360, 0]
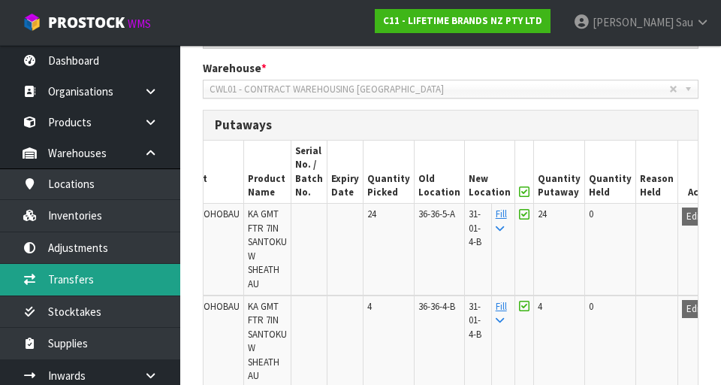
click at [115, 276] on link "Transfers" at bounding box center [90, 279] width 180 height 31
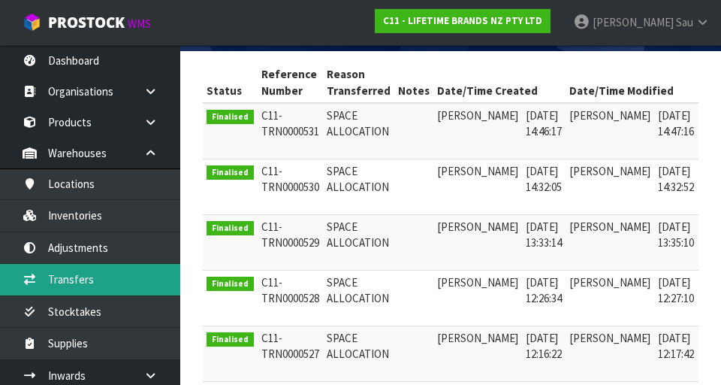
scroll to position [297, 0]
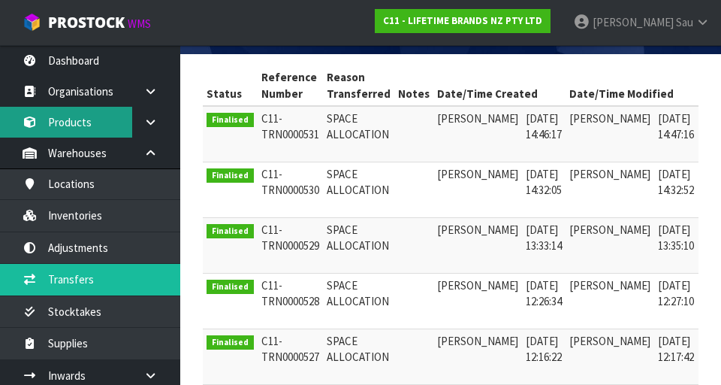
click at [66, 122] on link "Products" at bounding box center [90, 122] width 180 height 31
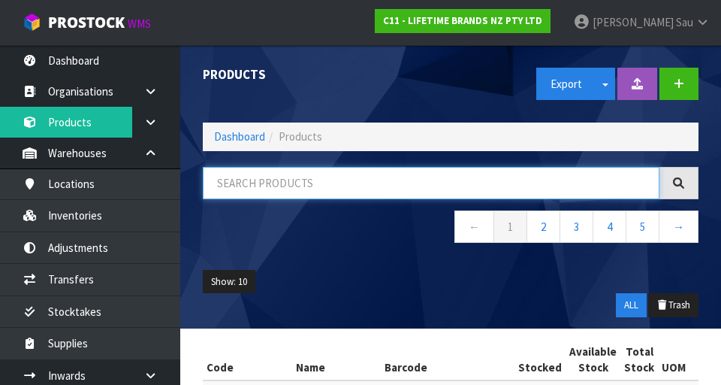
click at [329, 183] on input "text" at bounding box center [431, 183] width 457 height 32
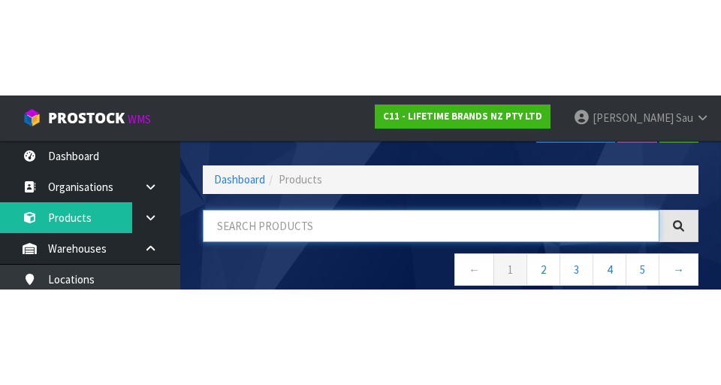
scroll to position [86, 0]
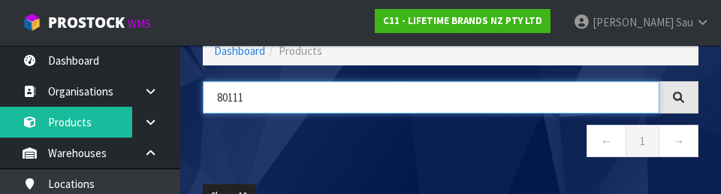
type input "80111"
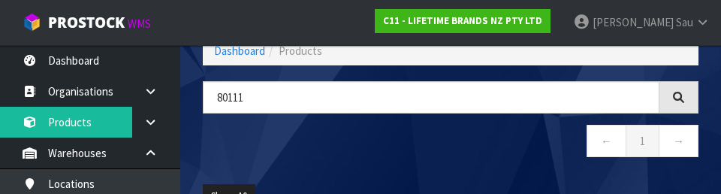
click at [358, 130] on nav "← 1 →" at bounding box center [451, 143] width 496 height 37
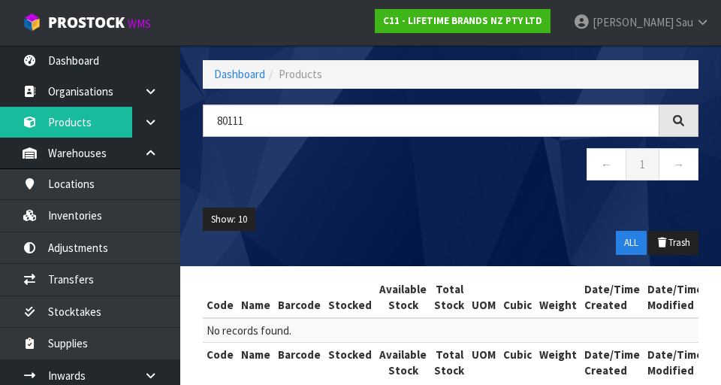
scroll to position [0, 0]
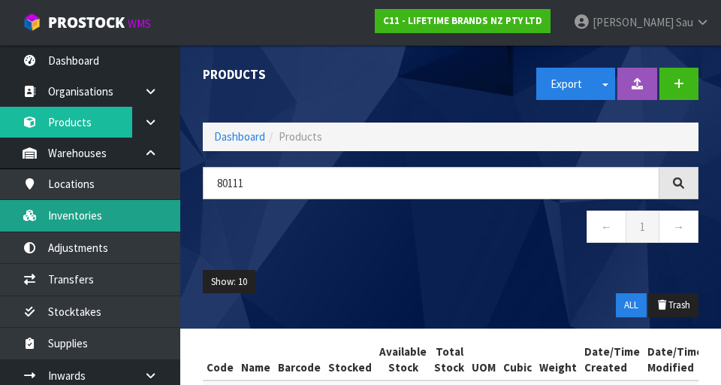
click at [66, 219] on link "Inventories" at bounding box center [90, 215] width 180 height 31
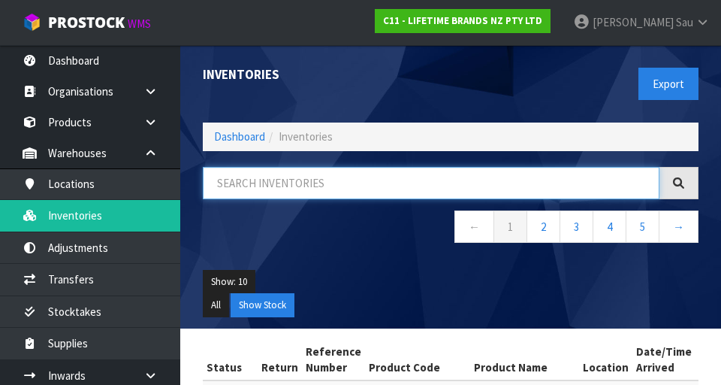
click at [357, 186] on input "text" at bounding box center [431, 183] width 457 height 32
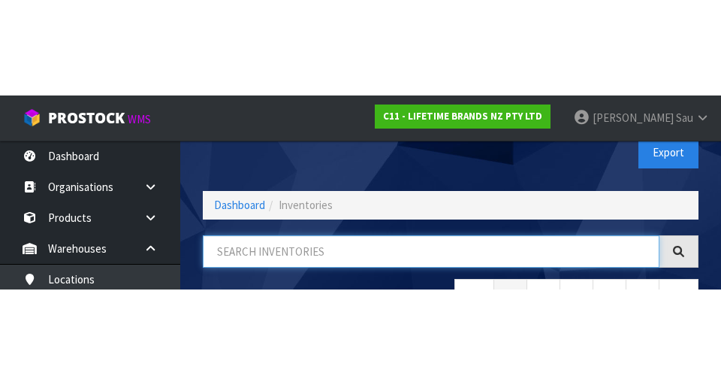
scroll to position [86, 0]
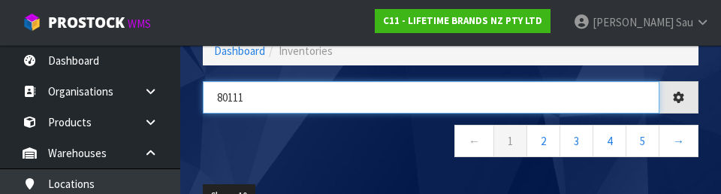
type input "80111"
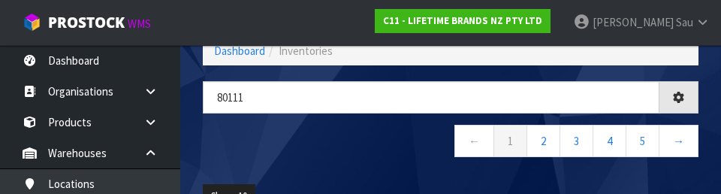
click at [333, 146] on nav "← 1 2 3 4 5 →" at bounding box center [451, 143] width 496 height 37
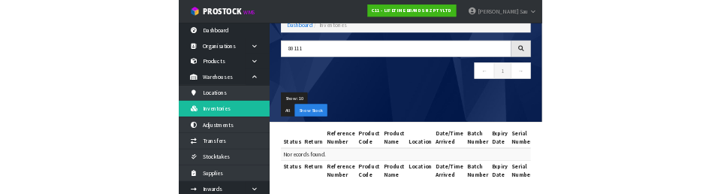
scroll to position [0, 0]
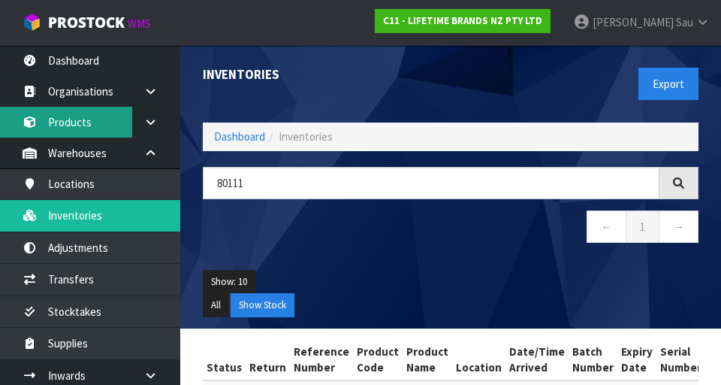
click at [116, 127] on link "Products" at bounding box center [90, 122] width 180 height 31
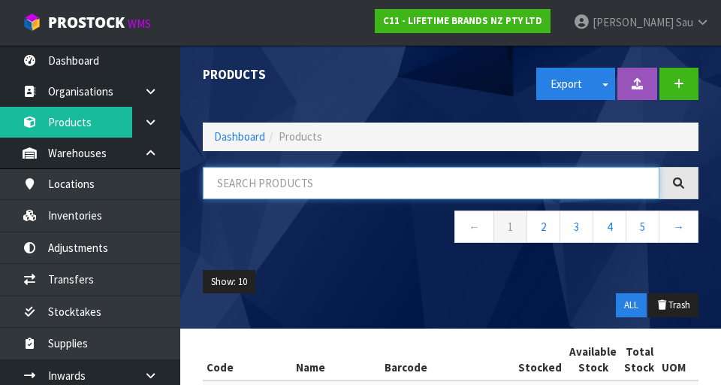
click at [350, 184] on input "text" at bounding box center [431, 183] width 457 height 32
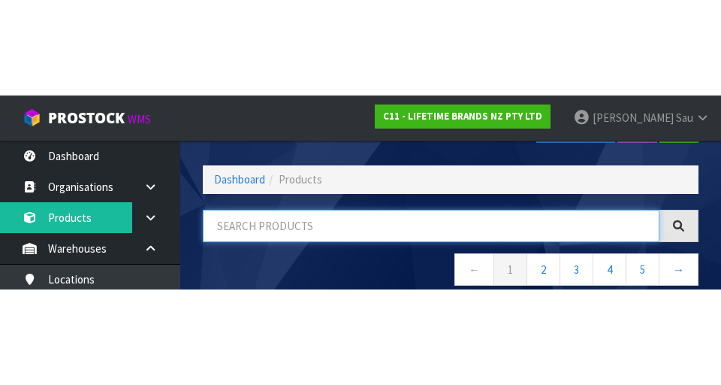
scroll to position [86, 0]
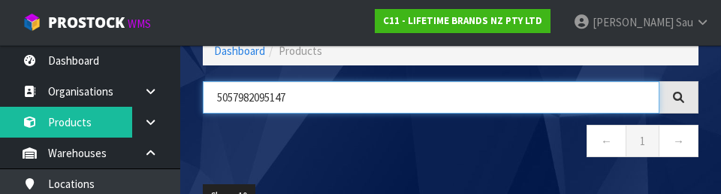
type input "5057982095147"
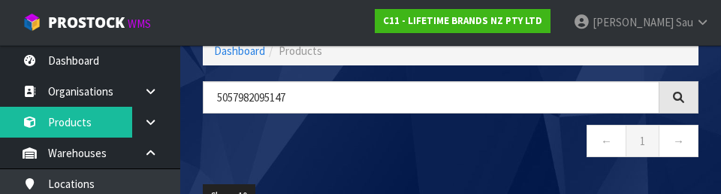
click at [423, 143] on nav "← 1 →" at bounding box center [451, 143] width 496 height 37
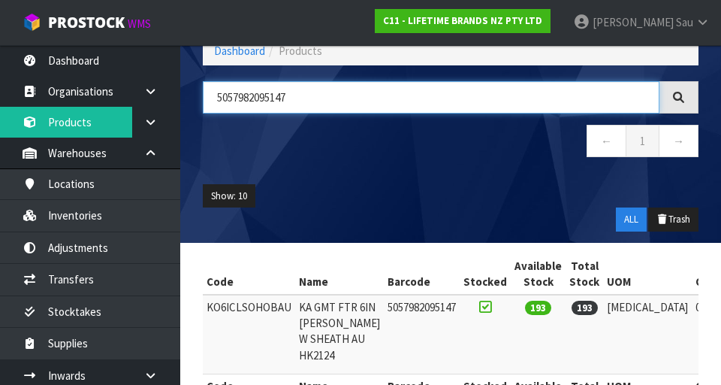
click at [409, 104] on input "5057982095147" at bounding box center [431, 97] width 457 height 32
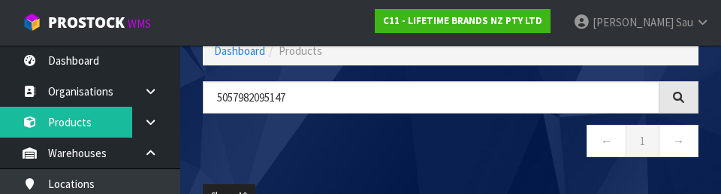
click at [450, 152] on nav "← 1 →" at bounding box center [451, 143] width 496 height 37
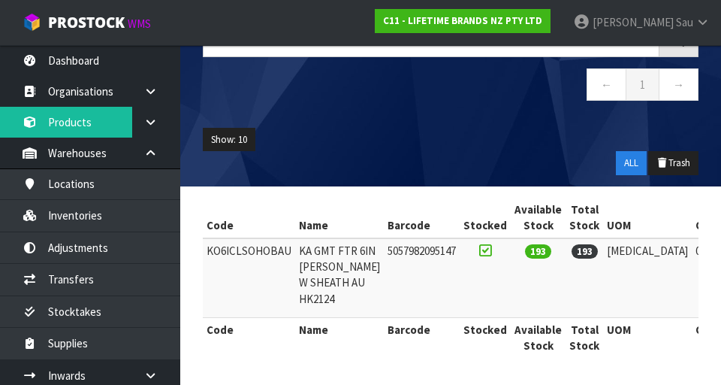
scroll to position [184, 0]
copy td "KO6ICLSOHOBAU"
click at [385, 128] on ul "Show: 10 5 10 25 50" at bounding box center [451, 140] width 496 height 24
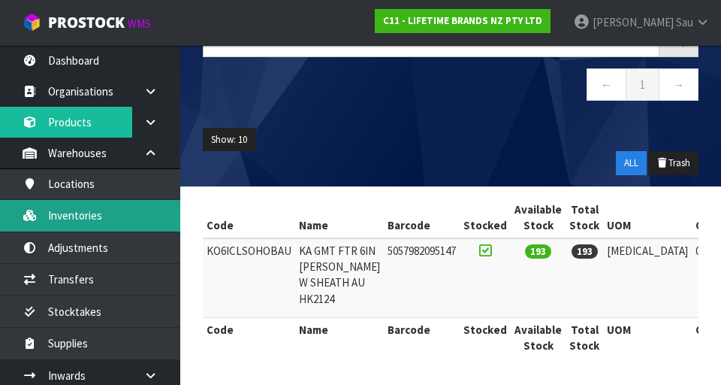
click at [113, 215] on link "Inventories" at bounding box center [90, 215] width 180 height 31
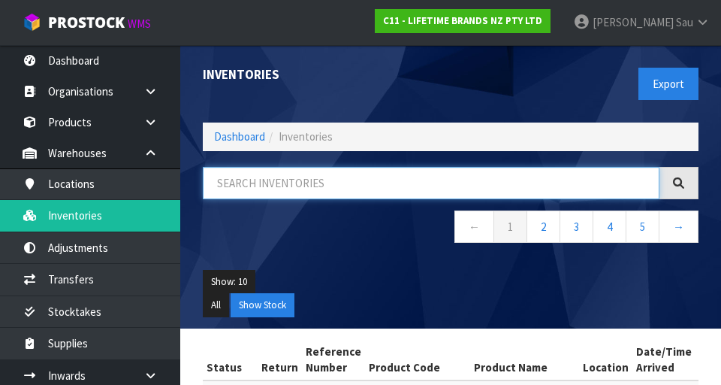
paste input "KO6ICLSOHOBAU"
type input "KO6ICLSOHOBAU"
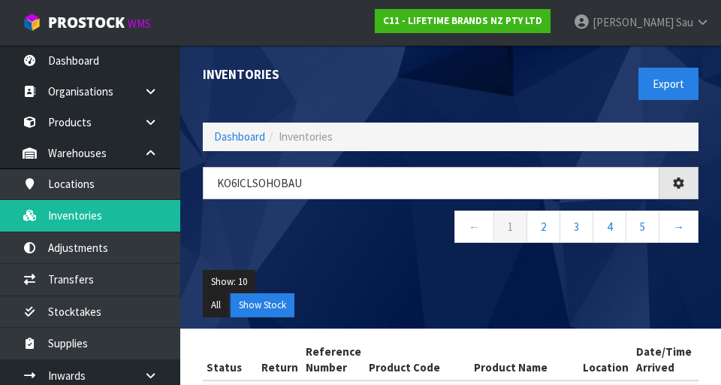
click at [450, 100] on div "Export" at bounding box center [580, 83] width 259 height 77
click at [400, 244] on nav "← 1 2 3 4 5 →" at bounding box center [451, 228] width 496 height 37
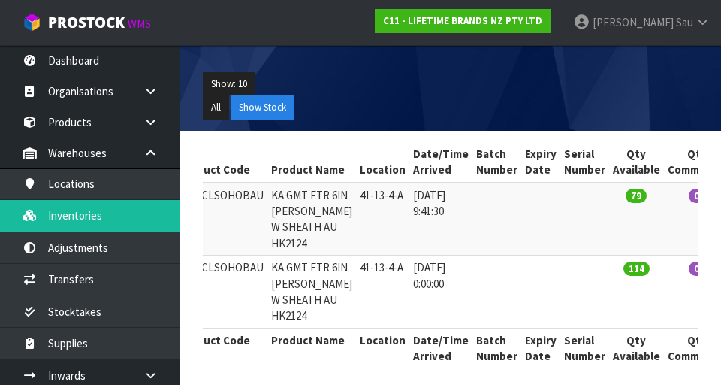
scroll to position [198, 0]
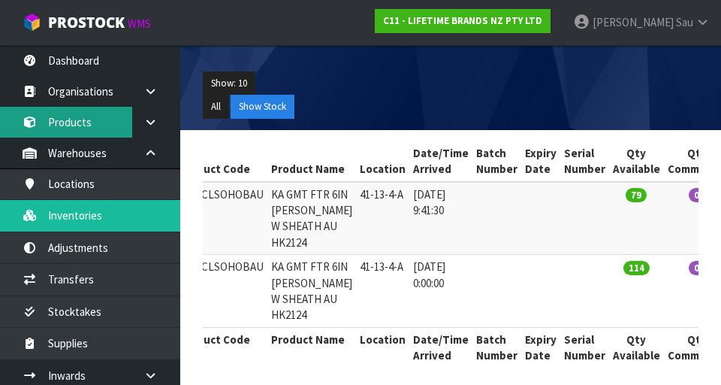
click at [111, 125] on link "Products" at bounding box center [90, 122] width 180 height 31
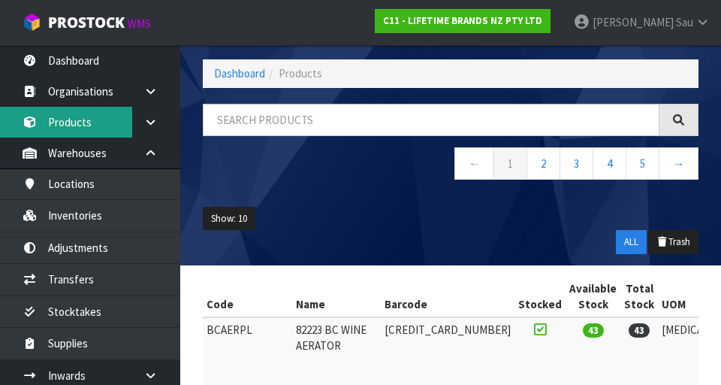
scroll to position [198, 0]
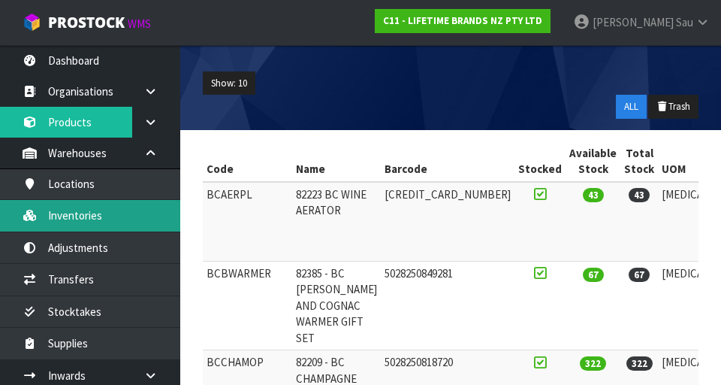
click at [63, 225] on link "Inventories" at bounding box center [90, 215] width 180 height 31
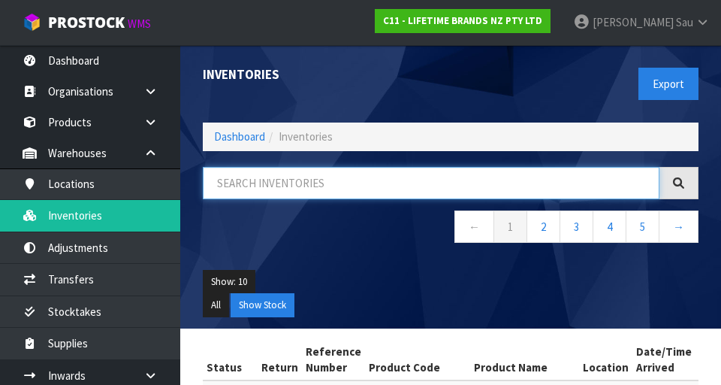
click at [252, 188] on input "text" at bounding box center [431, 183] width 457 height 32
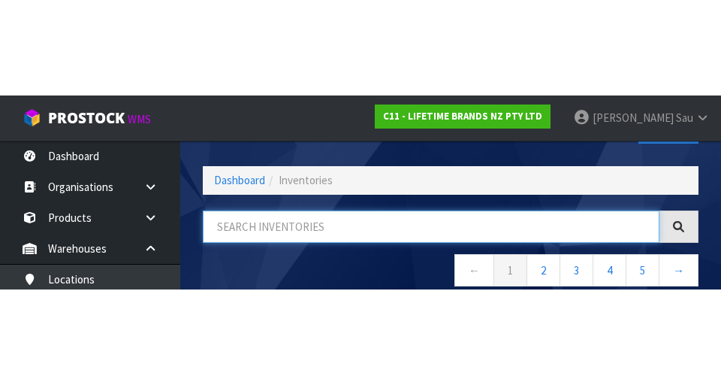
scroll to position [86, 0]
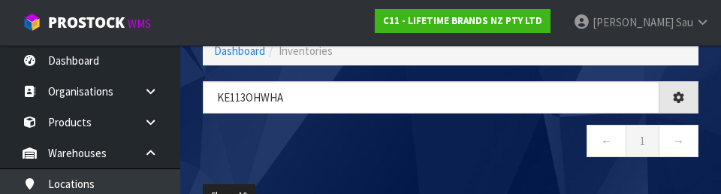
click at [450, 151] on nav "← 1 →" at bounding box center [451, 143] width 496 height 37
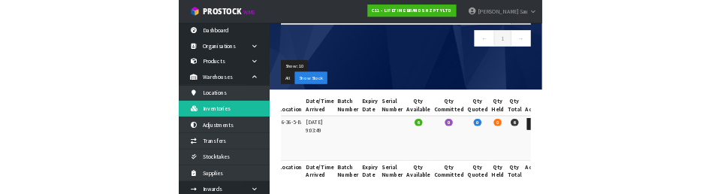
scroll to position [0, 0]
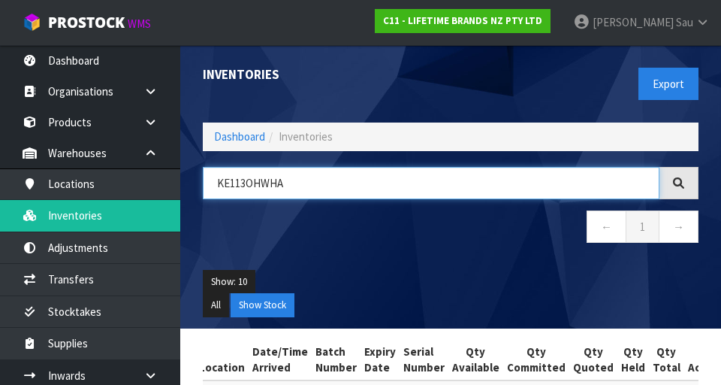
click at [450, 185] on input "KE113OHWHA" at bounding box center [431, 183] width 457 height 32
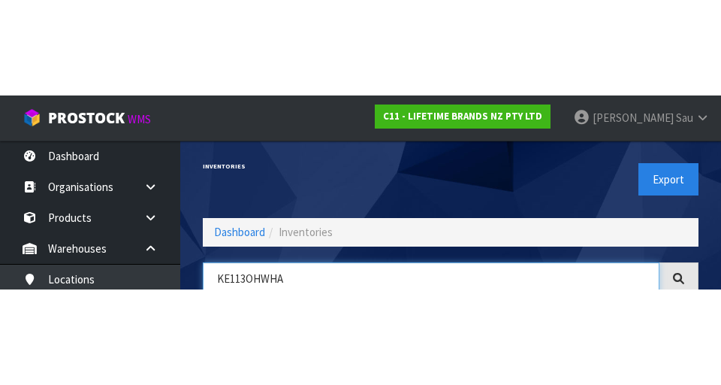
scroll to position [86, 0]
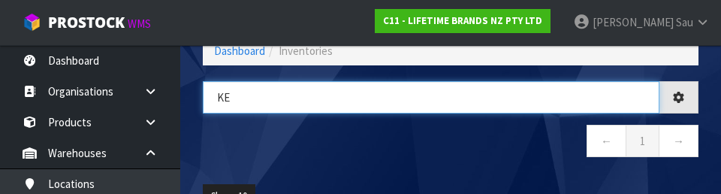
type input "K"
paste input "KO6ICLSOHOBAU"
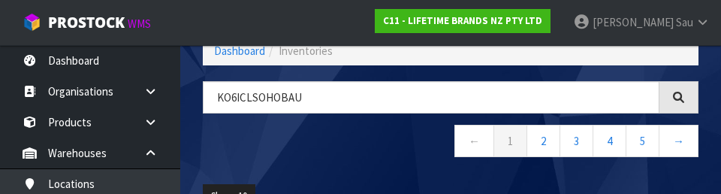
click at [286, 136] on nav "← 1 2 3 4 5 →" at bounding box center [451, 143] width 496 height 37
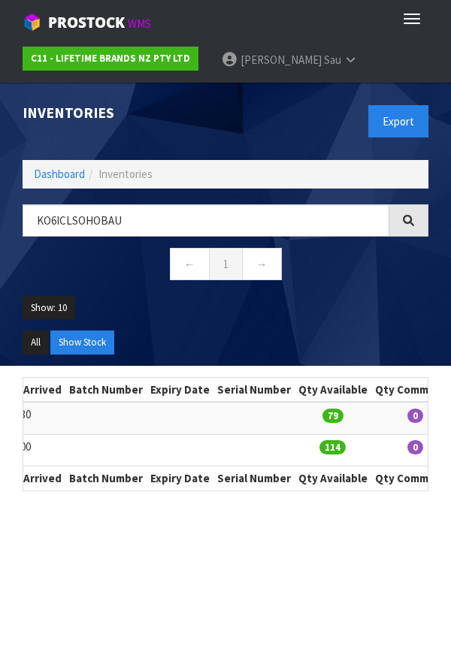
scroll to position [0, 687]
click at [442, 559] on section "Inventories Export Dashboard Inventories KO6ICLSOHOBAU ← 1 → Show: 10 5 10 25 5…" at bounding box center [225, 410] width 451 height 655
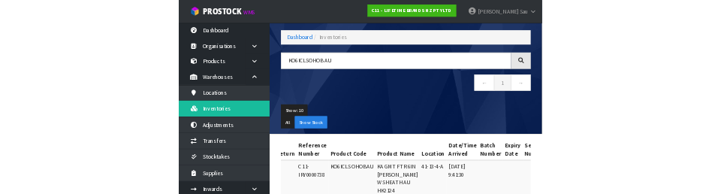
scroll to position [0, 0]
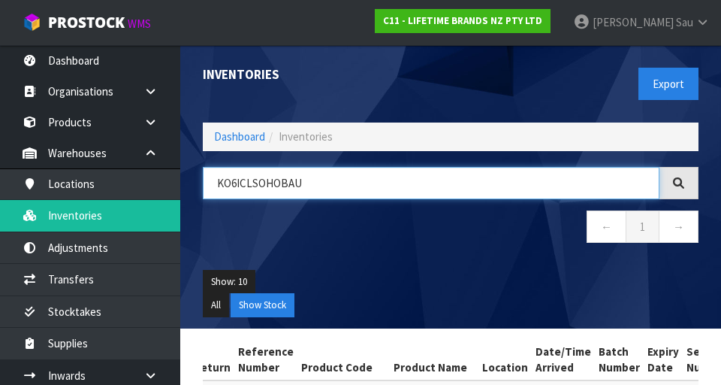
click at [450, 189] on input "KO6ICLSOHOBAU" at bounding box center [431, 183] width 457 height 32
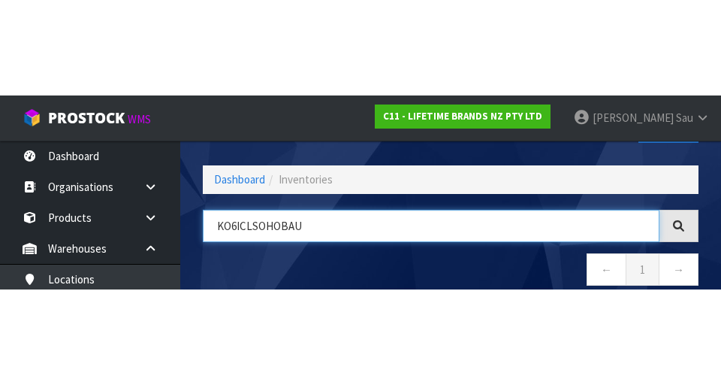
scroll to position [86, 0]
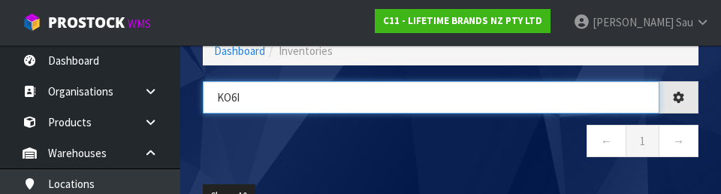
type input "KO6"
type input "KE001OHWHA"
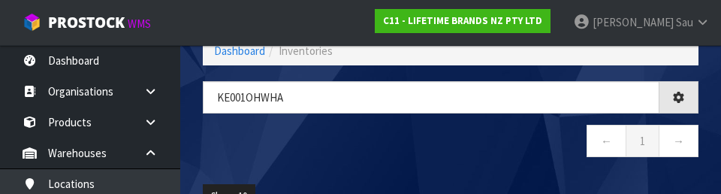
click at [450, 146] on nav "← 1 →" at bounding box center [451, 143] width 496 height 37
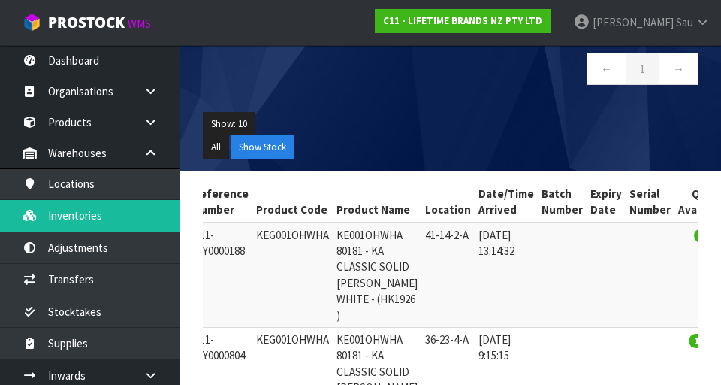
scroll to position [0, 0]
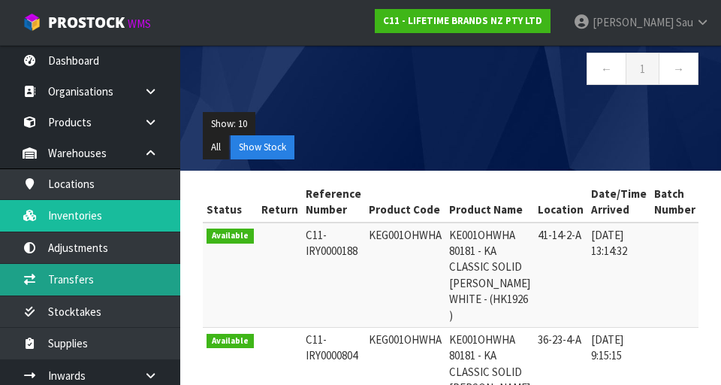
click at [60, 279] on link "Transfers" at bounding box center [90, 279] width 180 height 31
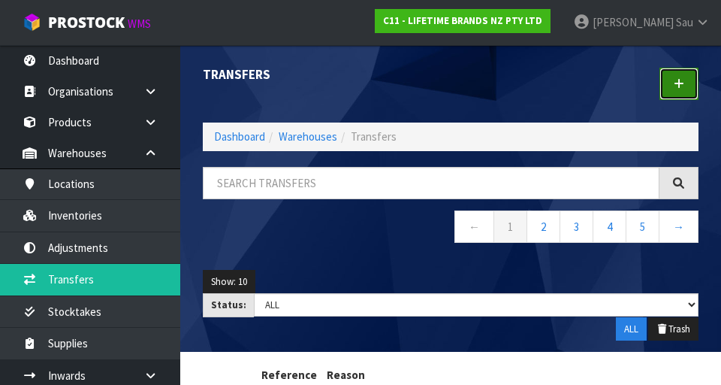
click at [450, 90] on link at bounding box center [678, 84] width 39 height 32
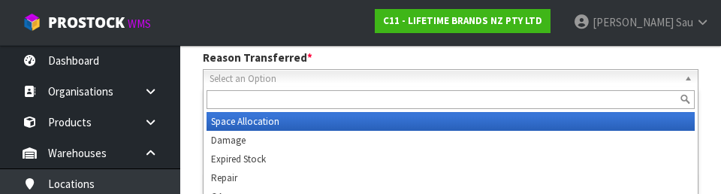
scroll to position [207, 0]
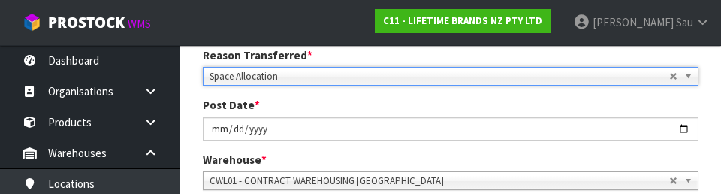
click at [450, 101] on div "Post Date * [DATE]" at bounding box center [451, 118] width 518 height 43
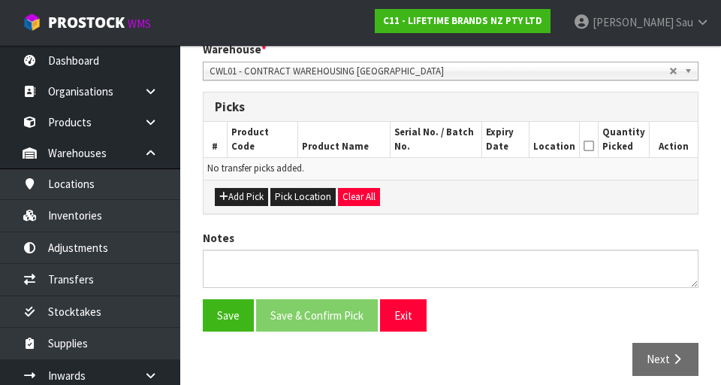
scroll to position [325, 0]
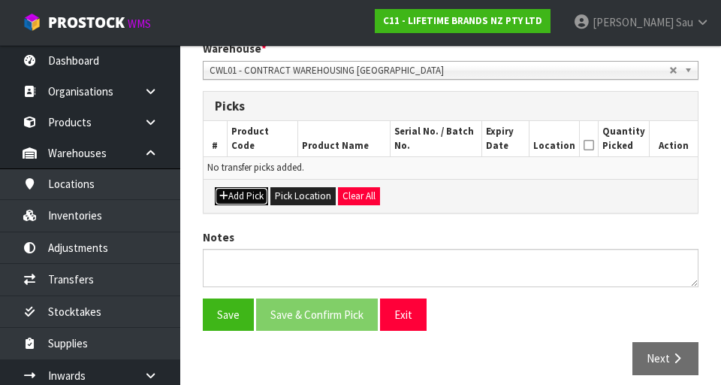
click at [250, 188] on button "Add Pick" at bounding box center [241, 196] width 53 height 18
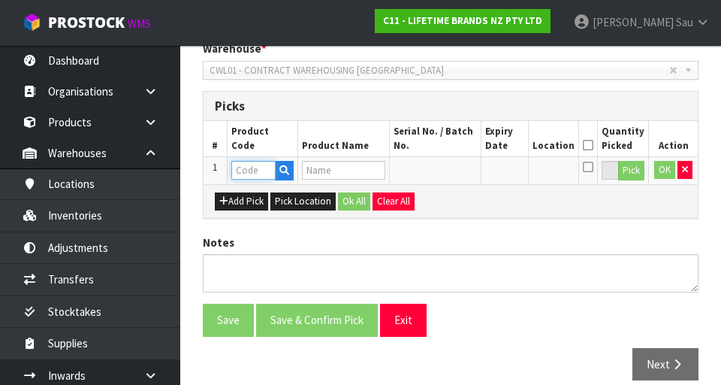
paste input "KEG001OHWHA"
type input "KEG001OHWHA"
type input "KE001OHWHA 80181 - KA CLASSIC SOLID [PERSON_NAME] WHITE - (HK1926 )"
type input "KEG001OHWHA"
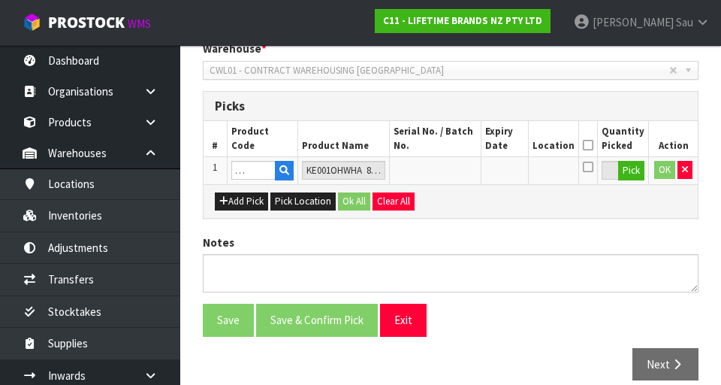
click at [450, 208] on div "Add Pick Pick Location Ok All Clear All" at bounding box center [451, 201] width 494 height 34
click at [450, 179] on button "Pick" at bounding box center [631, 171] width 26 height 20
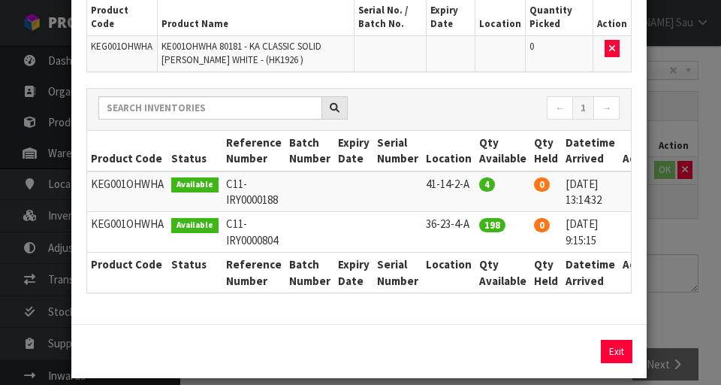
scroll to position [0, 19]
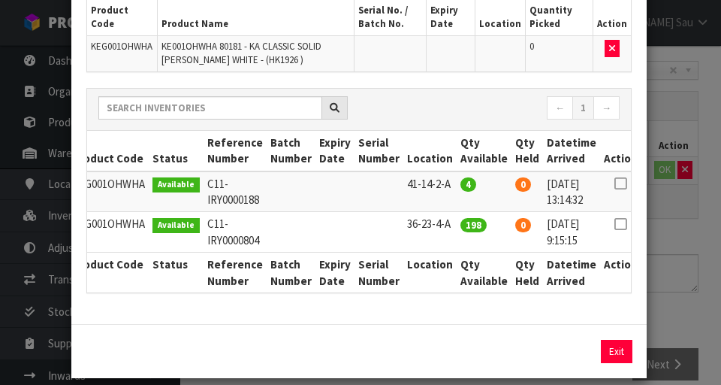
click at [450, 224] on icon at bounding box center [620, 224] width 12 height 1
click at [450, 353] on button "Assign Pick" at bounding box center [566, 350] width 62 height 23
type input "198"
click at [450, 184] on icon at bounding box center [620, 183] width 12 height 1
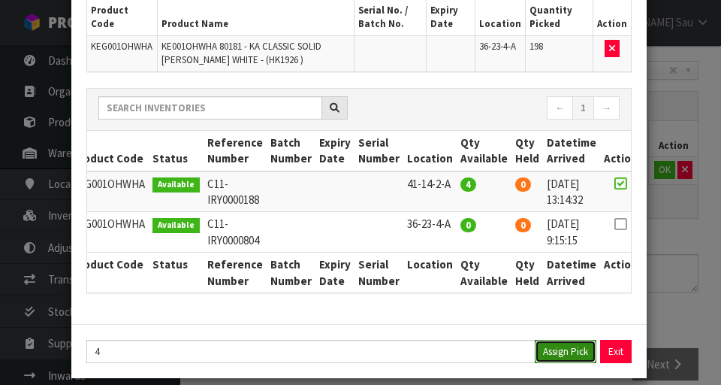
click at [450, 350] on button "Assign Pick" at bounding box center [566, 350] width 62 height 23
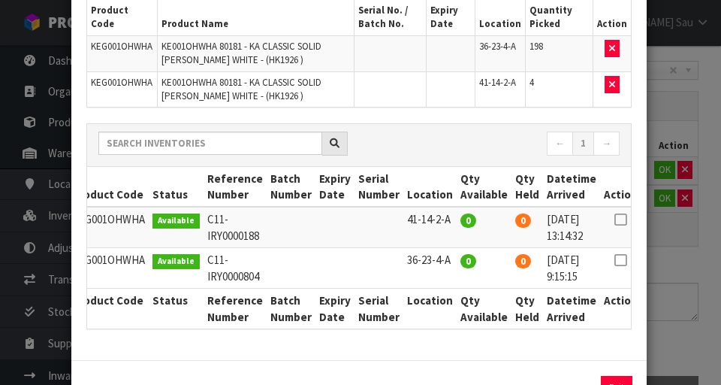
click at [450, 258] on div "Pick Line Picks Product Code Product Name Serial No. / Batch No. Expiry Date Lo…" at bounding box center [360, 192] width 721 height 385
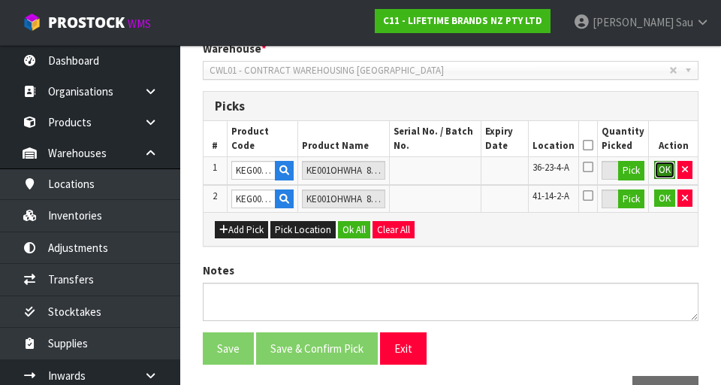
click at [450, 174] on button "OK" at bounding box center [664, 170] width 21 height 18
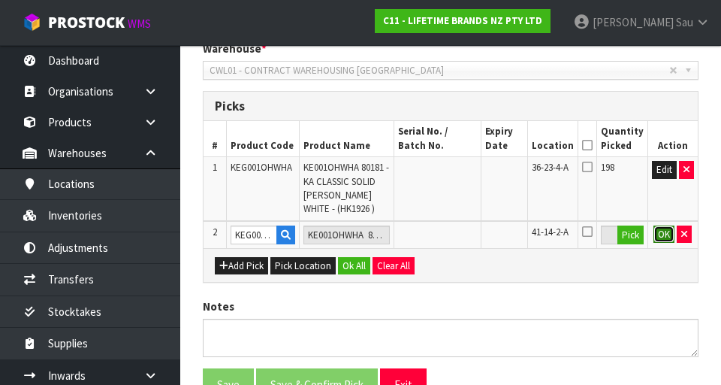
click at [450, 237] on button "OK" at bounding box center [663, 234] width 21 height 18
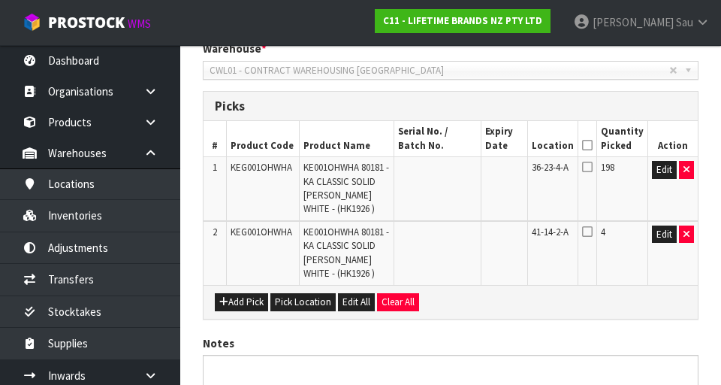
click at [450, 145] on icon at bounding box center [587, 145] width 11 height 1
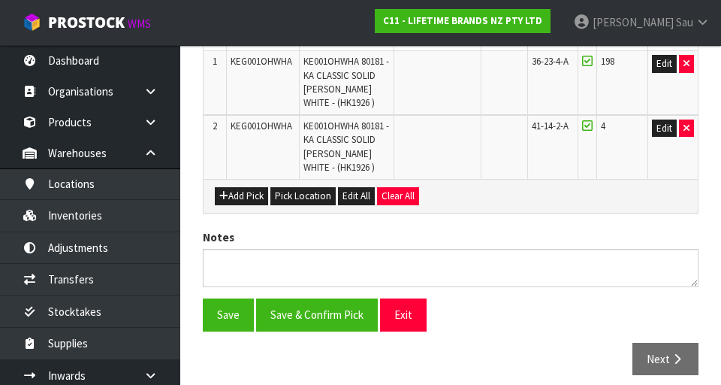
scroll to position [443, 0]
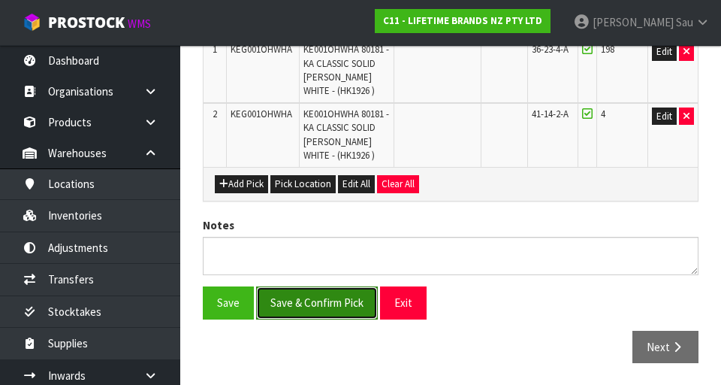
click at [315, 308] on button "Save & Confirm Pick" at bounding box center [317, 302] width 122 height 32
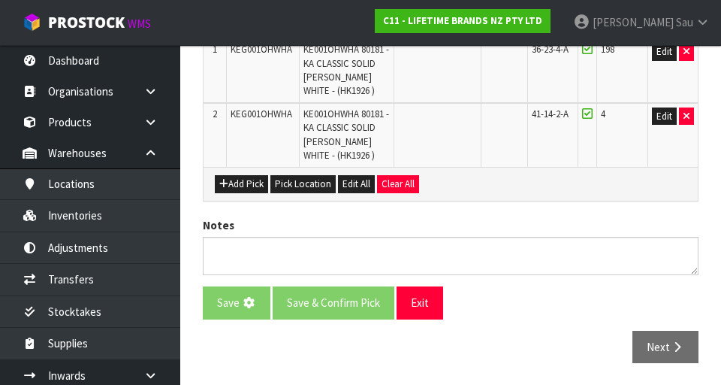
scroll to position [0, 0]
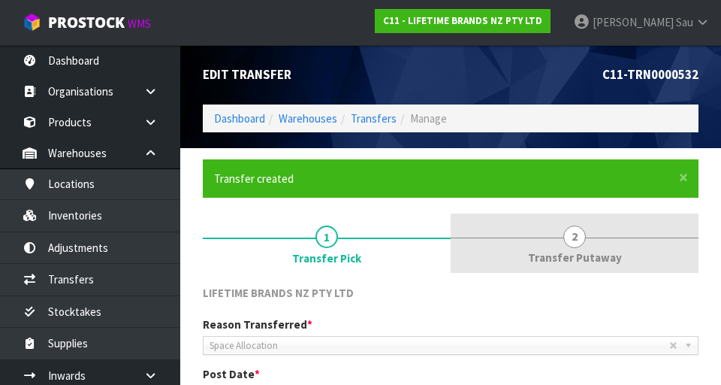
click at [450, 244] on span "2" at bounding box center [574, 236] width 23 height 23
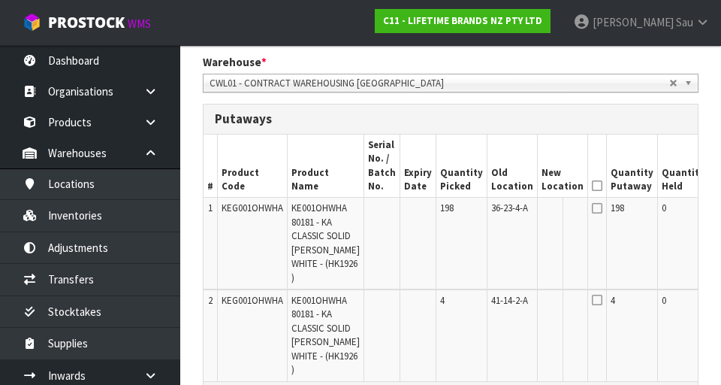
scroll to position [0, 61]
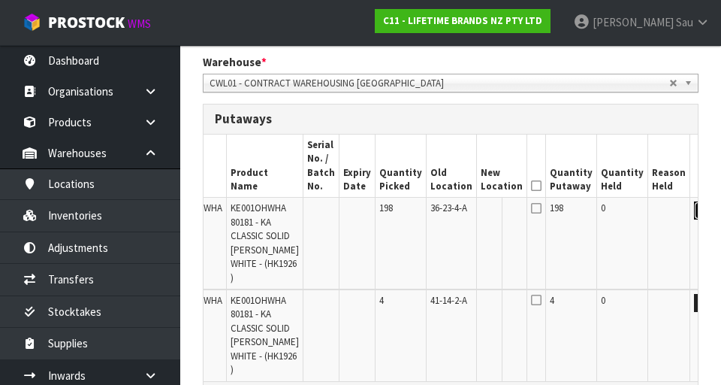
click at [450, 216] on button "Edit" at bounding box center [706, 210] width 25 height 18
click at [448, 212] on td "36-23-4-A" at bounding box center [452, 244] width 50 height 92
click at [450, 216] on input "text" at bounding box center [493, 210] width 24 height 19
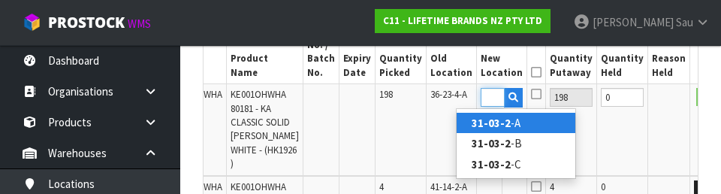
scroll to position [0, 23]
type input "31-03-2-C"
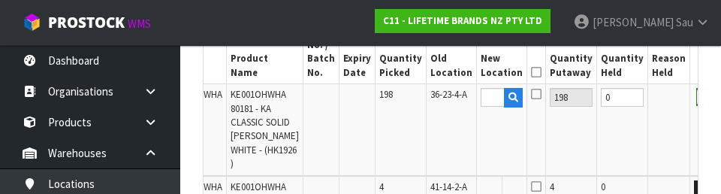
click at [450, 100] on button "OK" at bounding box center [706, 97] width 21 height 18
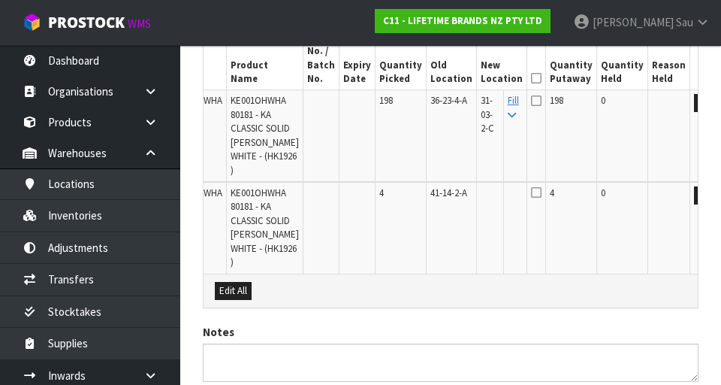
scroll to position [470, 0]
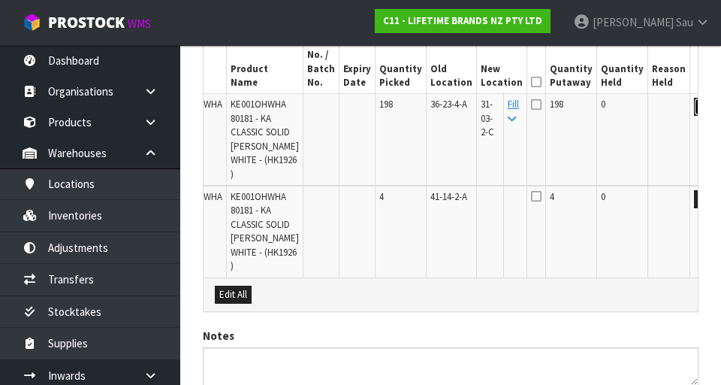
click at [450, 112] on button "Edit" at bounding box center [706, 107] width 25 height 18
click at [450, 107] on input "31-03-2-C" at bounding box center [493, 107] width 24 height 19
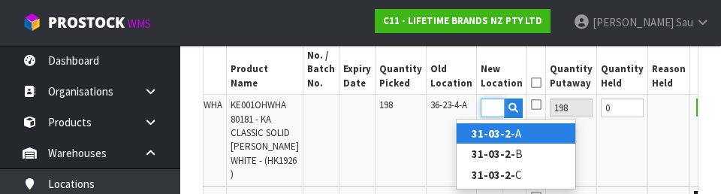
scroll to position [0, 29]
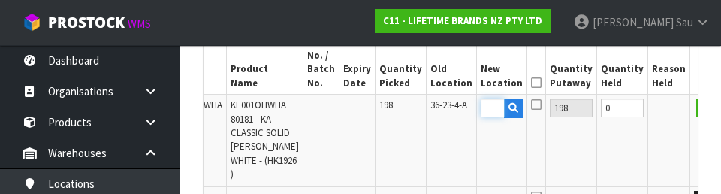
type input "31-03-2-B"
click at [450, 163] on td "OK" at bounding box center [715, 141] width 50 height 92
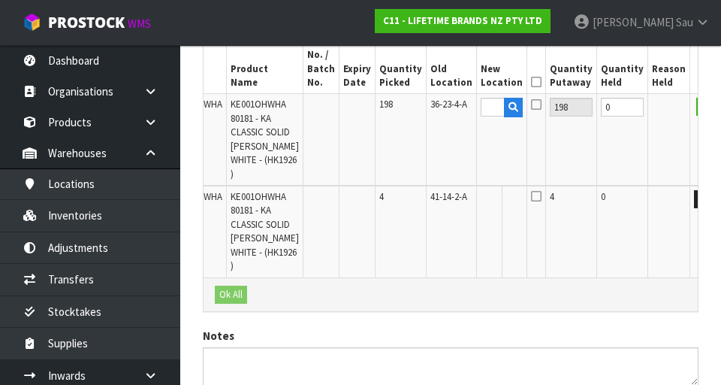
scroll to position [0, 0]
click at [450, 107] on button "OK" at bounding box center [706, 107] width 21 height 18
click at [450, 119] on icon at bounding box center [512, 119] width 8 height 10
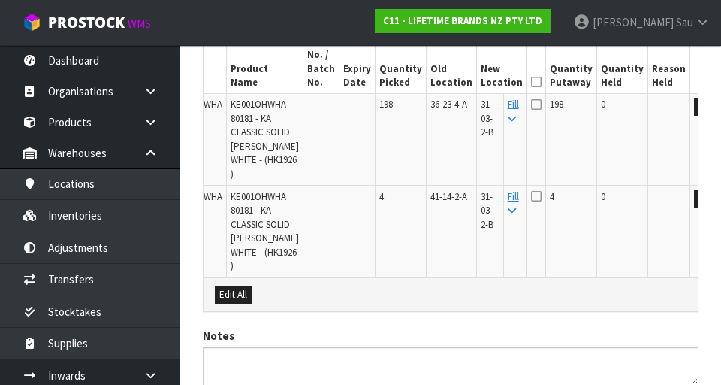
click at [450, 83] on icon at bounding box center [536, 82] width 11 height 1
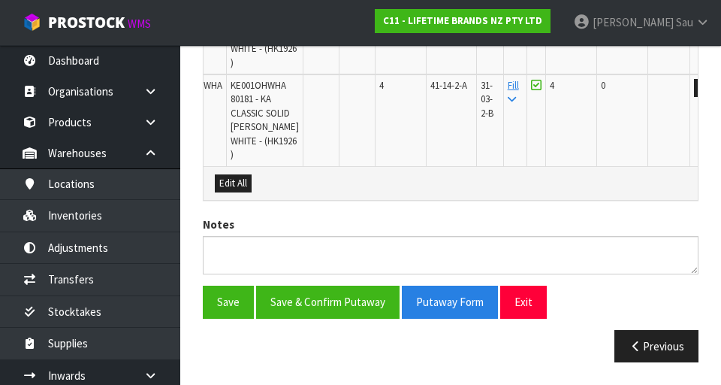
scroll to position [600, 0]
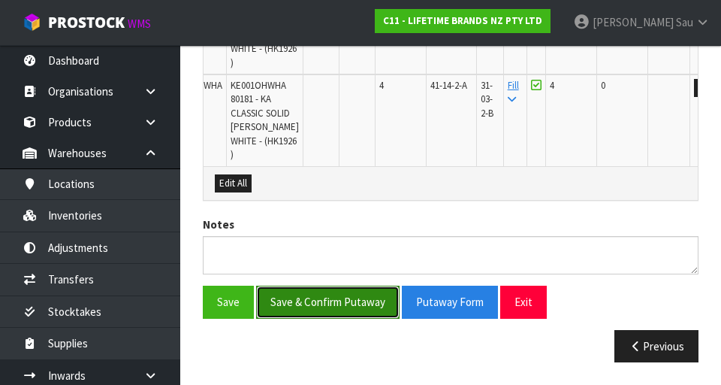
click at [310, 316] on button "Save & Confirm Putaway" at bounding box center [327, 301] width 143 height 32
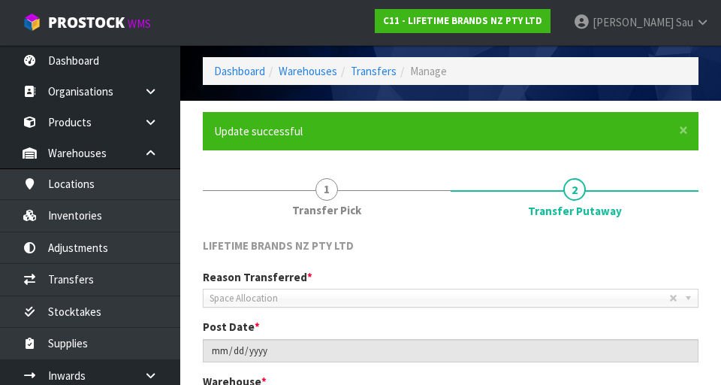
scroll to position [53, 0]
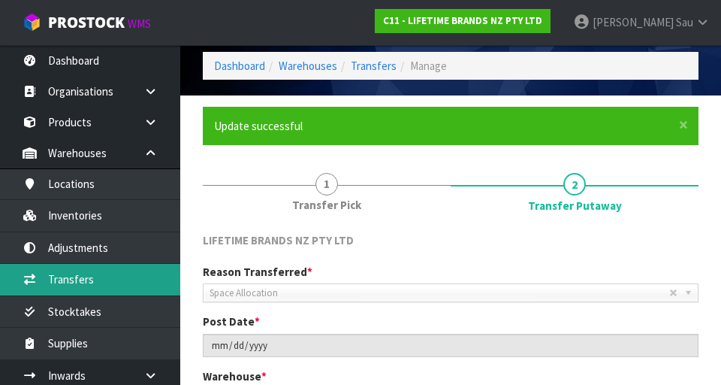
click at [66, 280] on link "Transfers" at bounding box center [90, 279] width 180 height 31
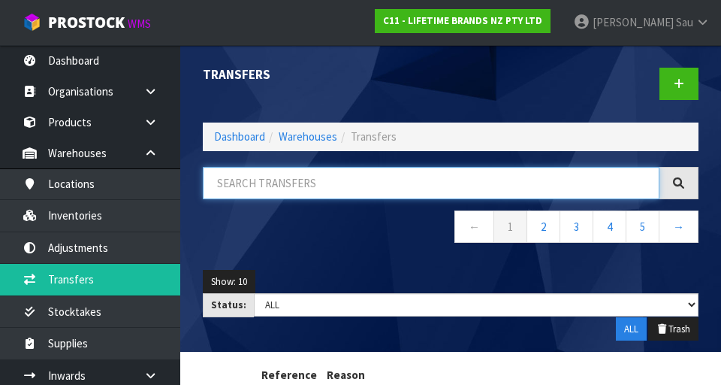
paste input "KEG001OHWHA"
type input "KEG001OHWHA"
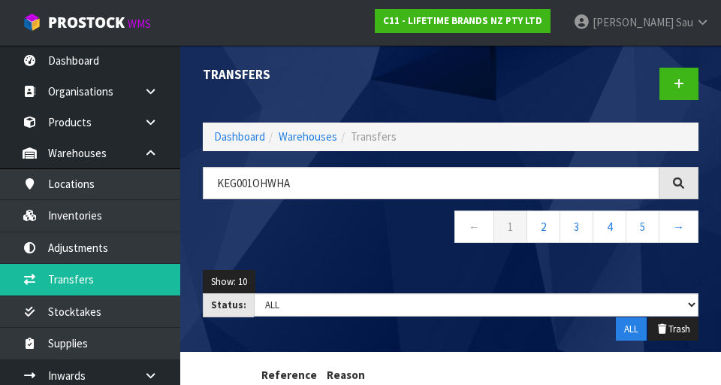
click at [400, 246] on nav "← 1 2 3 4 5 →" at bounding box center [451, 228] width 496 height 37
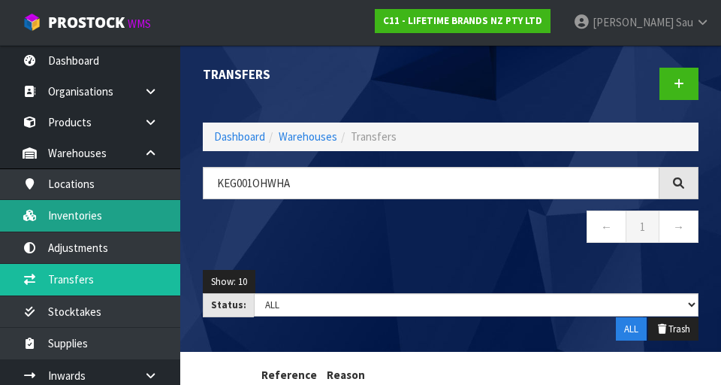
click at [69, 213] on link "Inventories" at bounding box center [90, 215] width 180 height 31
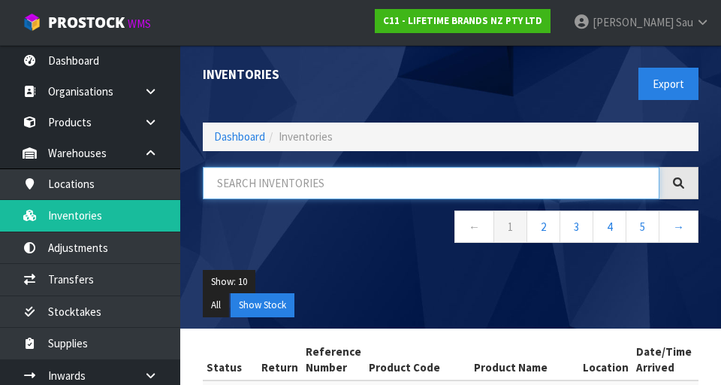
click at [428, 179] on input "text" at bounding box center [431, 183] width 457 height 32
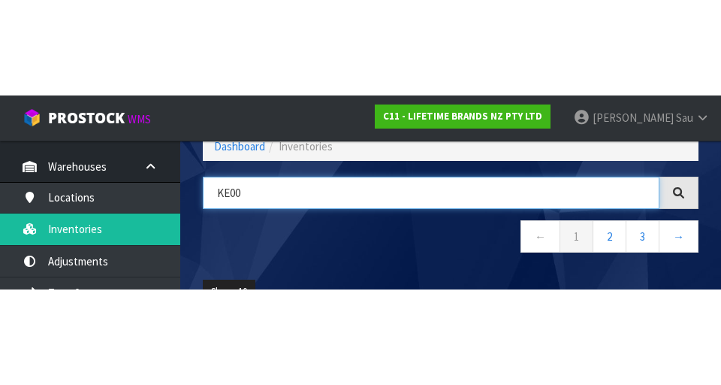
scroll to position [83, 0]
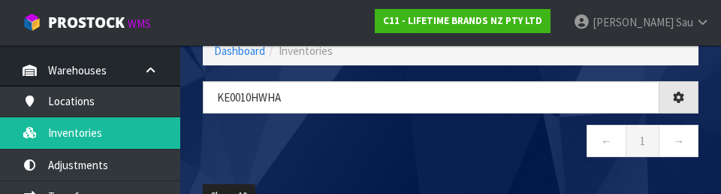
click at [450, 157] on nav "← 1 →" at bounding box center [451, 143] width 496 height 37
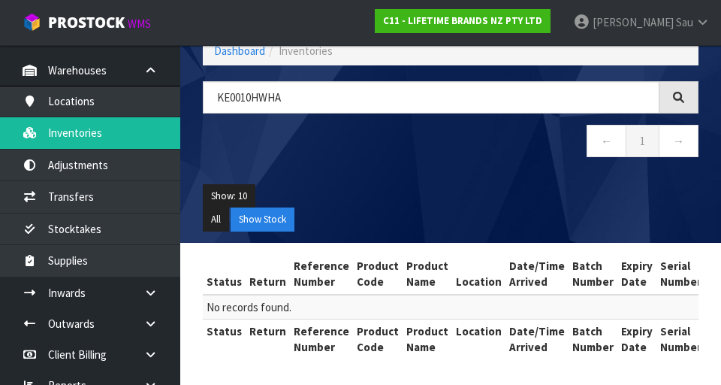
scroll to position [87, 0]
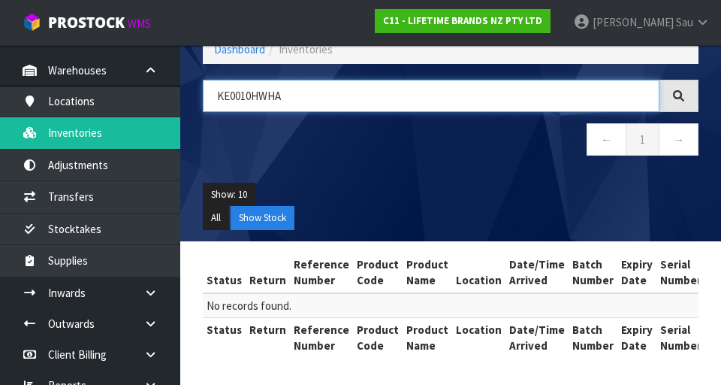
click at [242, 101] on input "KE0010HWHA" at bounding box center [431, 96] width 457 height 32
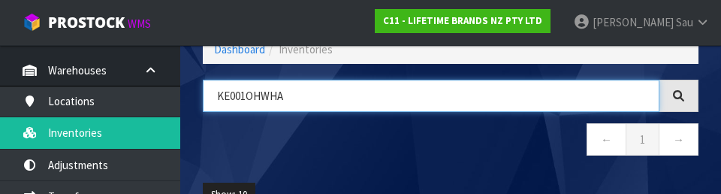
type input "KE001OHWHA"
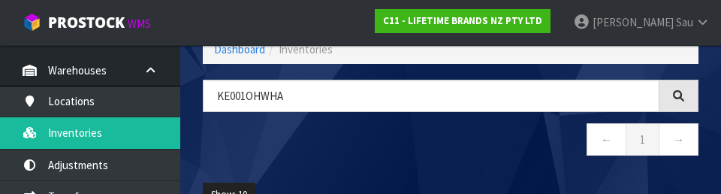
click at [450, 142] on nav "← 1 →" at bounding box center [451, 141] width 496 height 37
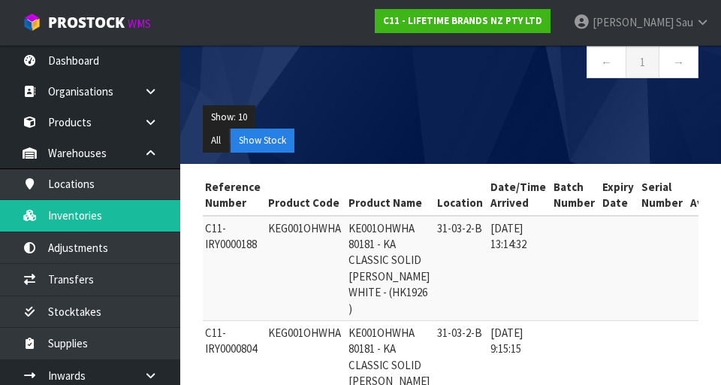
scroll to position [0, 0]
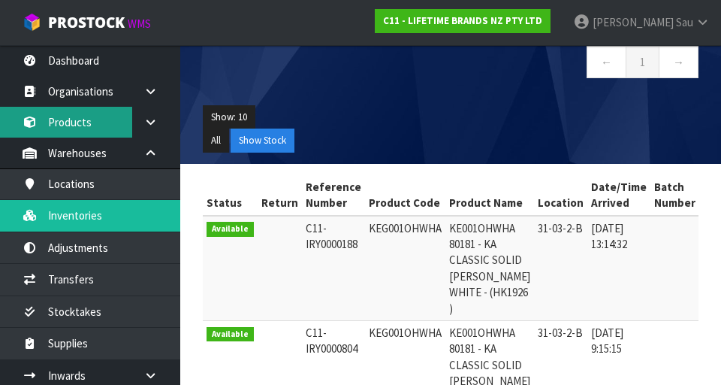
click at [57, 122] on link "Products" at bounding box center [90, 122] width 180 height 31
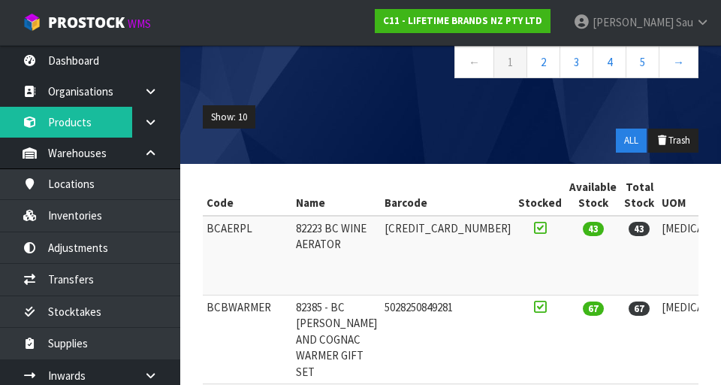
click at [450, 134] on div "Show: 10 5 10 25 50 ALL Trash" at bounding box center [451, 129] width 518 height 70
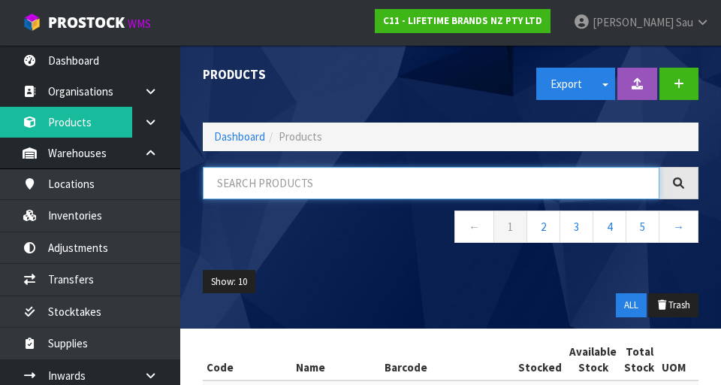
click at [450, 186] on input "text" at bounding box center [431, 183] width 457 height 32
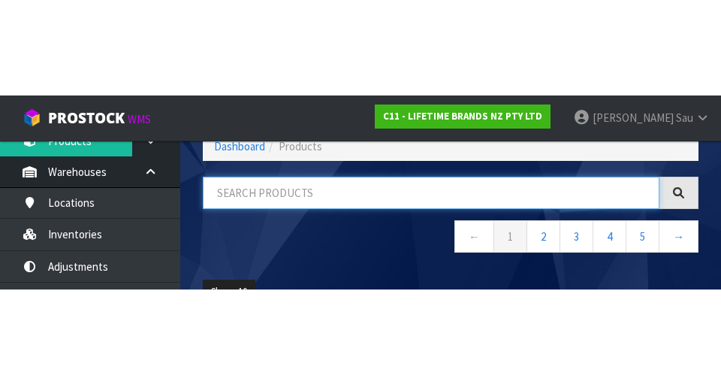
scroll to position [79, 0]
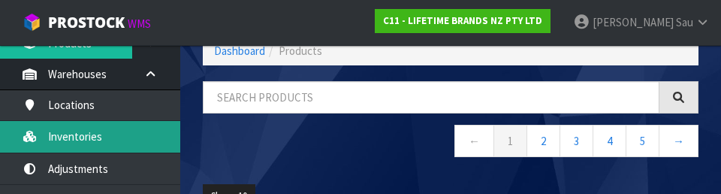
click at [74, 137] on link "Inventories" at bounding box center [90, 136] width 180 height 31
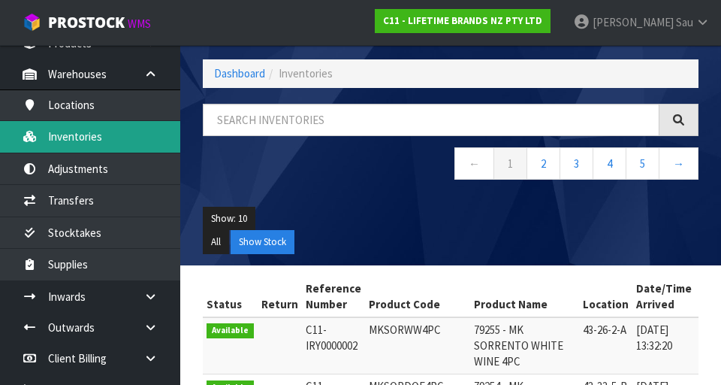
scroll to position [86, 0]
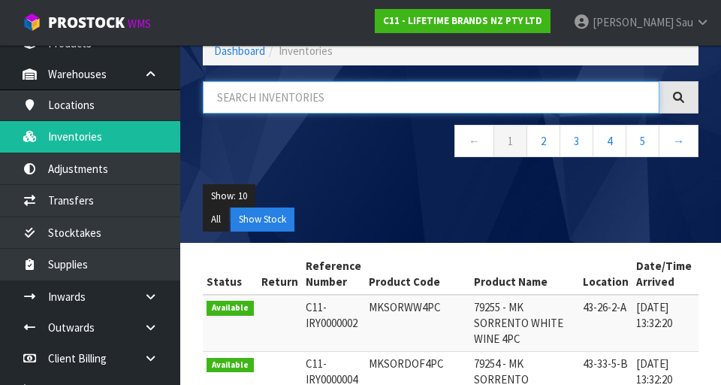
click at [450, 101] on input "text" at bounding box center [431, 97] width 457 height 32
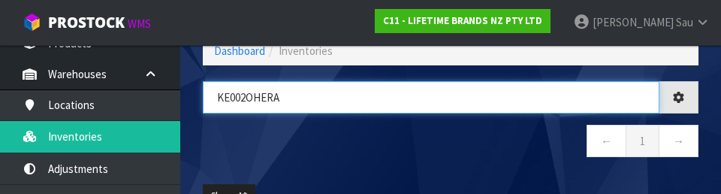
type input "KE002OHERA"
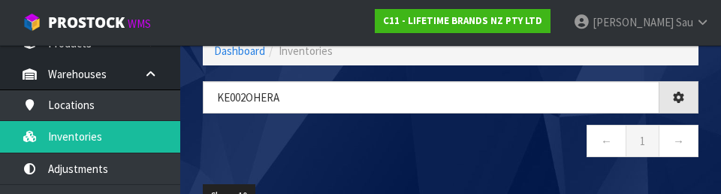
click at [450, 149] on nav "← 1 →" at bounding box center [451, 143] width 496 height 37
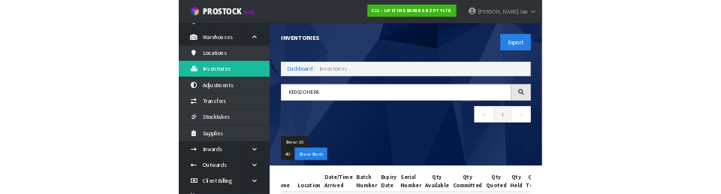
scroll to position [0, 0]
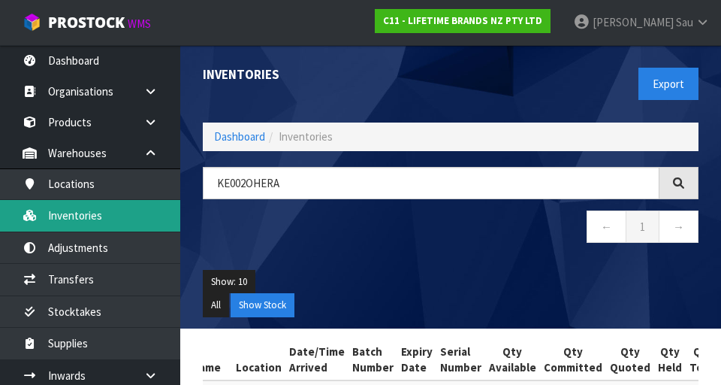
click at [86, 218] on link "Inventories" at bounding box center [90, 215] width 180 height 31
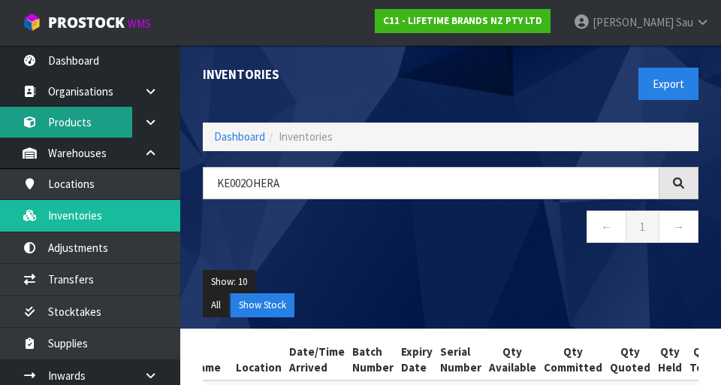
click at [81, 127] on link "Products" at bounding box center [90, 122] width 180 height 31
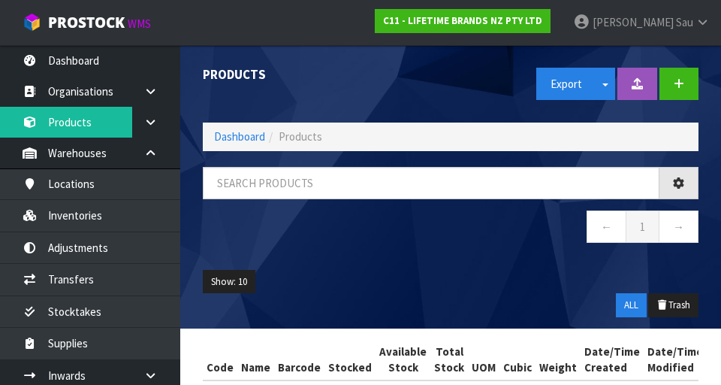
click at [80, 219] on div "Products Export Split button! SOH Summary Measurements Dangerous Goods Import P…" at bounding box center [360, 223] width 721 height 447
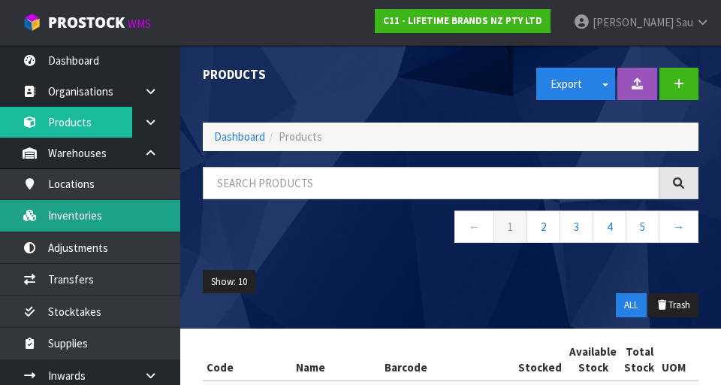
click at [79, 216] on link "Inventories" at bounding box center [90, 215] width 180 height 31
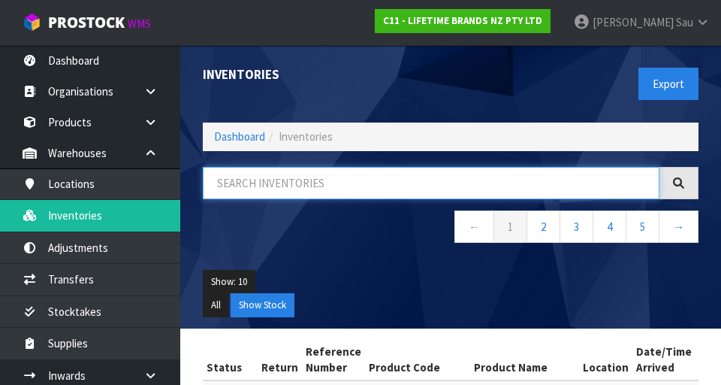
click at [450, 186] on input "text" at bounding box center [431, 183] width 457 height 32
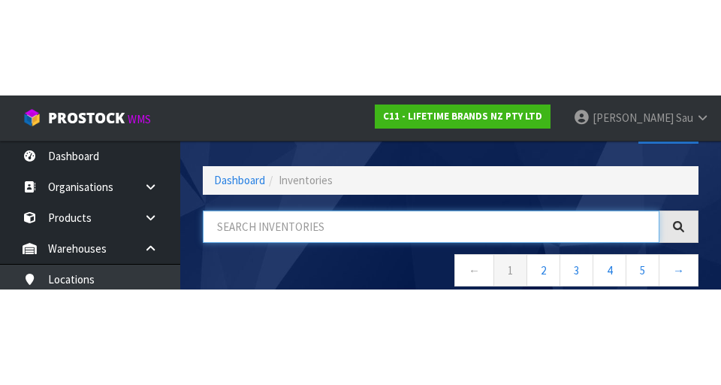
scroll to position [86, 0]
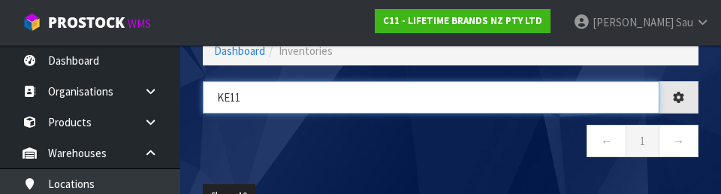
type input "KE1"
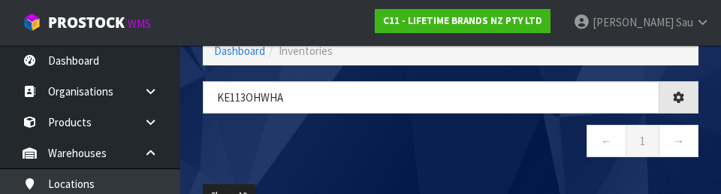
click at [450, 146] on nav "← 1 →" at bounding box center [451, 143] width 496 height 37
type input "KE113OHWHA"
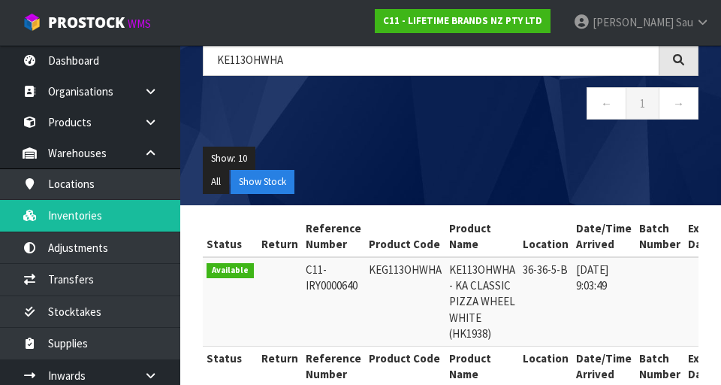
scroll to position [0, 0]
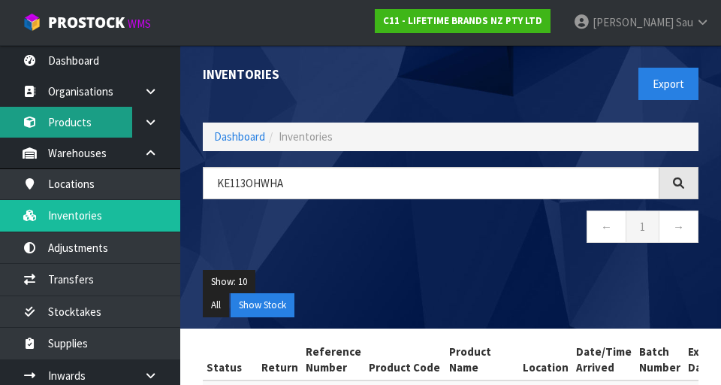
click at [70, 121] on link "Products" at bounding box center [90, 122] width 180 height 31
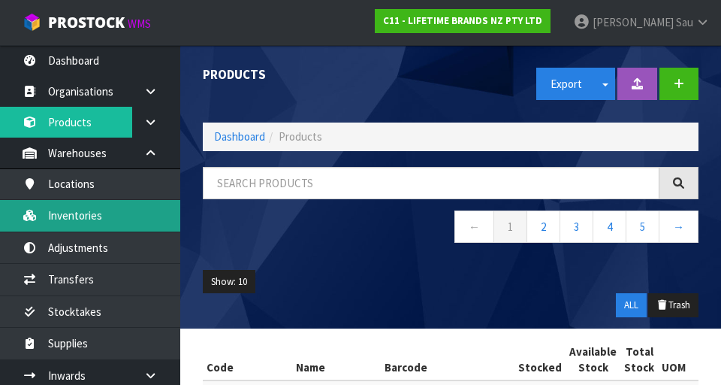
click at [61, 219] on link "Inventories" at bounding box center [90, 215] width 180 height 31
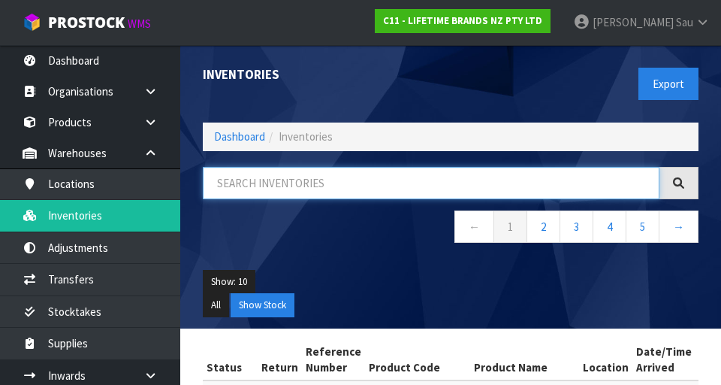
click at [450, 189] on input "text" at bounding box center [431, 183] width 457 height 32
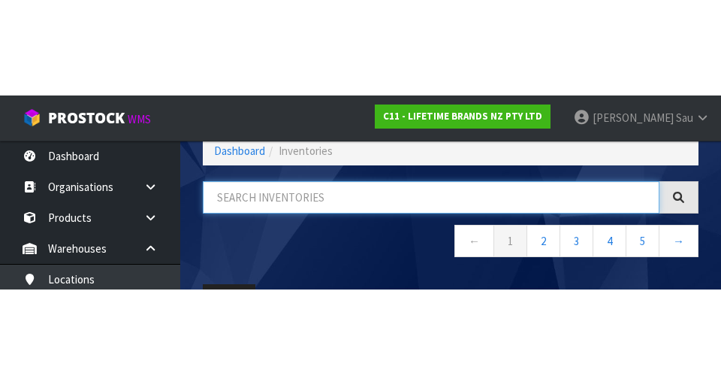
scroll to position [86, 0]
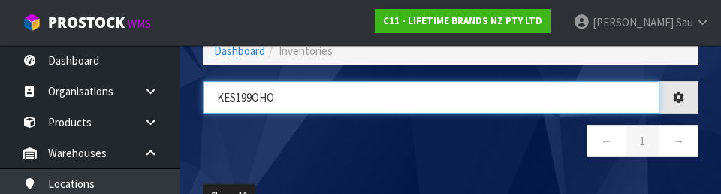
type input "KES199OHO"
type input "KES199OHOBW"
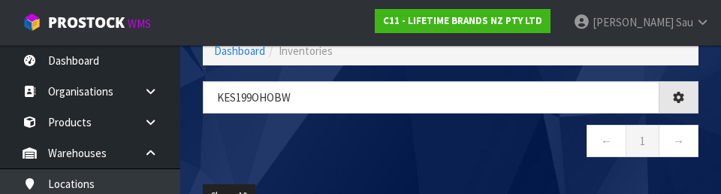
click at [436, 143] on nav "← 1 →" at bounding box center [451, 143] width 496 height 37
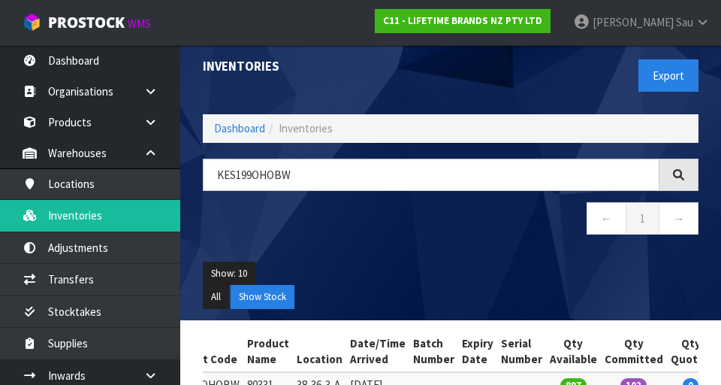
scroll to position [9, 0]
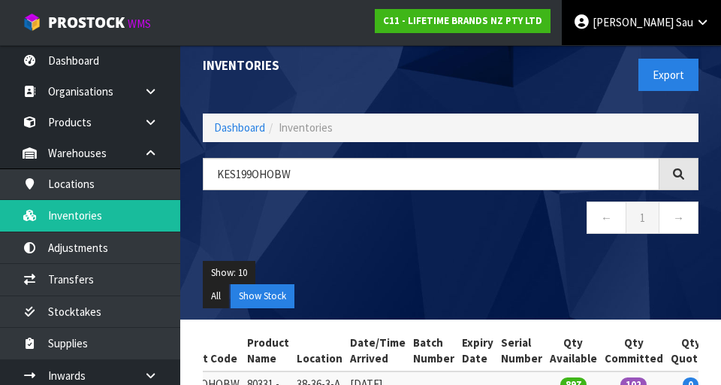
click at [450, 32] on link "[PERSON_NAME]" at bounding box center [641, 22] width 159 height 45
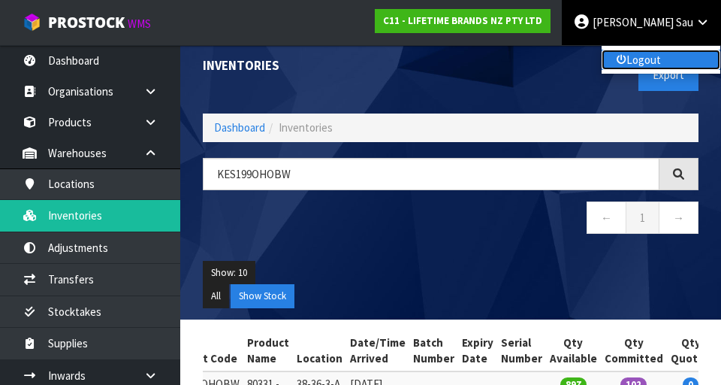
click at [450, 68] on link "Logout" at bounding box center [661, 60] width 119 height 20
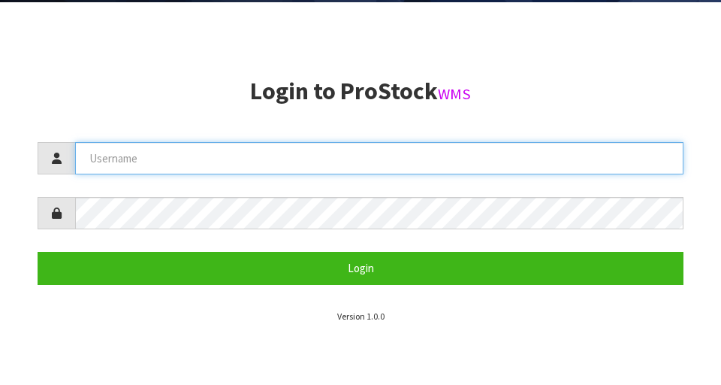
click at [544, 164] on input "text" at bounding box center [379, 158] width 608 height 32
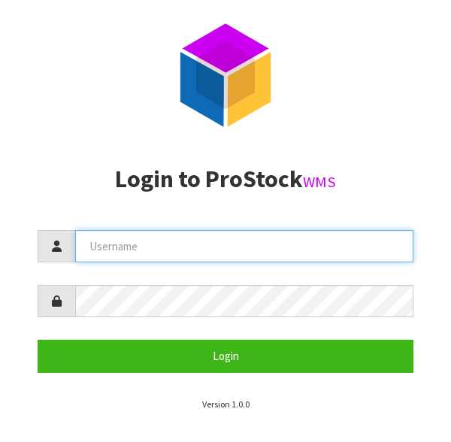
click at [293, 247] on input "text" at bounding box center [244, 246] width 338 height 32
click at [94, 249] on input "[DEMOGRAPHIC_DATA]" at bounding box center [244, 246] width 338 height 32
click at [90, 244] on input "Krishna" at bounding box center [244, 246] width 338 height 32
click at [102, 246] on input "Krishna" at bounding box center [244, 246] width 338 height 32
click at [93, 247] on input "Krishna" at bounding box center [244, 246] width 338 height 32
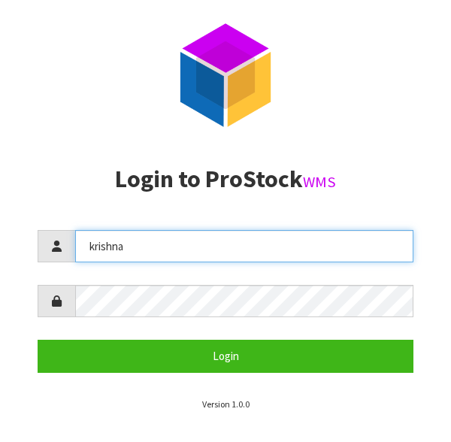
type input "krishna"
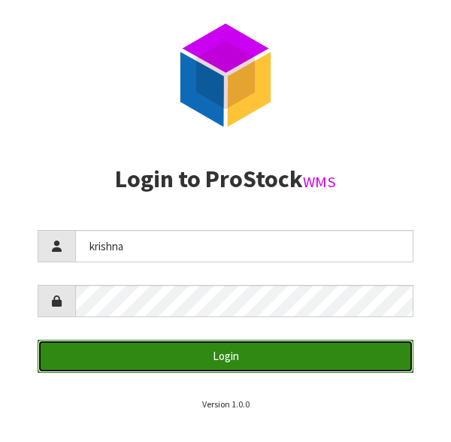
click at [309, 351] on button "Login" at bounding box center [226, 355] width 376 height 32
